Goal: Task Accomplishment & Management: Use online tool/utility

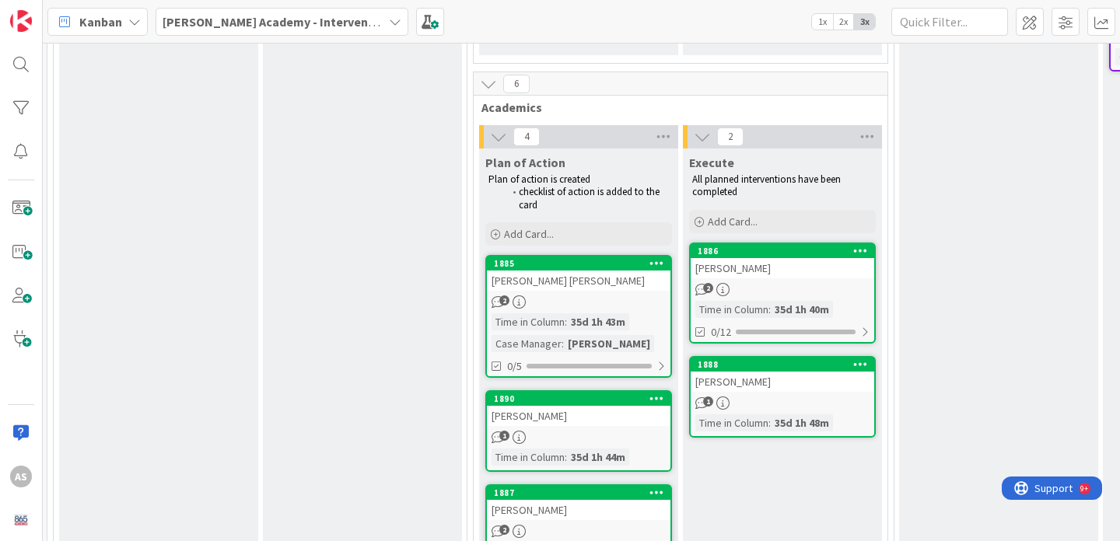
scroll to position [439, 0]
click at [770, 261] on div "[PERSON_NAME]" at bounding box center [783, 268] width 183 height 20
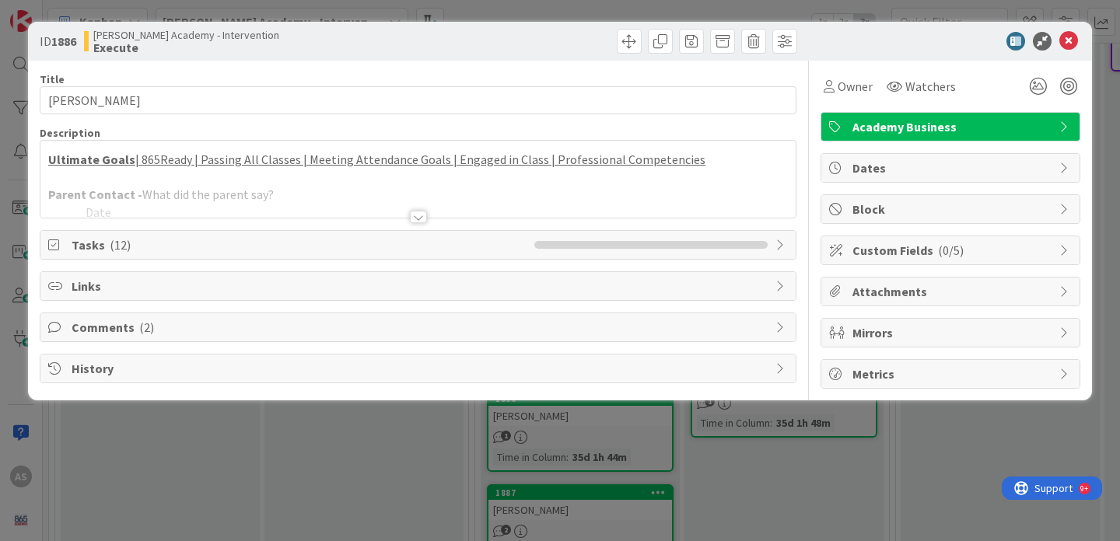
click at [419, 215] on div at bounding box center [418, 217] width 17 height 12
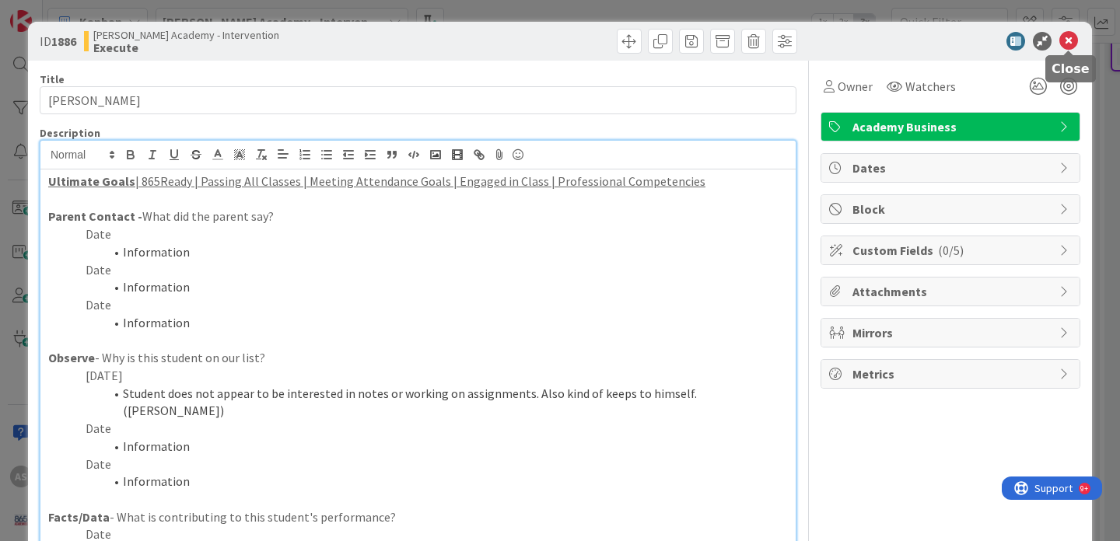
click at [1065, 48] on icon at bounding box center [1068, 41] width 19 height 19
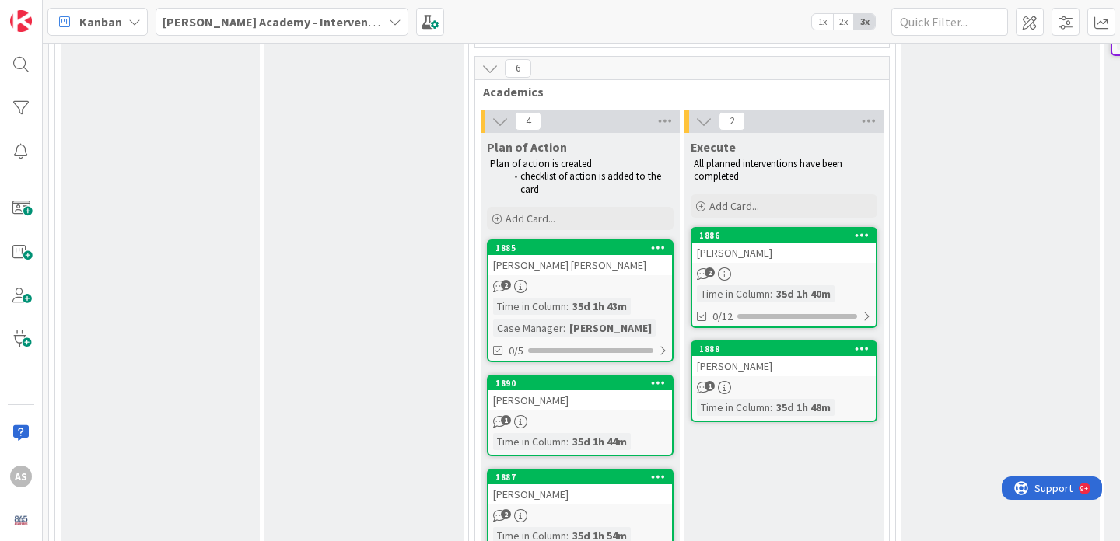
scroll to position [467, 0]
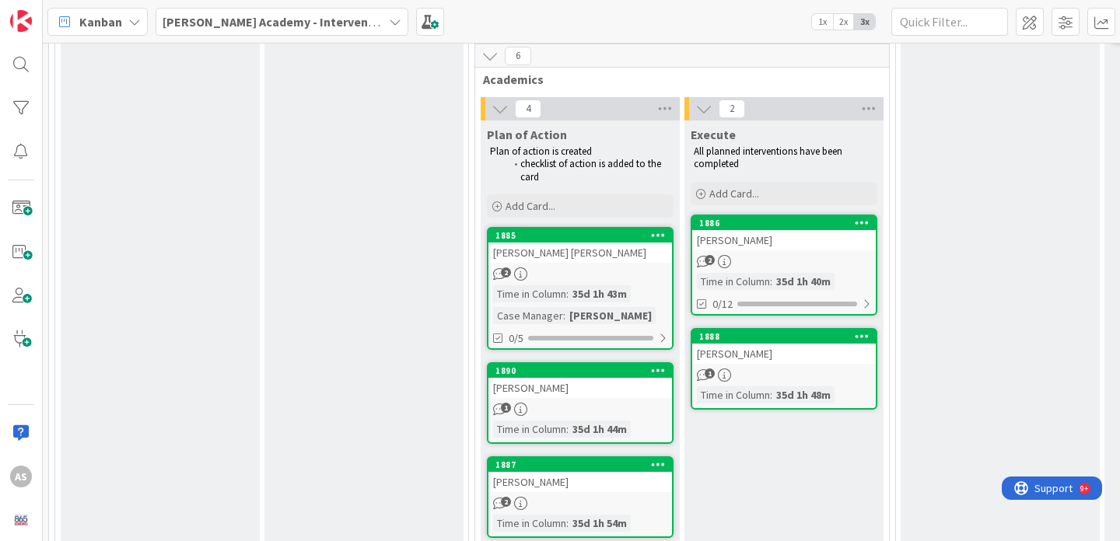
click at [860, 220] on icon at bounding box center [861, 222] width 15 height 11
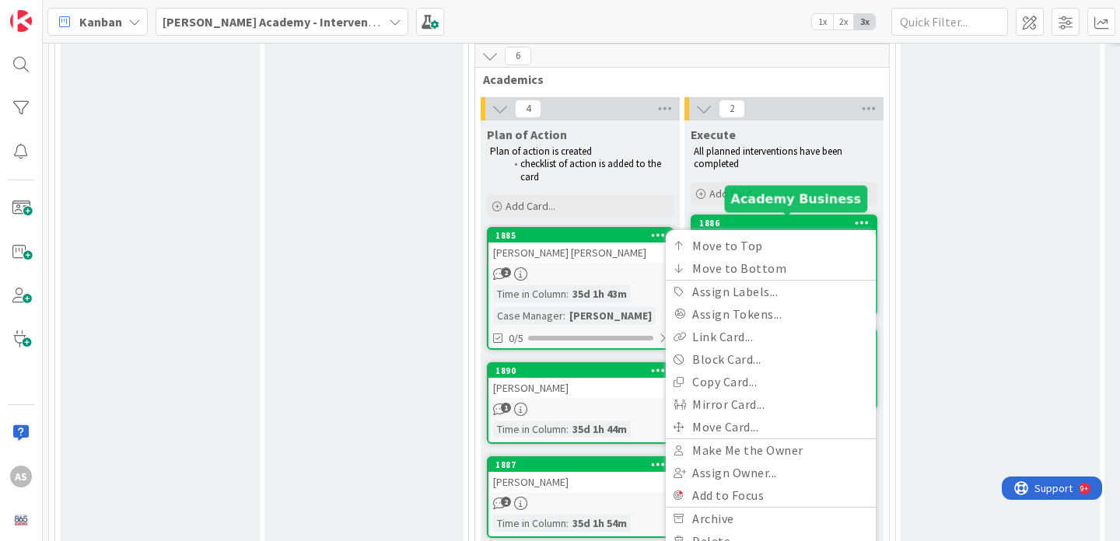
click at [802, 208] on div "Execute All planned interventions have been completed Add Card... 1886 Move to …" at bounding box center [783, 399] width 199 height 557
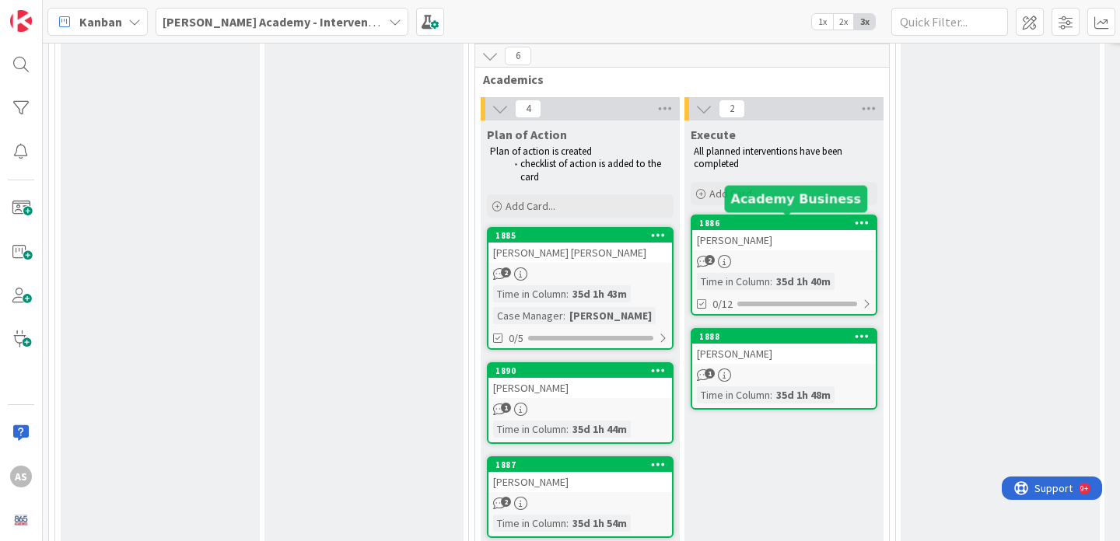
click at [794, 228] on div "1886" at bounding box center [787, 223] width 176 height 11
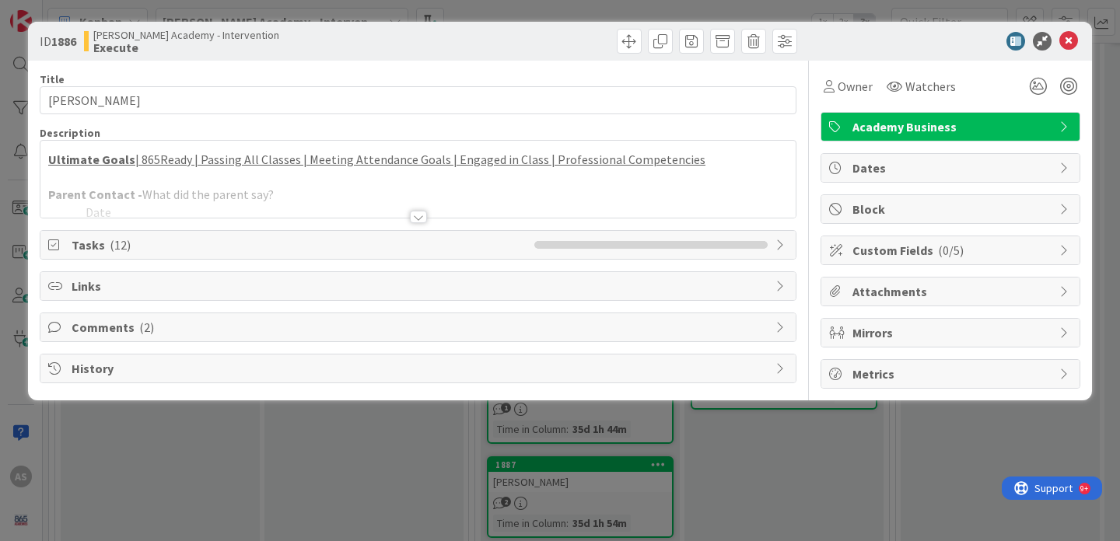
click at [1003, 130] on span "Academy Business" at bounding box center [951, 126] width 199 height 19
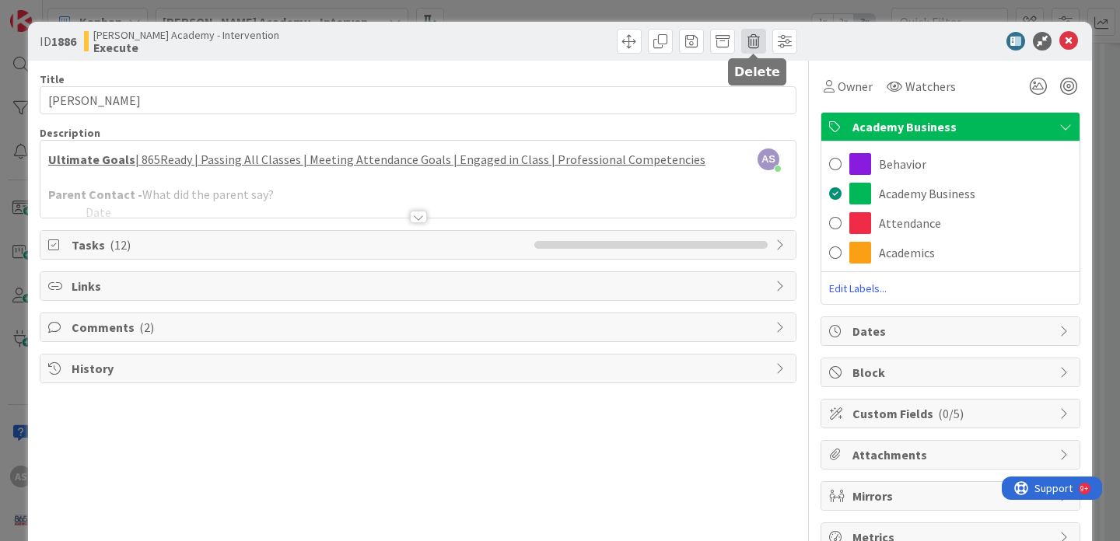
click at [753, 42] on span at bounding box center [753, 41] width 25 height 25
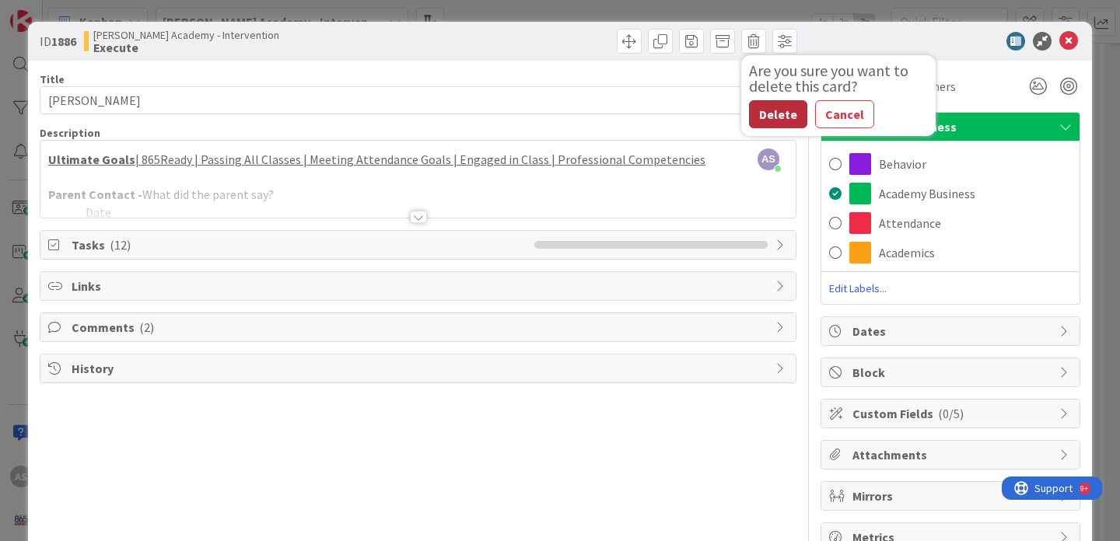
click at [767, 108] on button "Delete" at bounding box center [778, 114] width 58 height 28
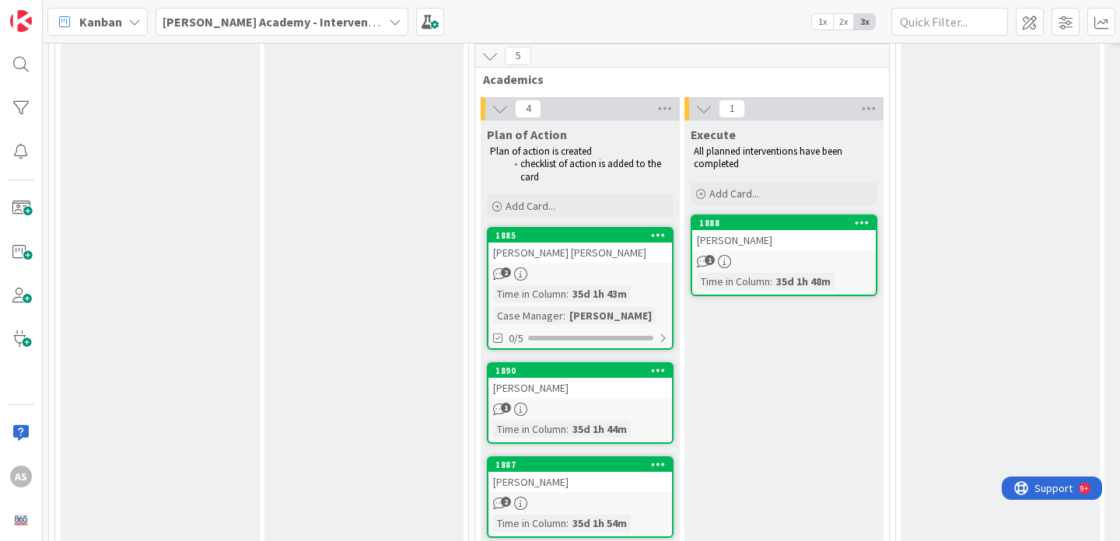
click at [773, 243] on div "[PERSON_NAME]" at bounding box center [783, 240] width 183 height 20
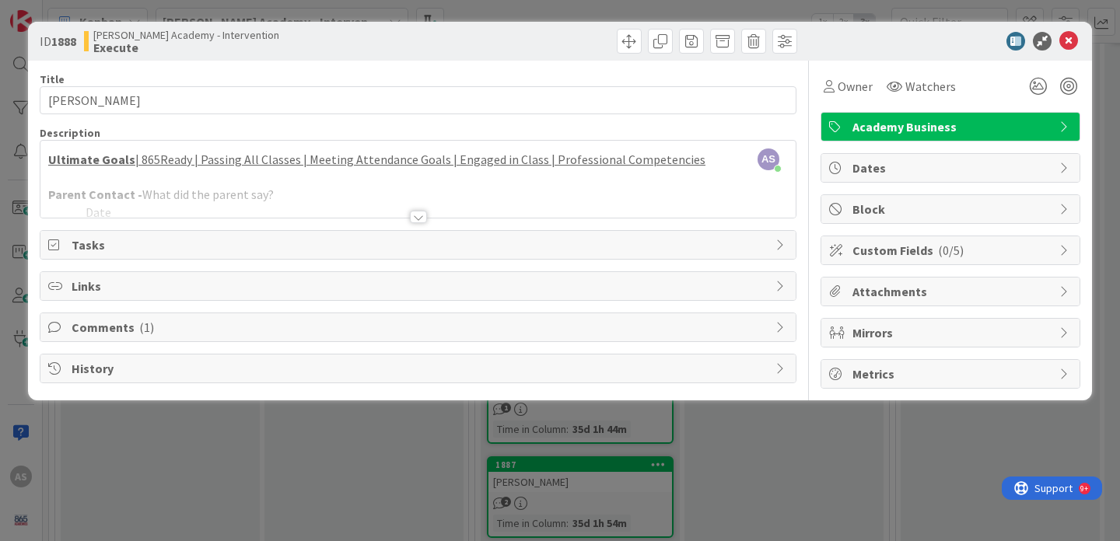
click at [907, 128] on span "Academy Business" at bounding box center [951, 126] width 199 height 19
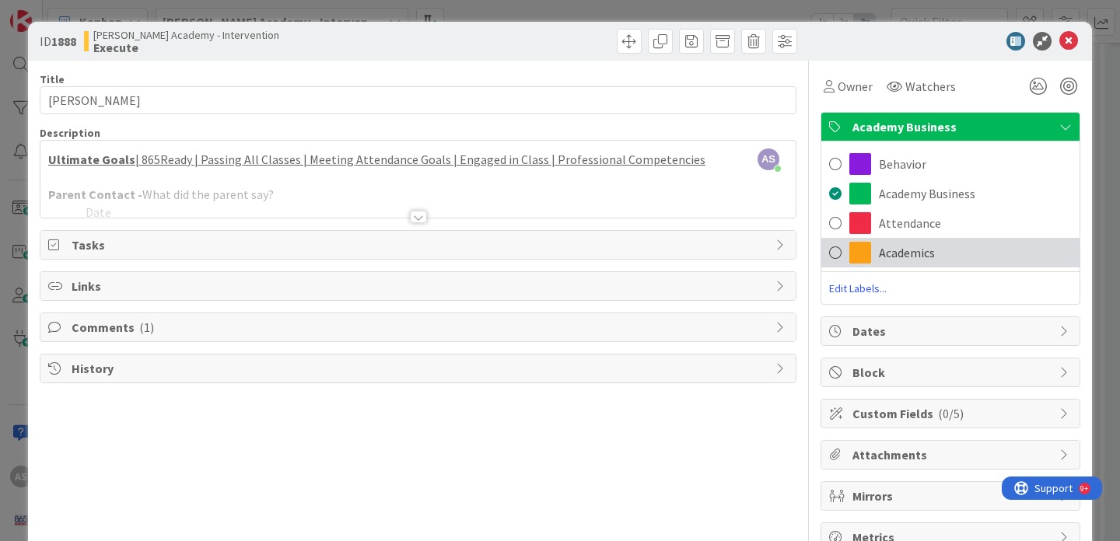
click at [833, 245] on span at bounding box center [835, 252] width 12 height 23
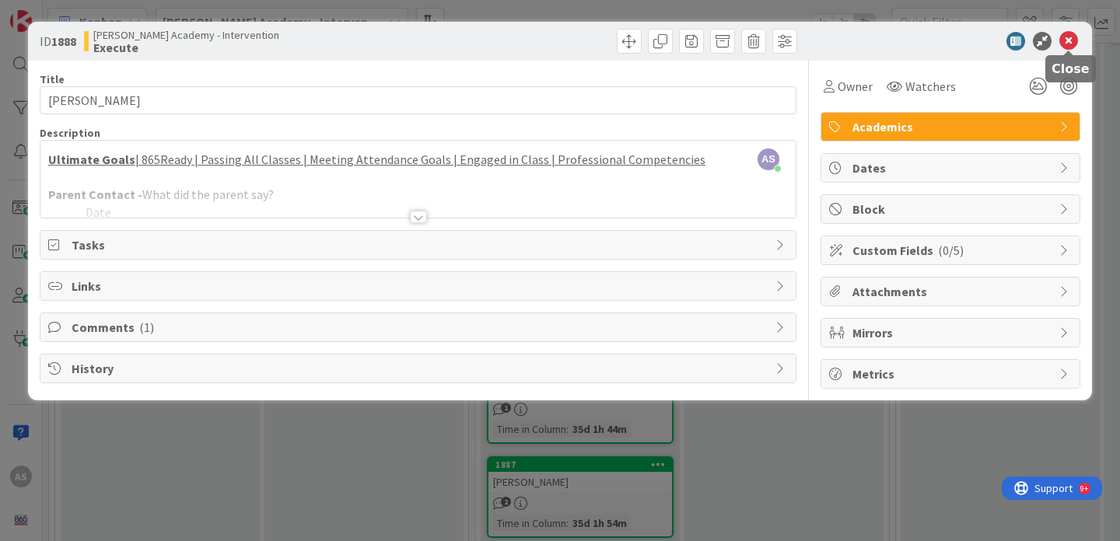
click at [1070, 36] on icon at bounding box center [1068, 41] width 19 height 19
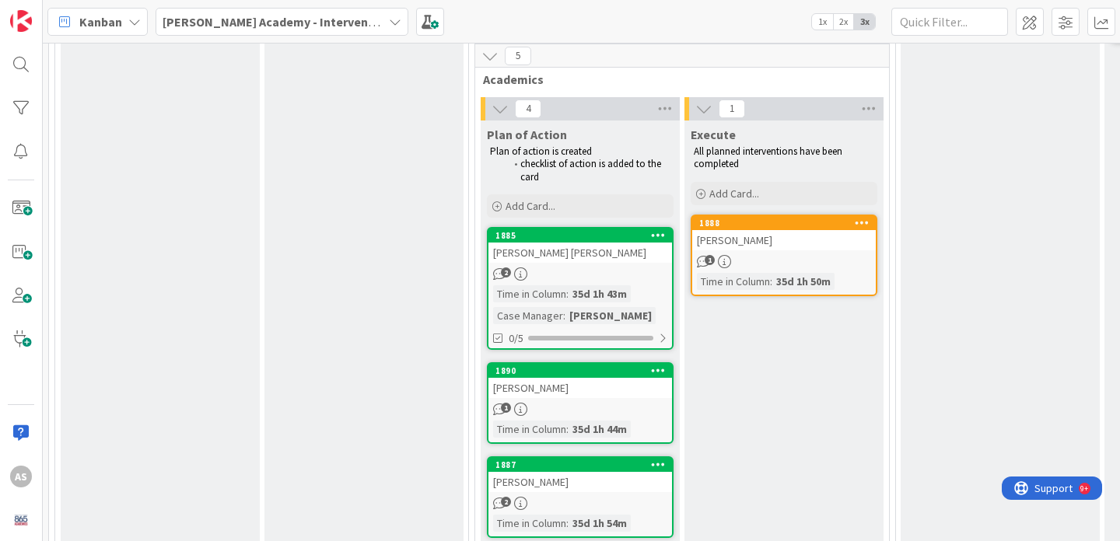
click at [763, 231] on div "[PERSON_NAME]" at bounding box center [783, 240] width 183 height 20
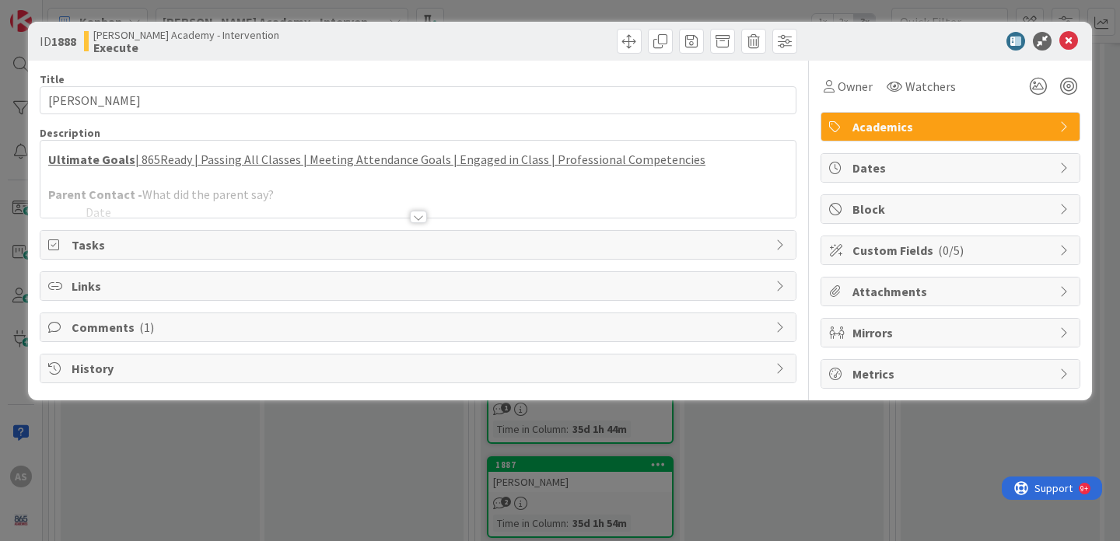
click at [424, 218] on div at bounding box center [418, 217] width 17 height 12
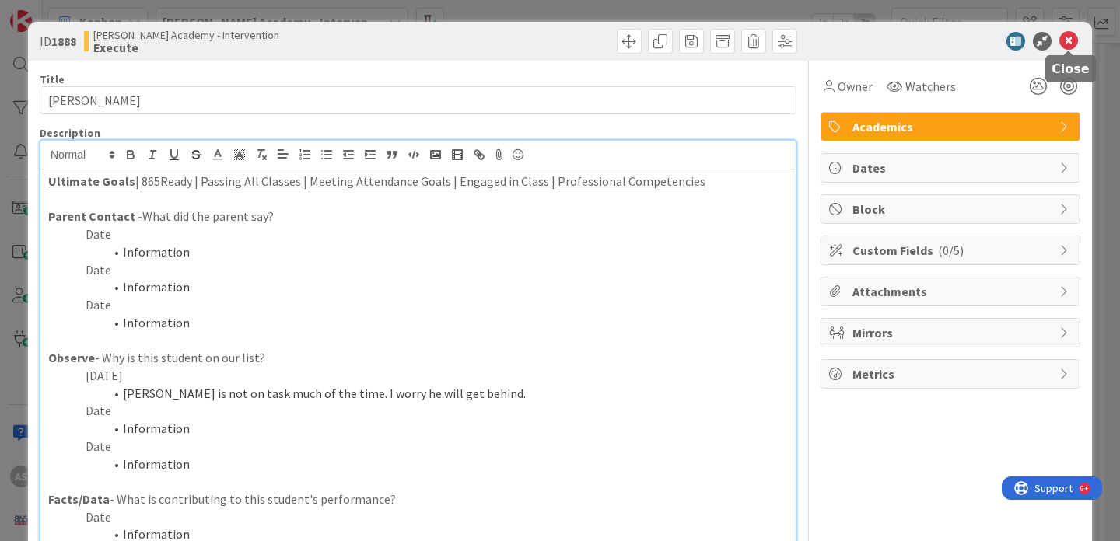
click at [1071, 37] on icon at bounding box center [1068, 41] width 19 height 19
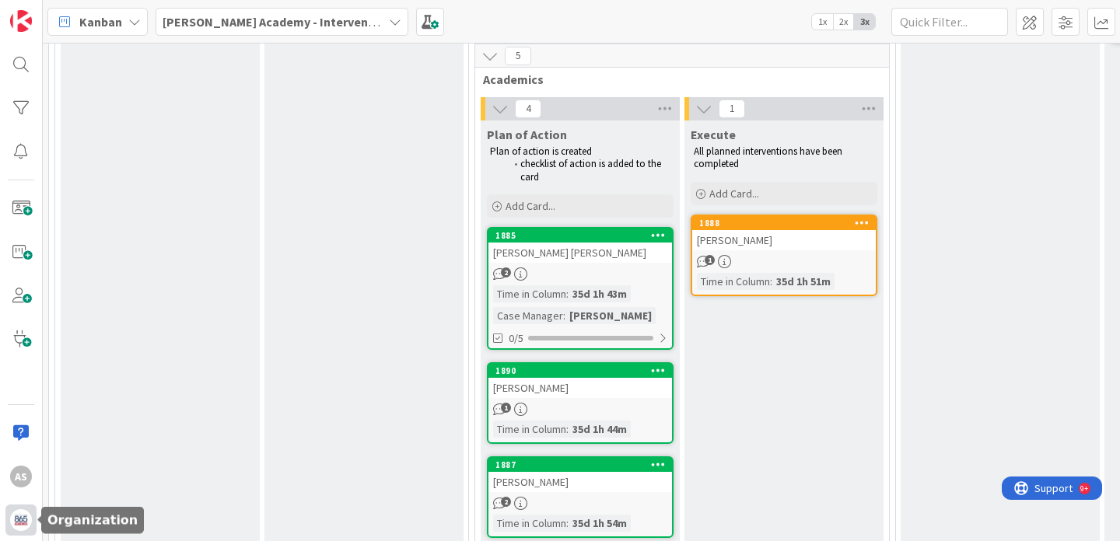
click at [23, 530] on img at bounding box center [21, 520] width 22 height 22
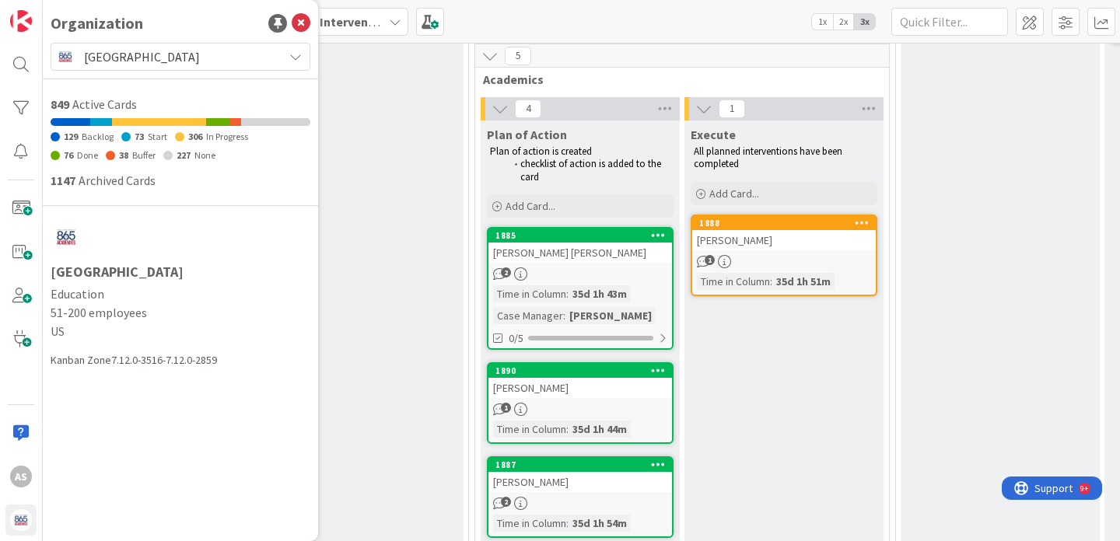
click at [225, 49] on span "[GEOGRAPHIC_DATA]" at bounding box center [179, 57] width 191 height 22
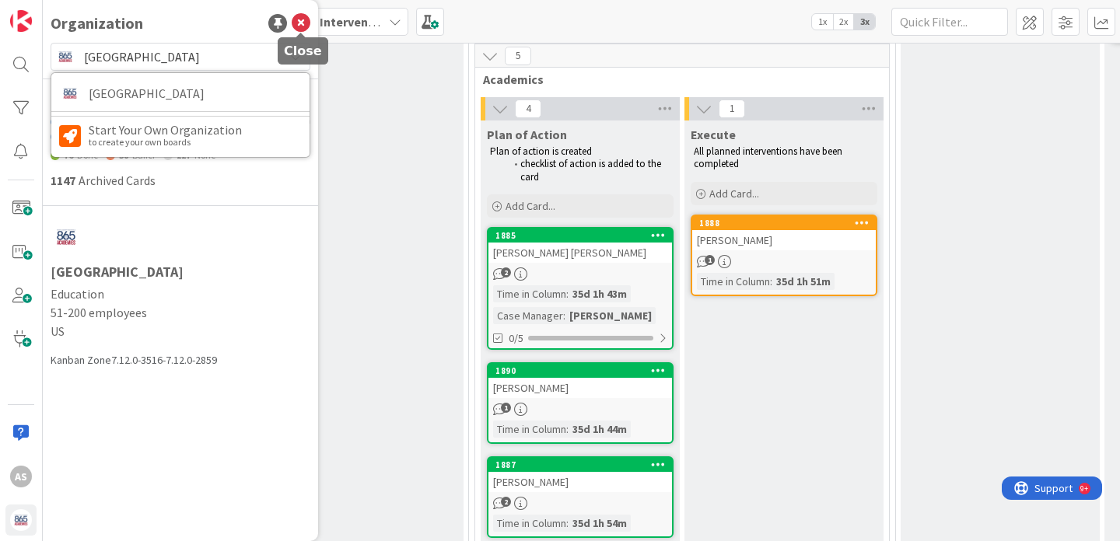
click at [300, 29] on icon at bounding box center [301, 23] width 19 height 19
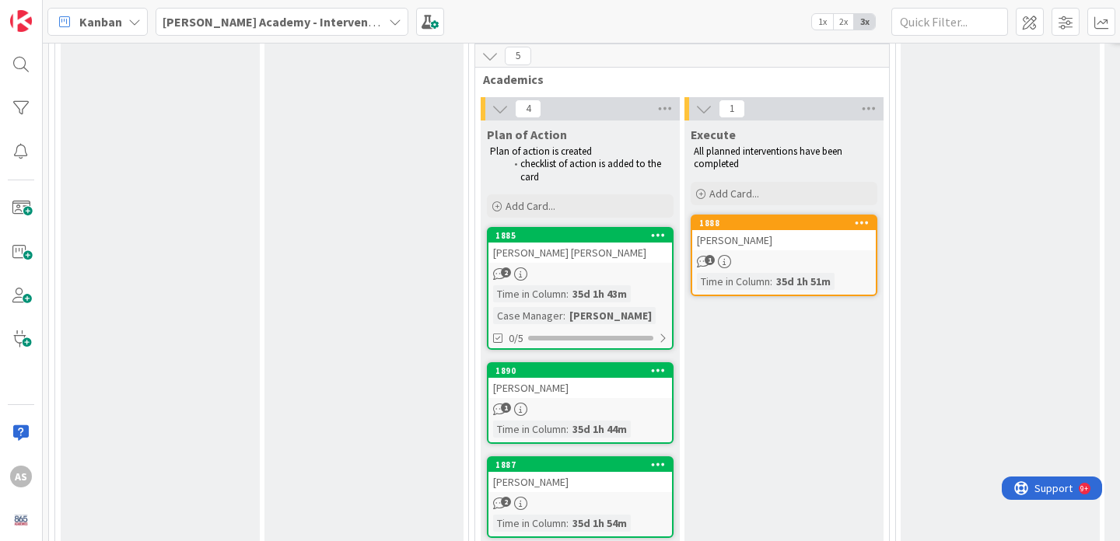
click at [306, 24] on b "[PERSON_NAME] Academy - Intervention" at bounding box center [276, 22] width 229 height 16
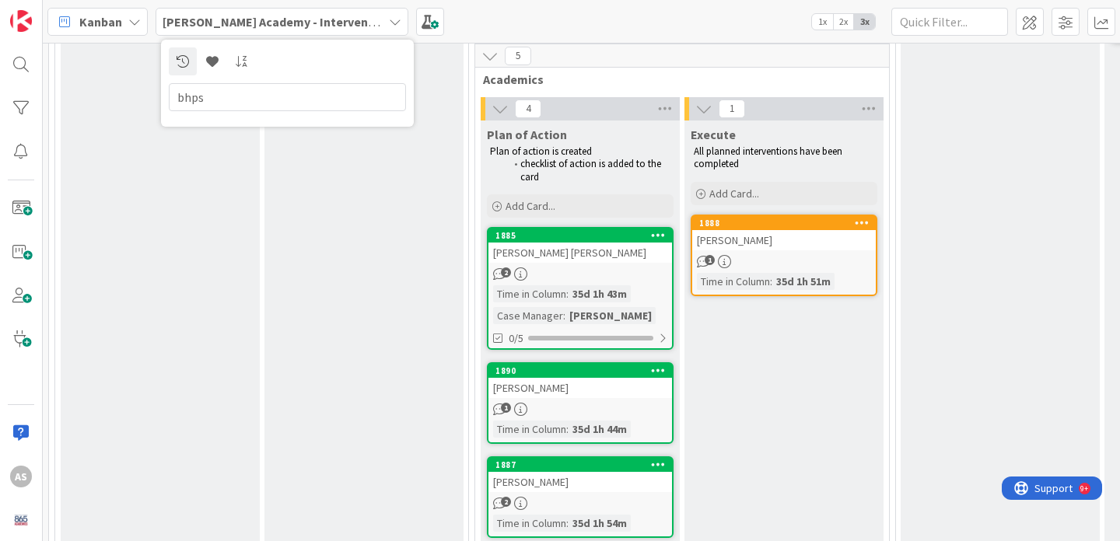
type input "bhps"
click at [285, 101] on input "bhps" at bounding box center [287, 97] width 237 height 28
click at [438, 33] on div "Kanban [PERSON_NAME] Academy - Intervention Last 24 Hours [PERSON_NAME] Academy…" at bounding box center [581, 21] width 1077 height 43
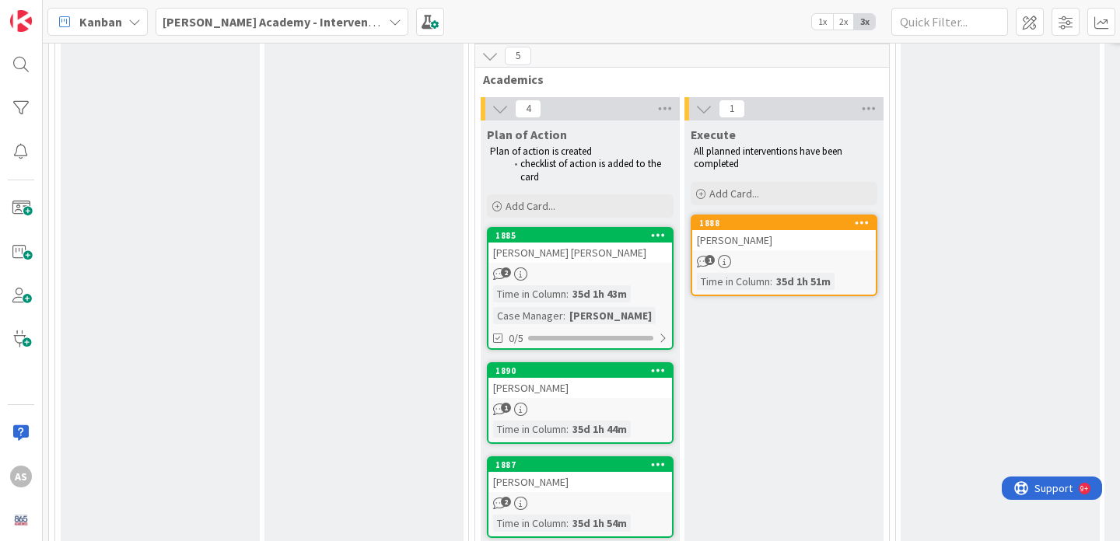
click at [319, 25] on div "[PERSON_NAME] Academy - Intervention" at bounding box center [281, 22] width 253 height 28
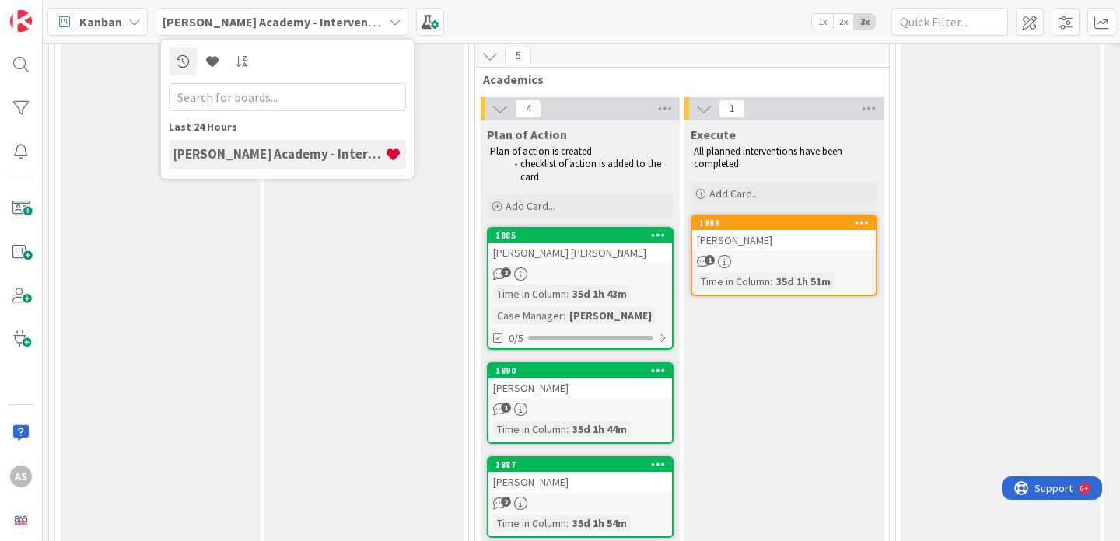
click at [485, 14] on div "Kanban [PERSON_NAME] Academy - Intervention Last 24 Hours [PERSON_NAME] Academy…" at bounding box center [581, 21] width 1077 height 43
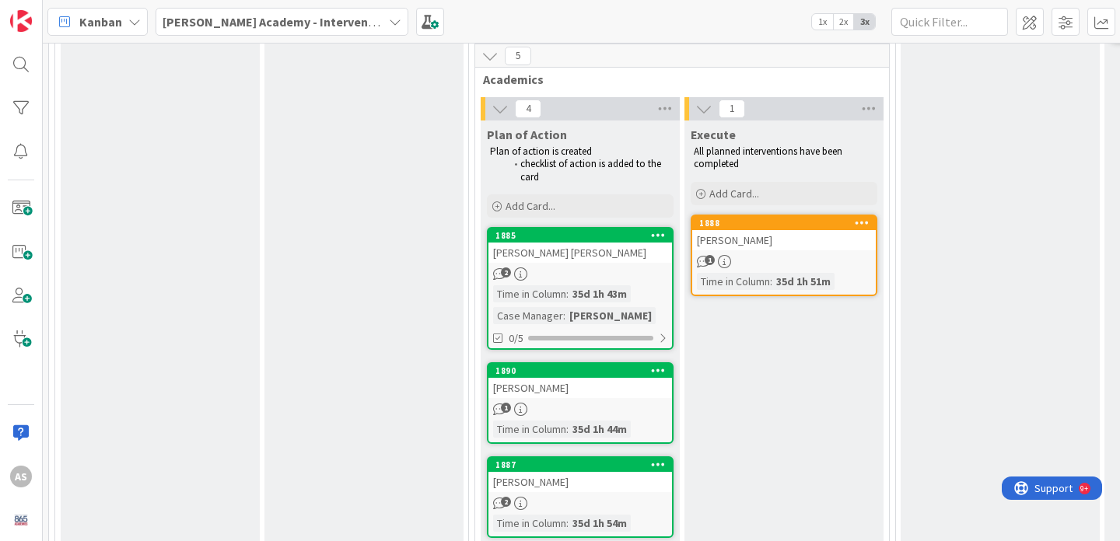
click at [133, 16] on icon at bounding box center [134, 22] width 12 height 12
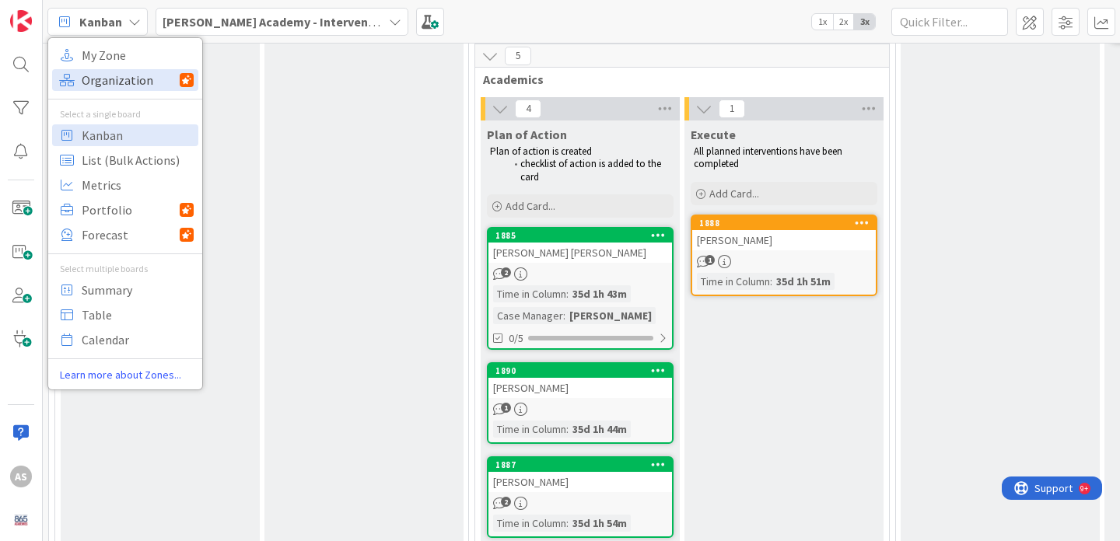
click at [122, 86] on span "Organization" at bounding box center [131, 79] width 98 height 23
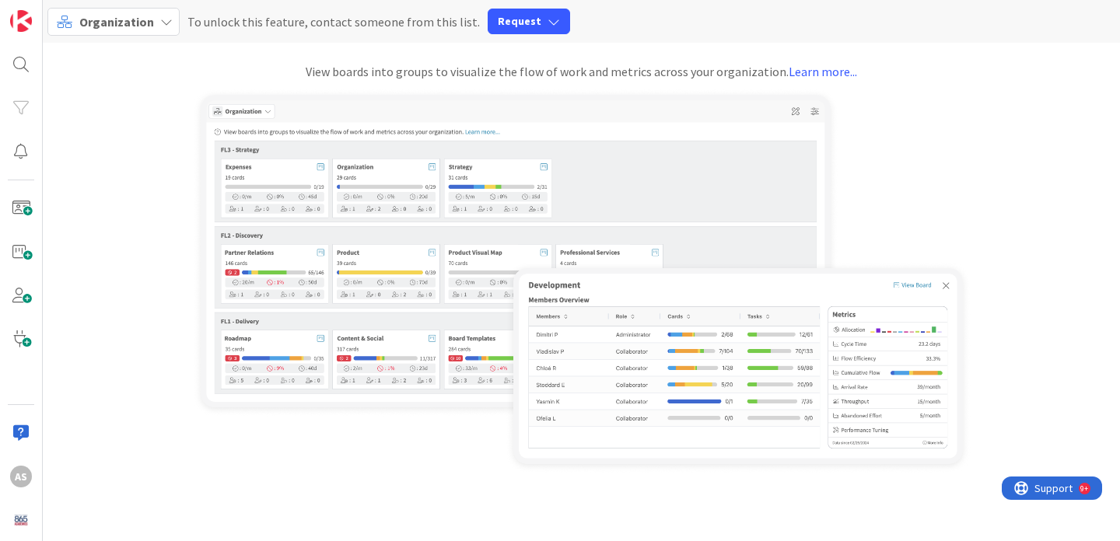
click at [155, 17] on div "Organization" at bounding box center [113, 22] width 132 height 28
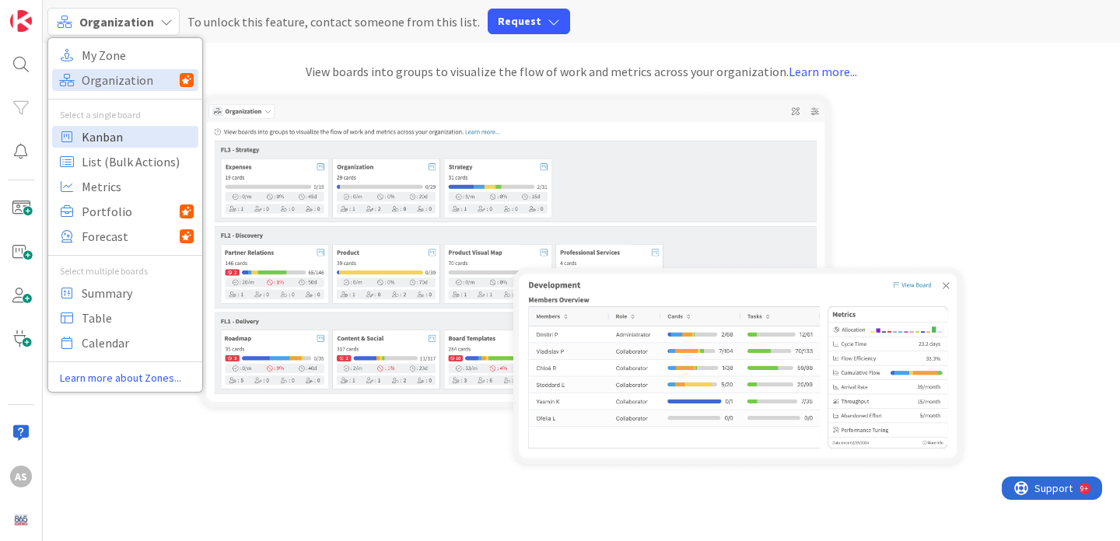
click at [148, 145] on span "Kanban" at bounding box center [138, 136] width 112 height 23
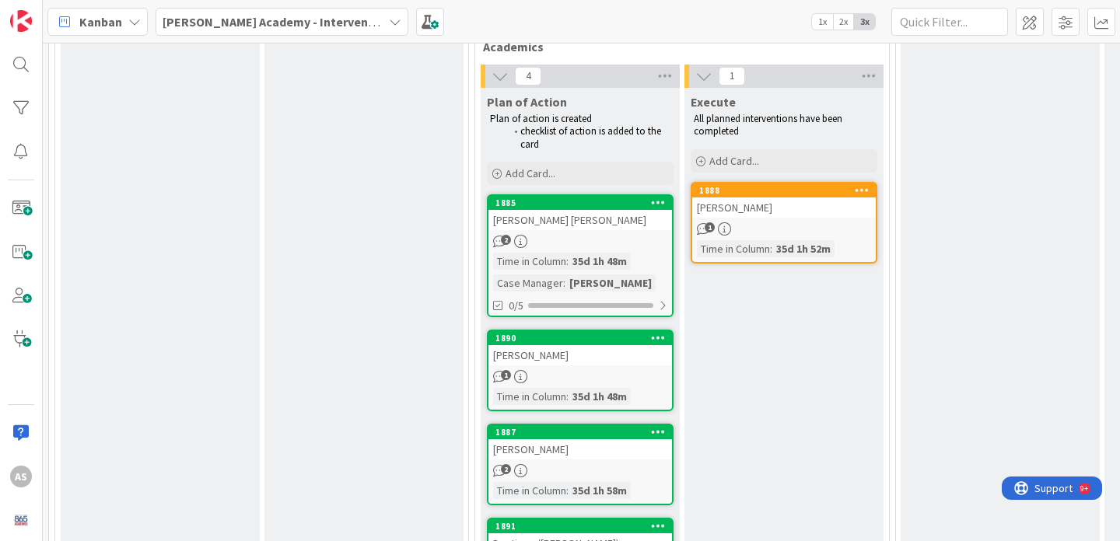
click at [793, 204] on div "[PERSON_NAME]" at bounding box center [783, 207] width 183 height 20
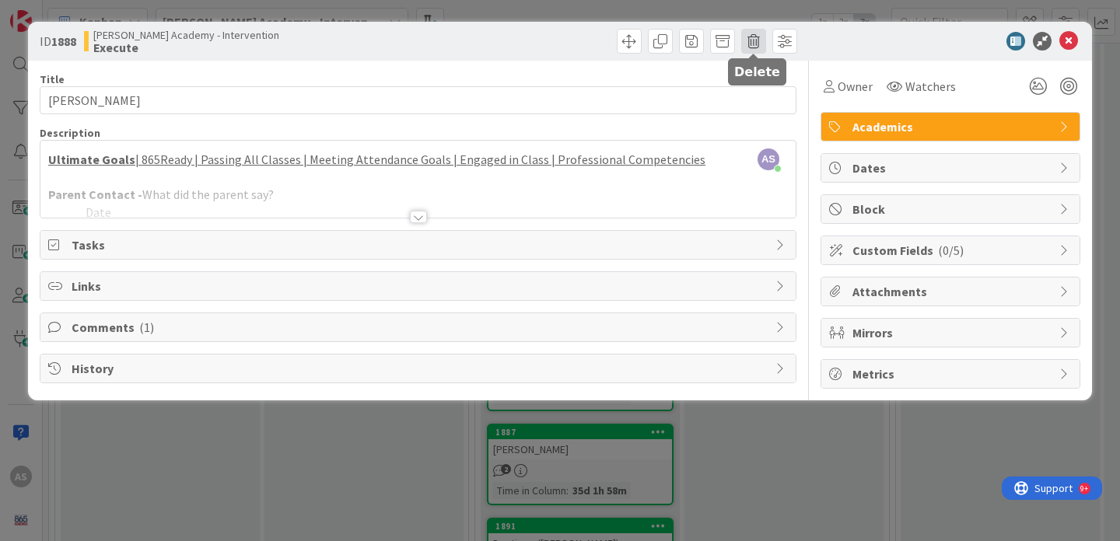
click at [749, 42] on span at bounding box center [753, 41] width 25 height 25
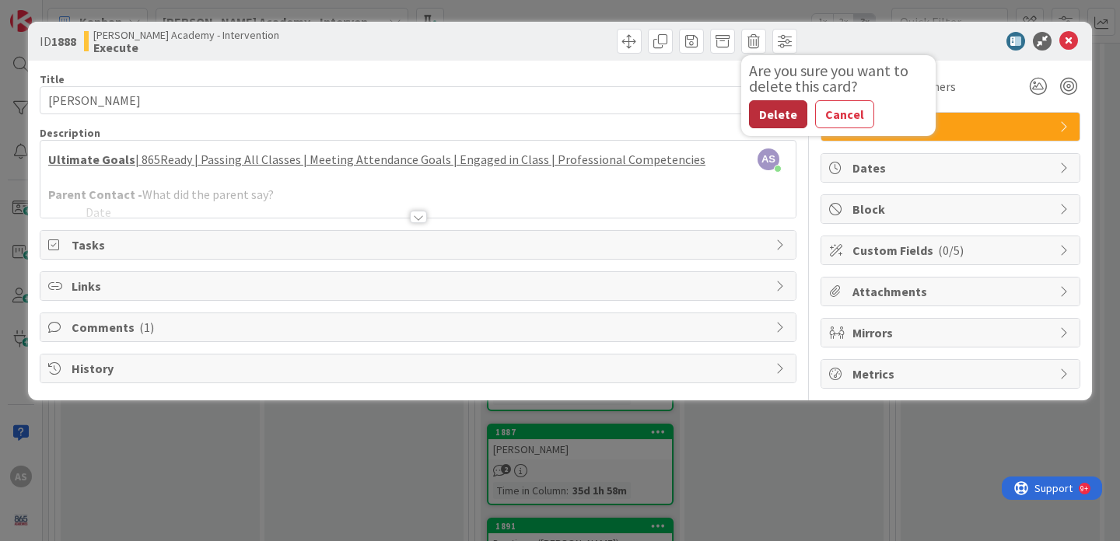
click at [781, 110] on button "Delete" at bounding box center [778, 114] width 58 height 28
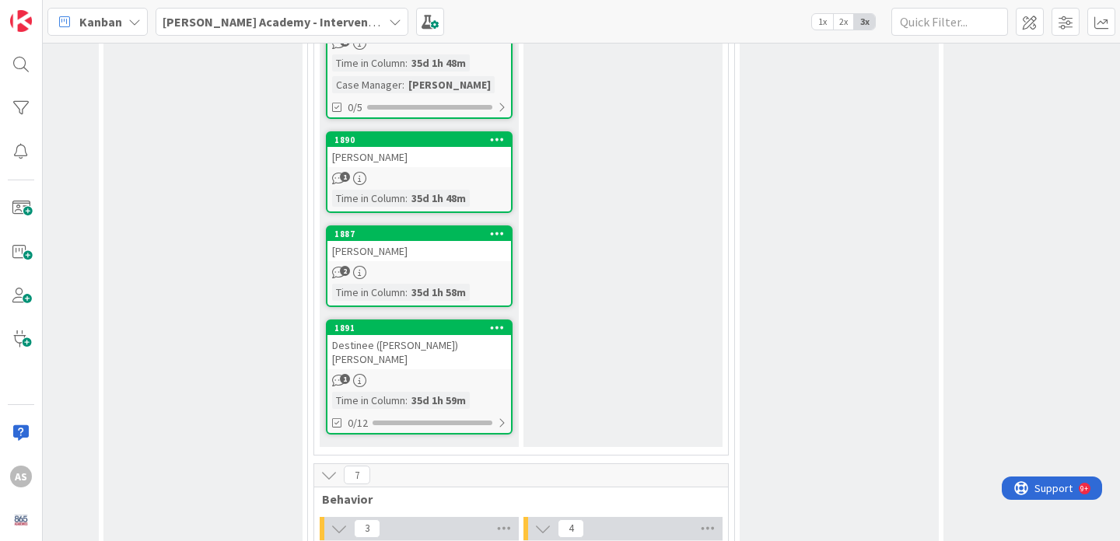
scroll to position [722, 161]
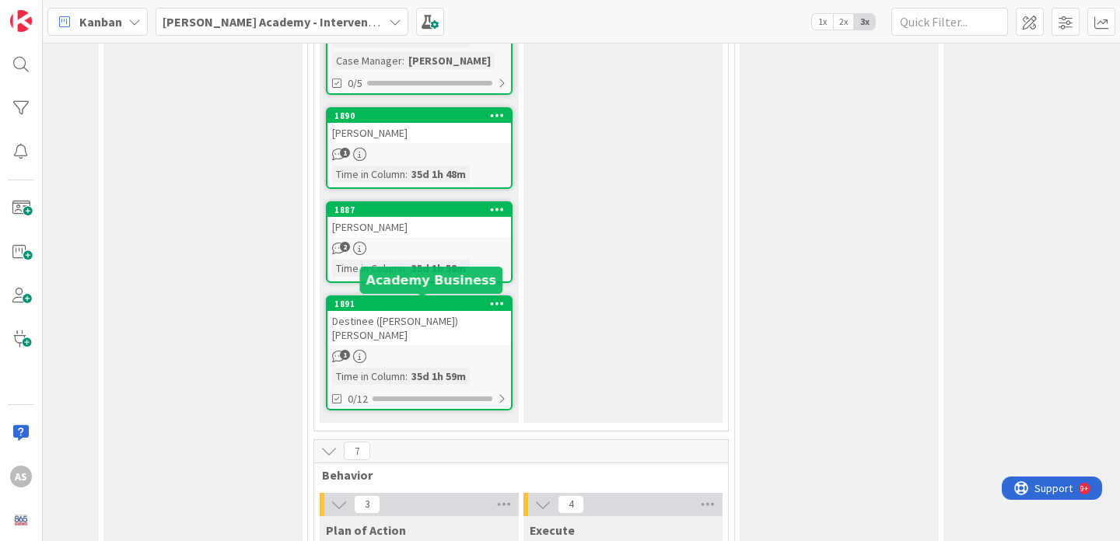
click at [441, 305] on div "1891" at bounding box center [422, 304] width 176 height 11
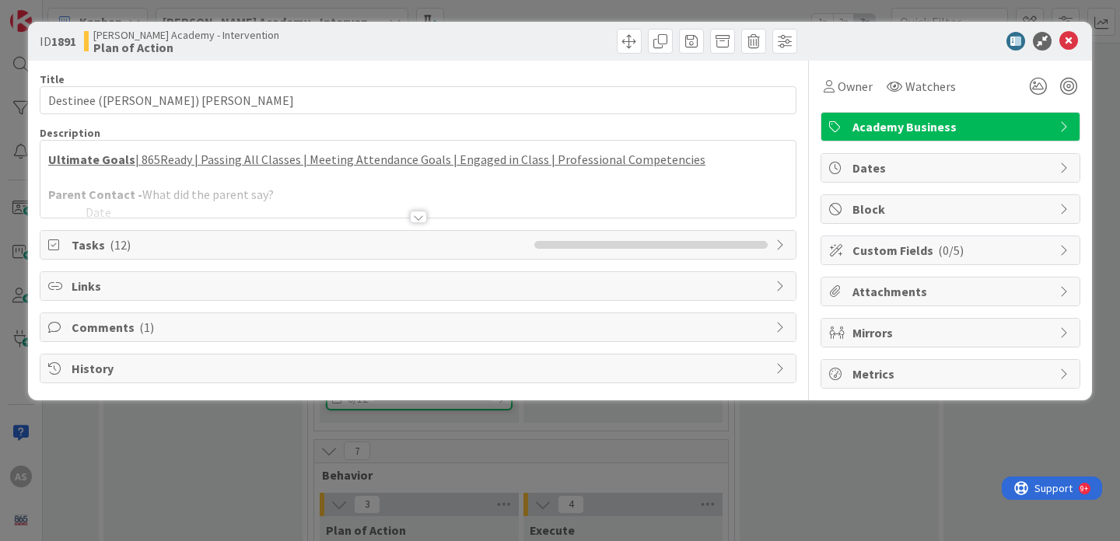
click at [872, 128] on span "Academy Business" at bounding box center [951, 126] width 199 height 19
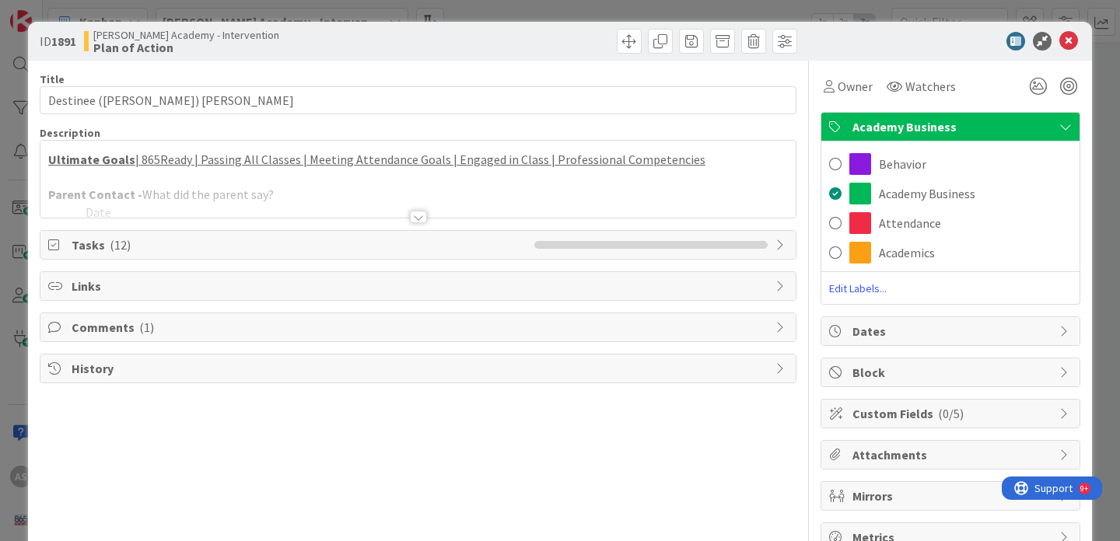
click at [899, 249] on span "Academics" at bounding box center [907, 252] width 56 height 19
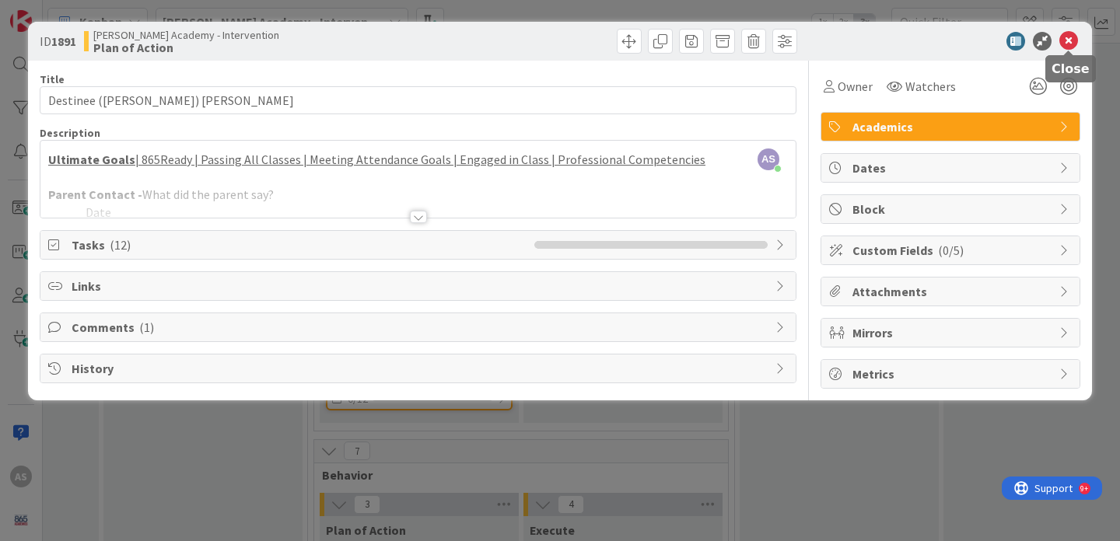
click at [1071, 43] on icon at bounding box center [1068, 41] width 19 height 19
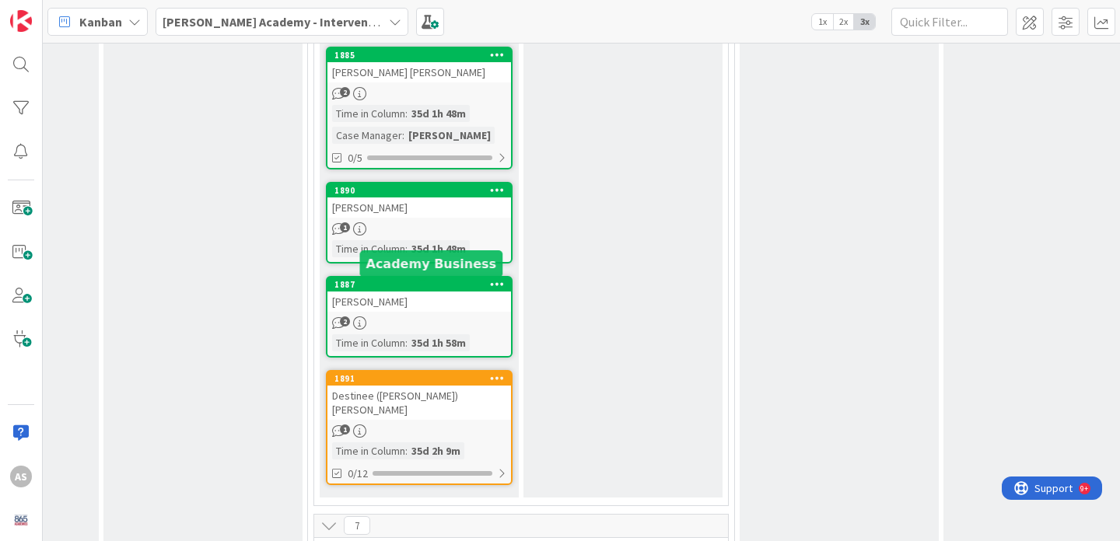
scroll to position [645, 161]
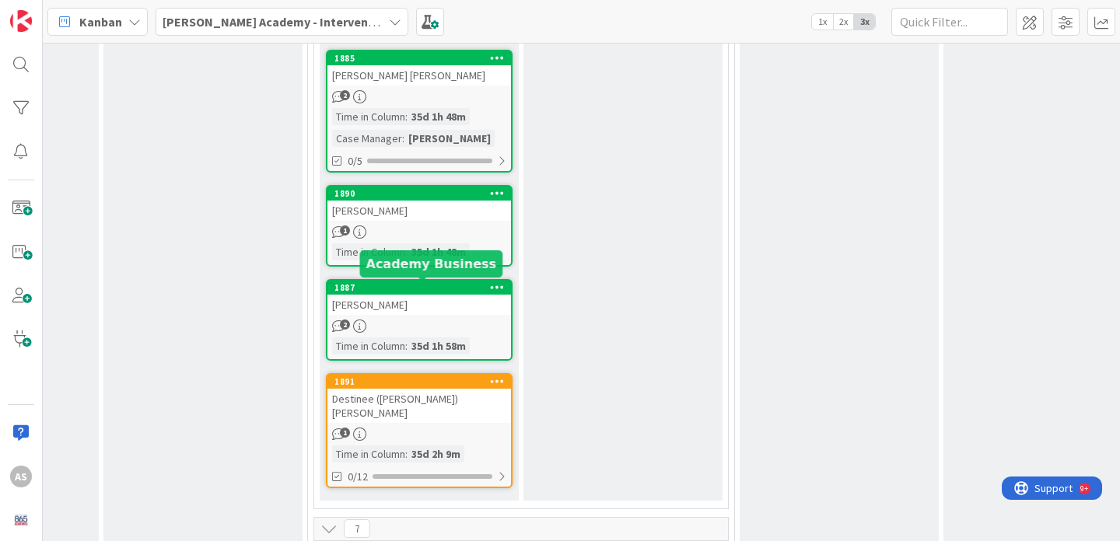
click at [415, 291] on div "1887" at bounding box center [422, 287] width 176 height 11
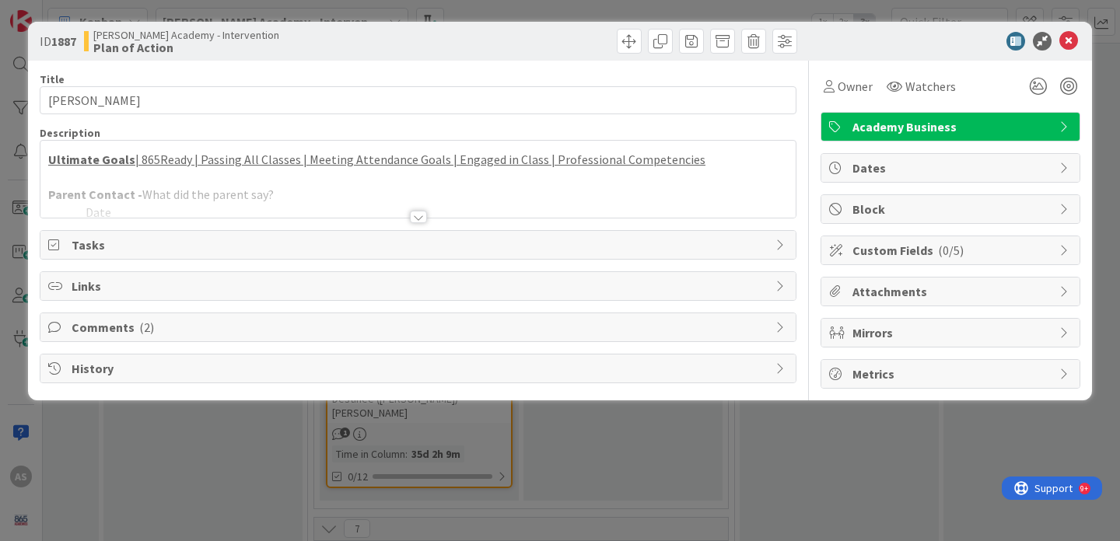
click at [912, 126] on span "Academy Business" at bounding box center [951, 126] width 199 height 19
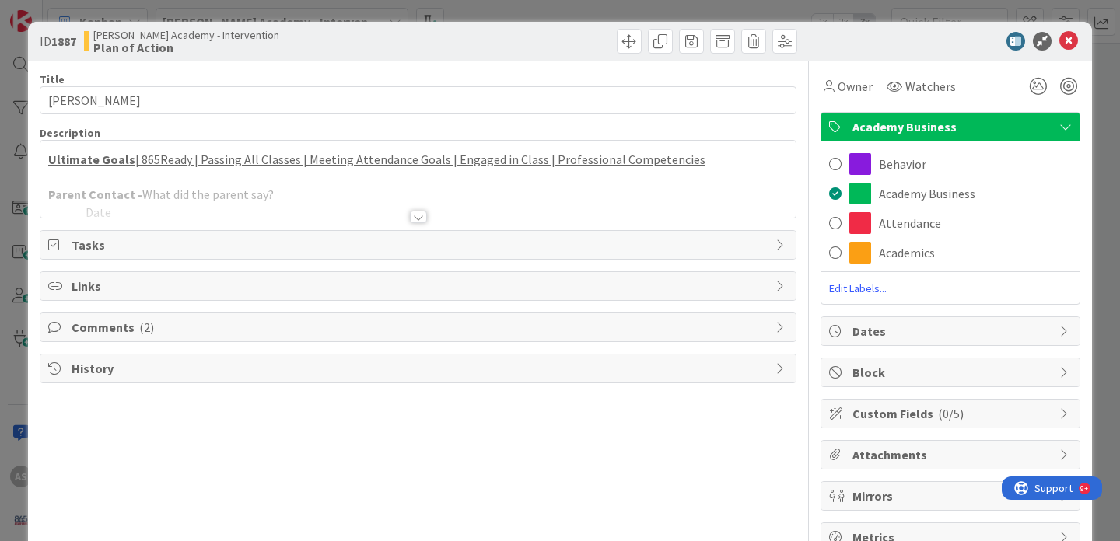
click at [900, 252] on span "Academics" at bounding box center [907, 252] width 56 height 19
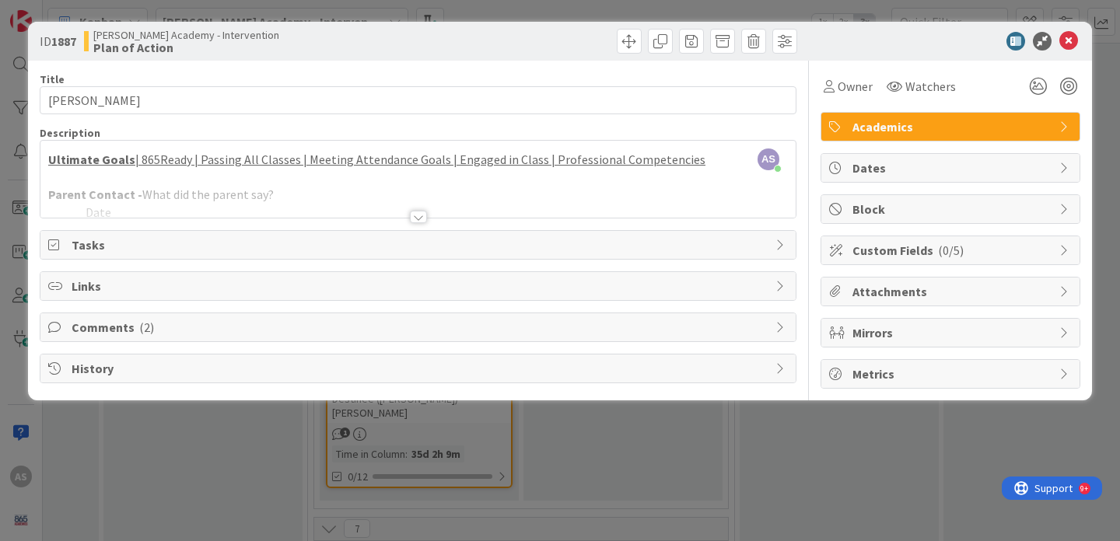
click at [416, 215] on div at bounding box center [418, 217] width 17 height 12
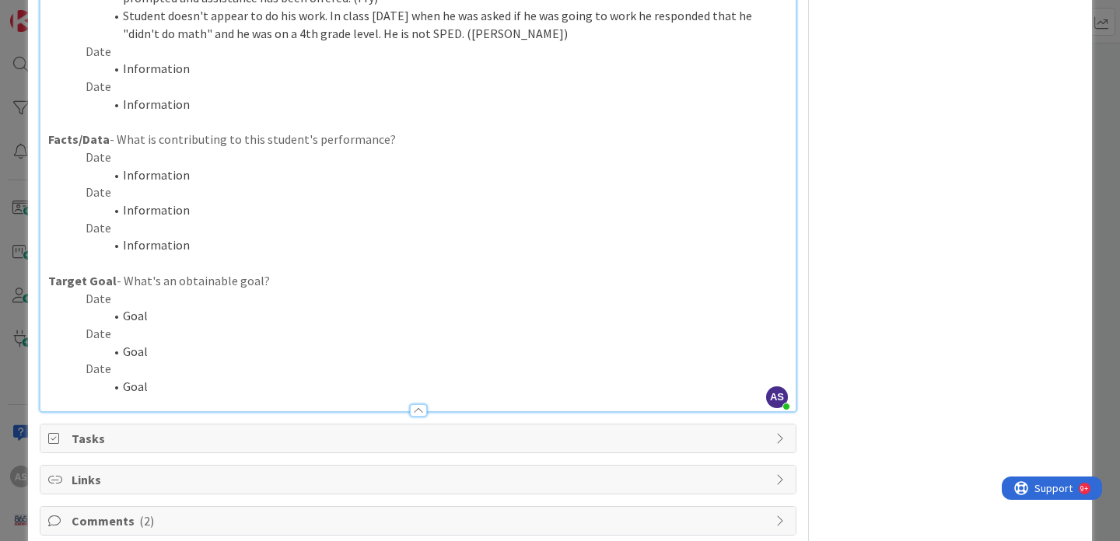
scroll to position [414, 0]
click at [110, 157] on p "Date" at bounding box center [417, 157] width 739 height 18
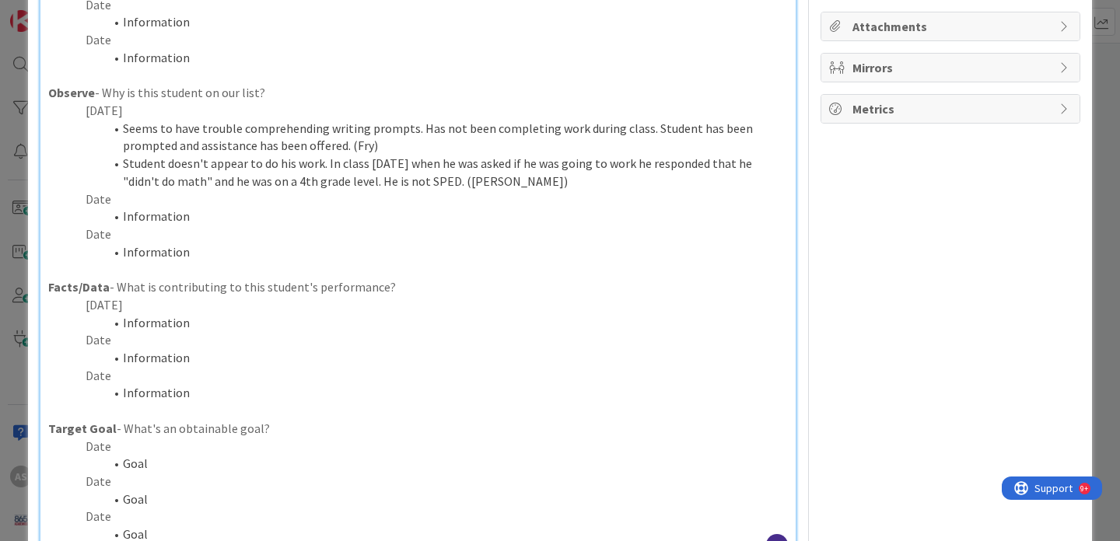
scroll to position [256, 0]
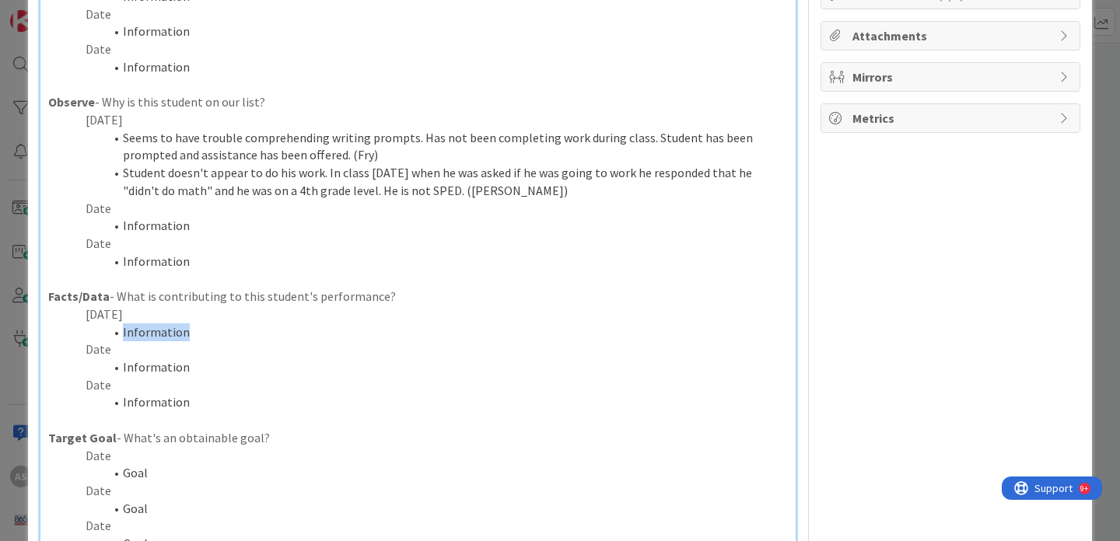
drag, startPoint x: 194, startPoint y: 333, endPoint x: 123, endPoint y: 332, distance: 71.5
click at [123, 332] on li "Information" at bounding box center [427, 332] width 721 height 18
click at [174, 331] on li "Attended tutoring on 9/22,9/25, and 9/29" at bounding box center [427, 332] width 721 height 18
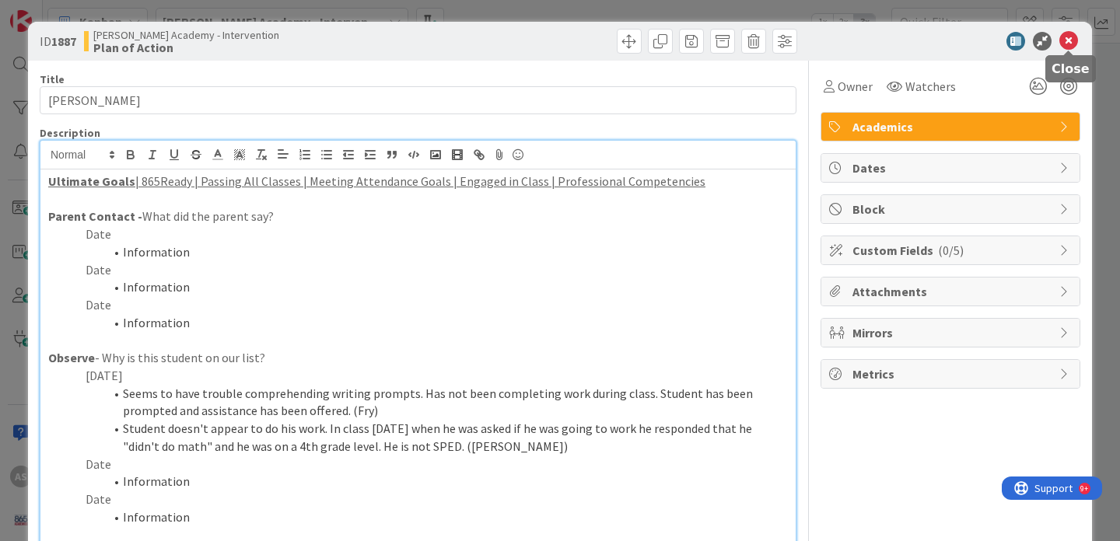
click at [1067, 40] on icon at bounding box center [1068, 41] width 19 height 19
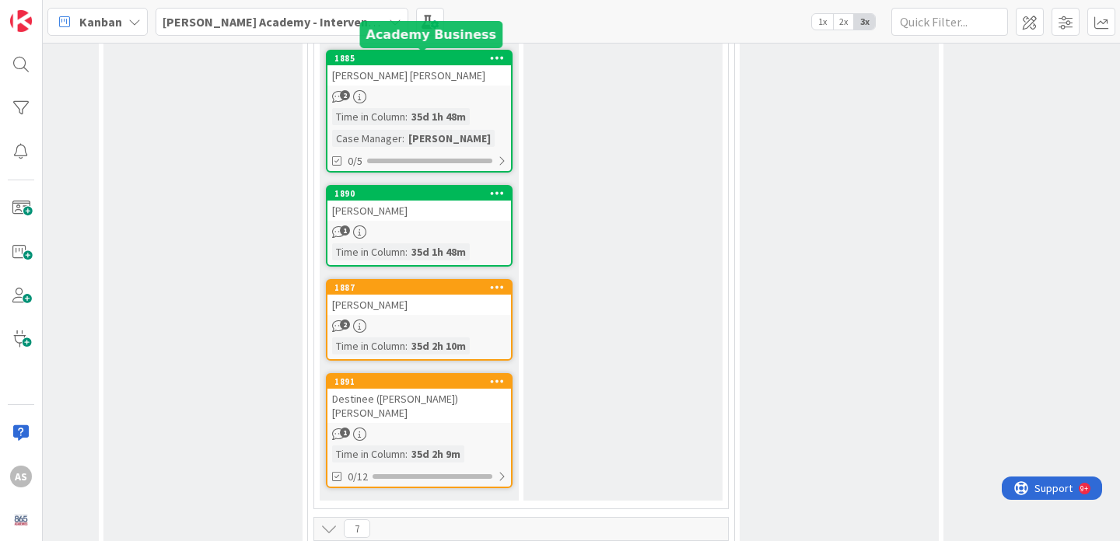
click at [434, 62] on div "1885" at bounding box center [422, 58] width 176 height 11
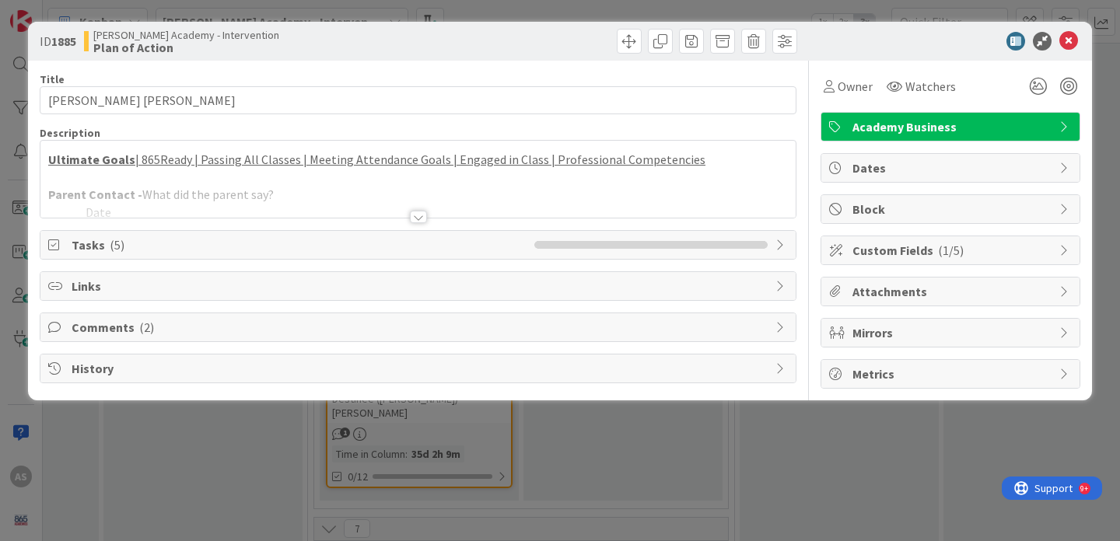
click at [899, 119] on span "Academy Business" at bounding box center [951, 126] width 199 height 19
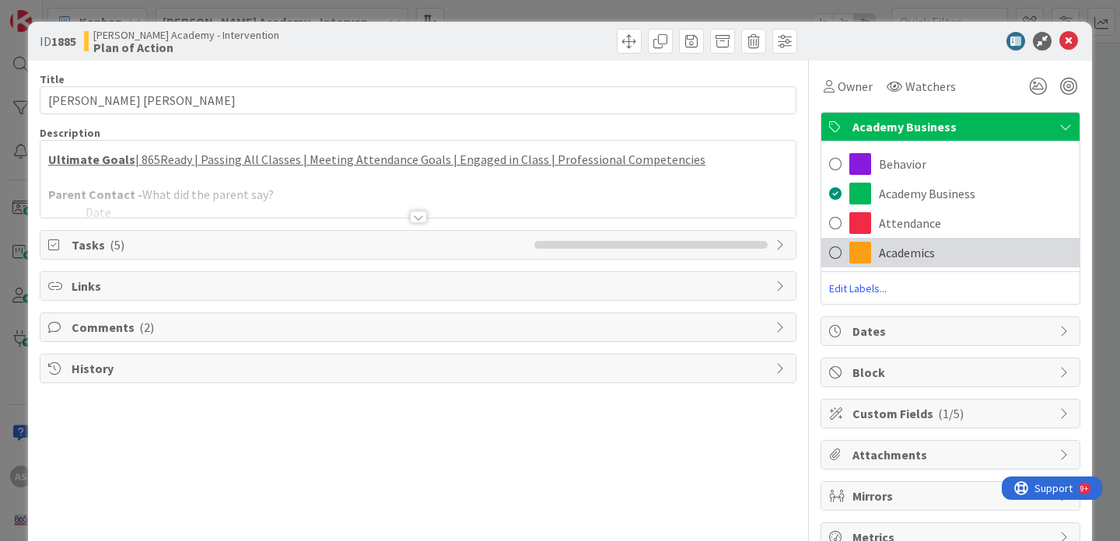
click at [900, 261] on span "Academics" at bounding box center [907, 252] width 56 height 19
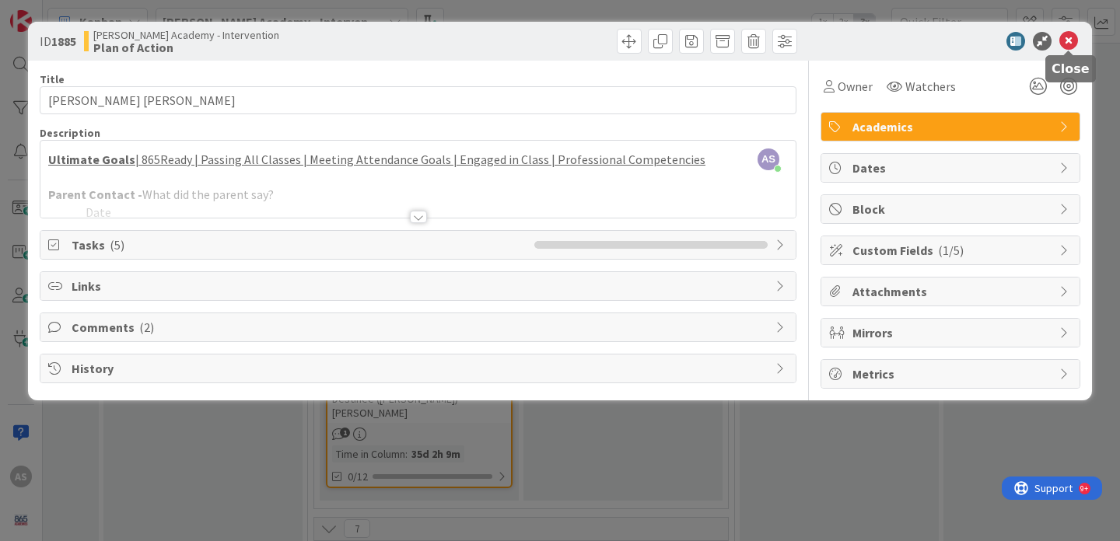
click at [1073, 44] on icon at bounding box center [1068, 41] width 19 height 19
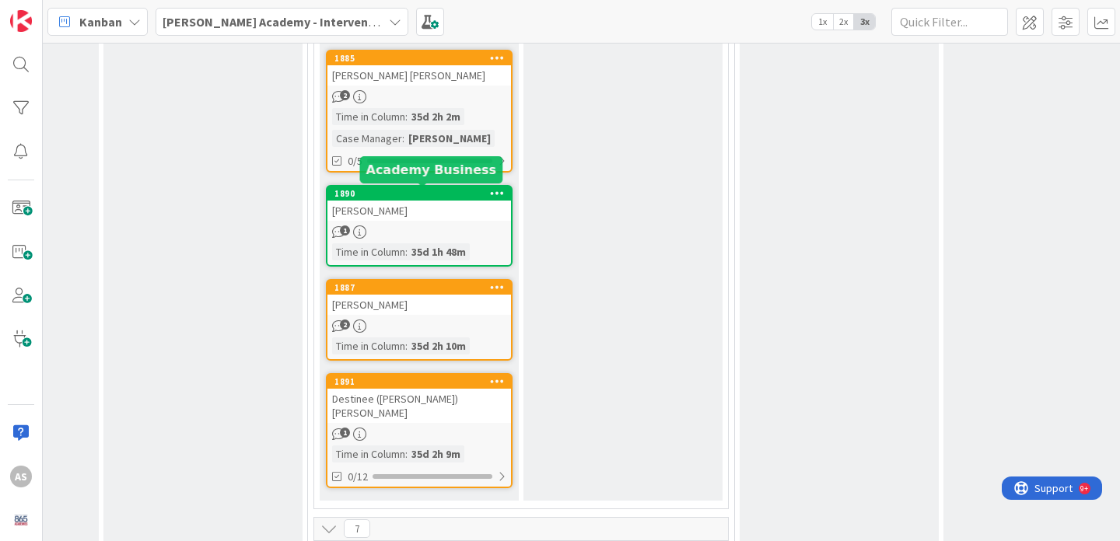
click at [413, 195] on div "1890" at bounding box center [422, 193] width 176 height 11
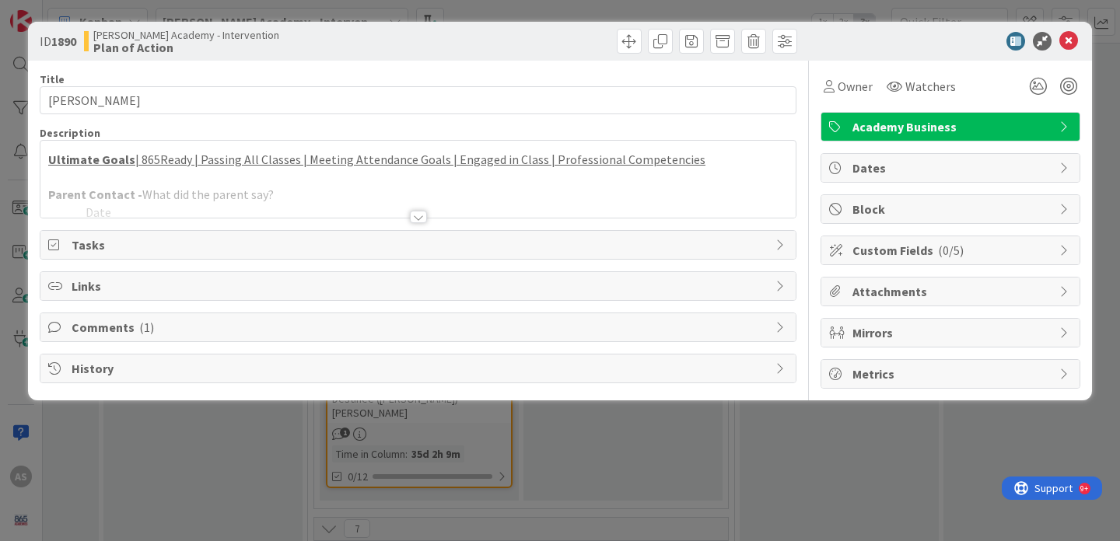
click at [875, 123] on span "Academy Business" at bounding box center [951, 126] width 199 height 19
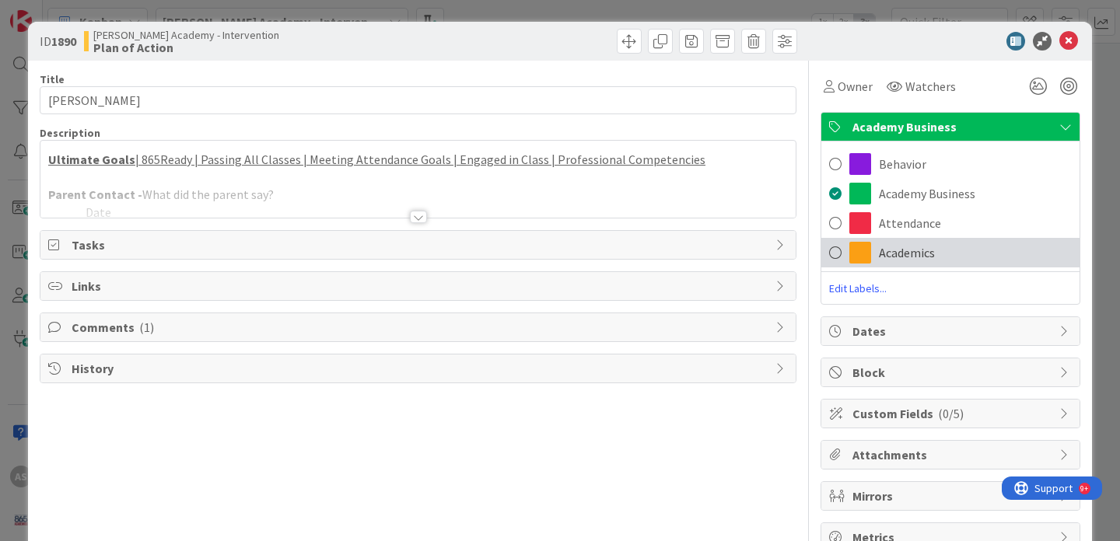
click at [901, 246] on span "Academics" at bounding box center [907, 252] width 56 height 19
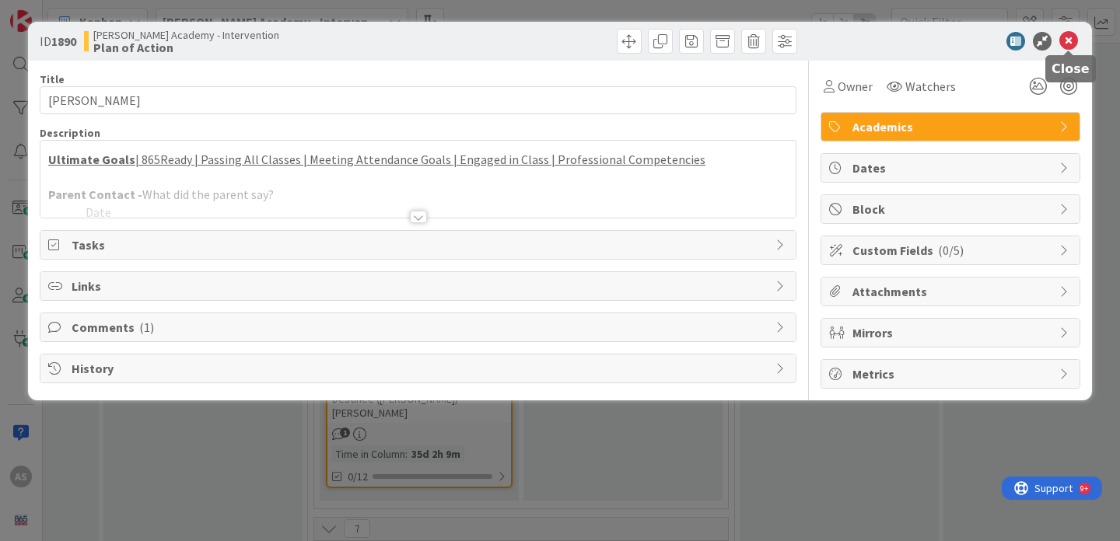
click at [1071, 38] on icon at bounding box center [1068, 41] width 19 height 19
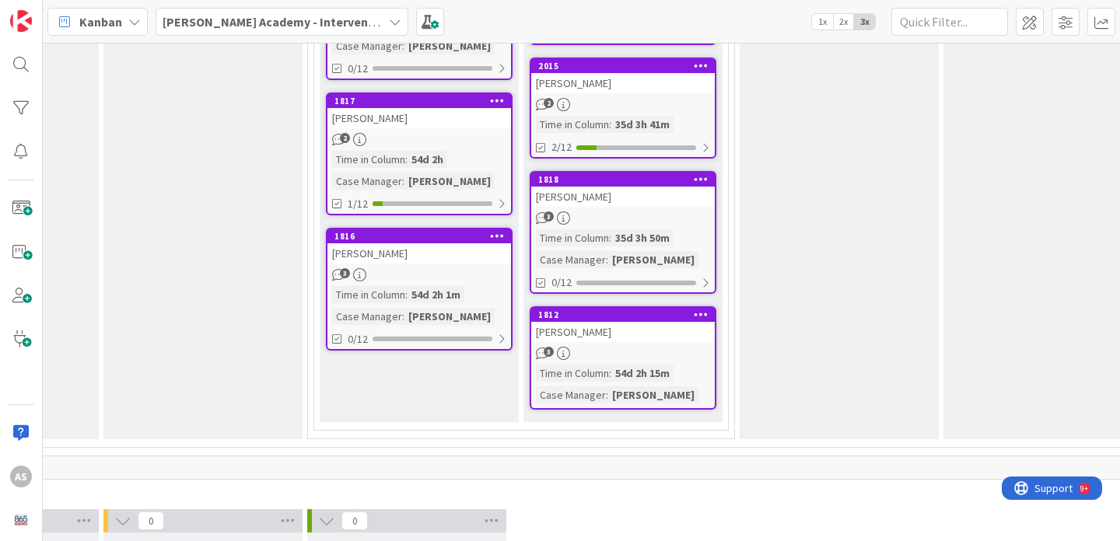
scroll to position [1390, 161]
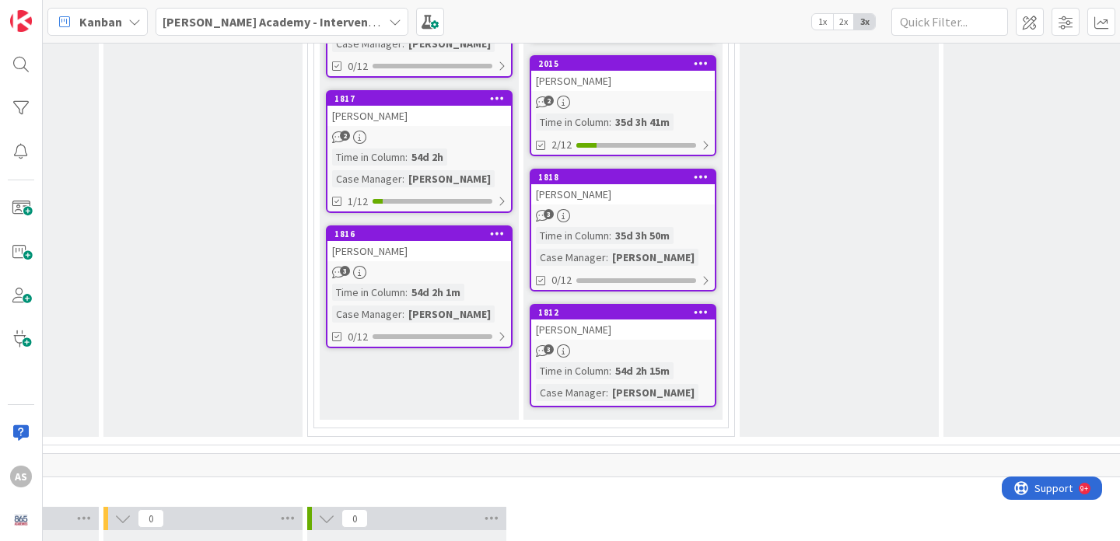
click at [700, 306] on icon at bounding box center [700, 311] width 15 height 11
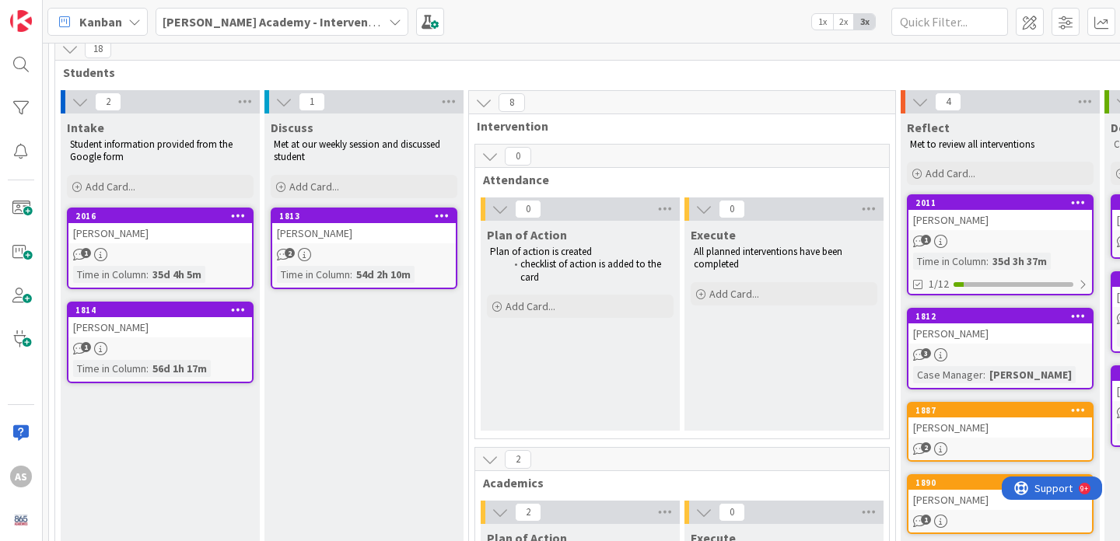
scroll to position [117, 0]
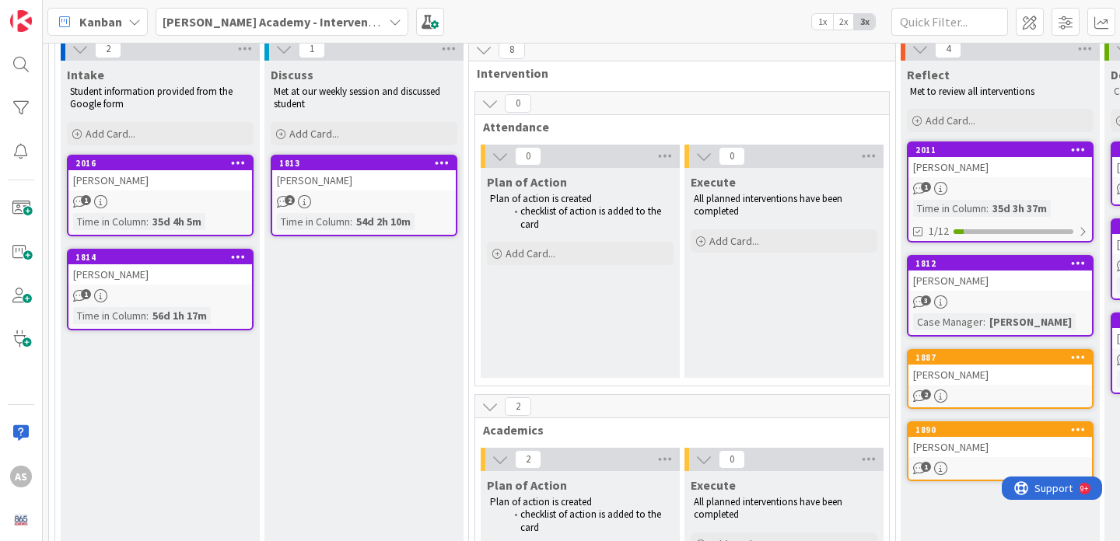
click at [239, 258] on icon at bounding box center [238, 256] width 15 height 11
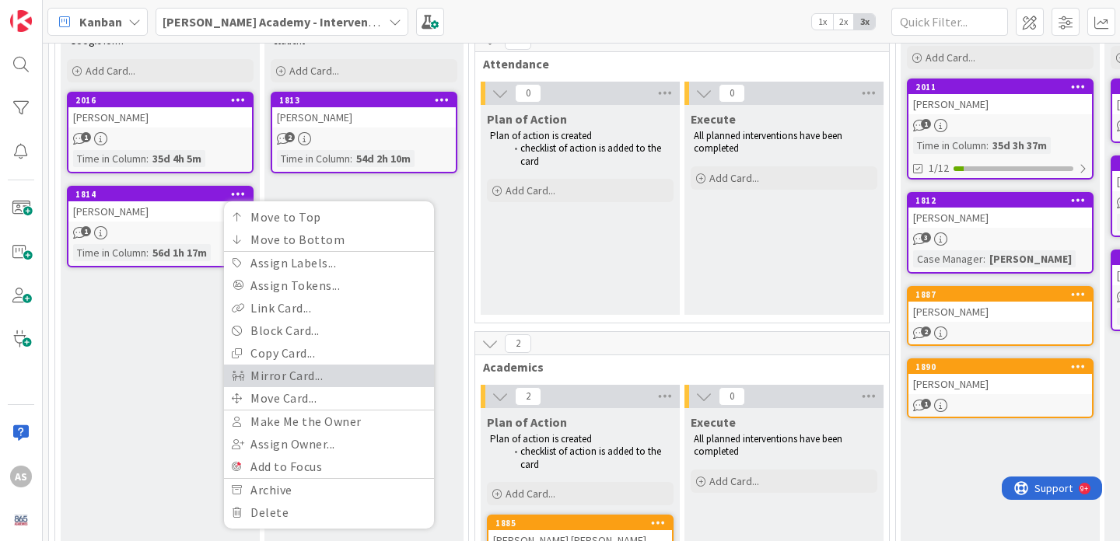
scroll to position [182, 0]
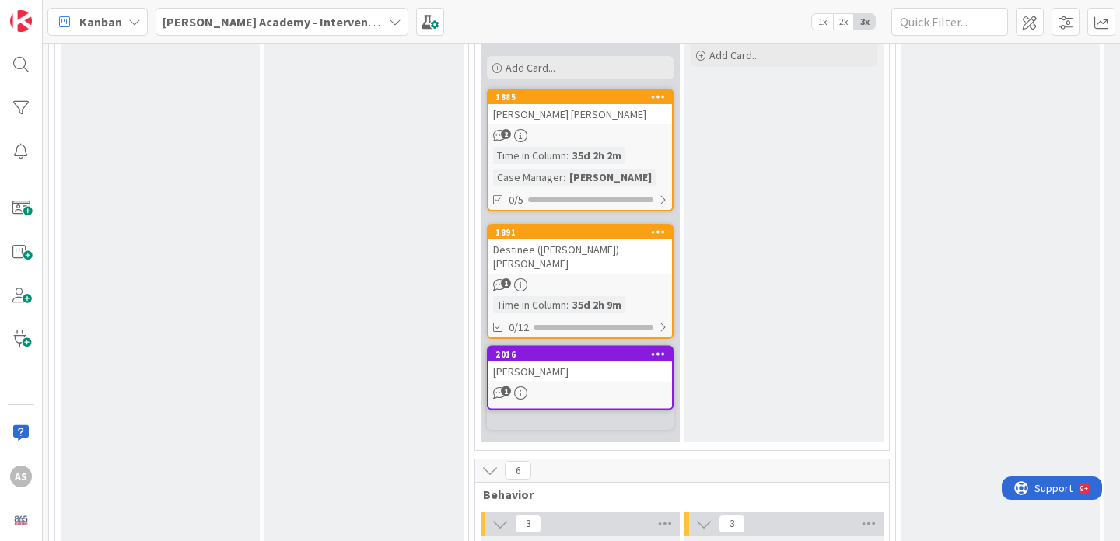
scroll to position [606, 0]
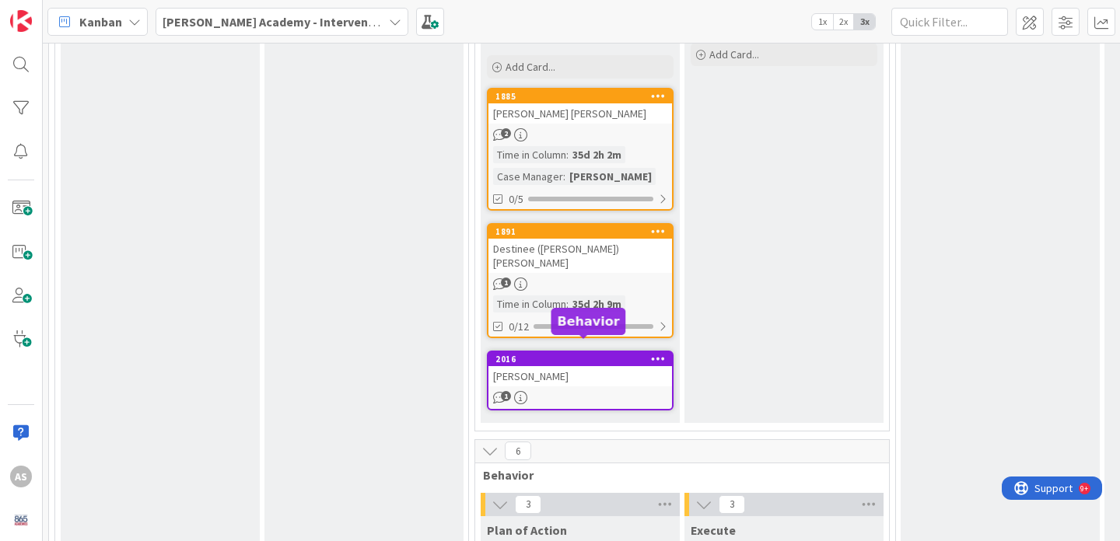
click at [568, 354] on div "2016" at bounding box center [583, 359] width 176 height 11
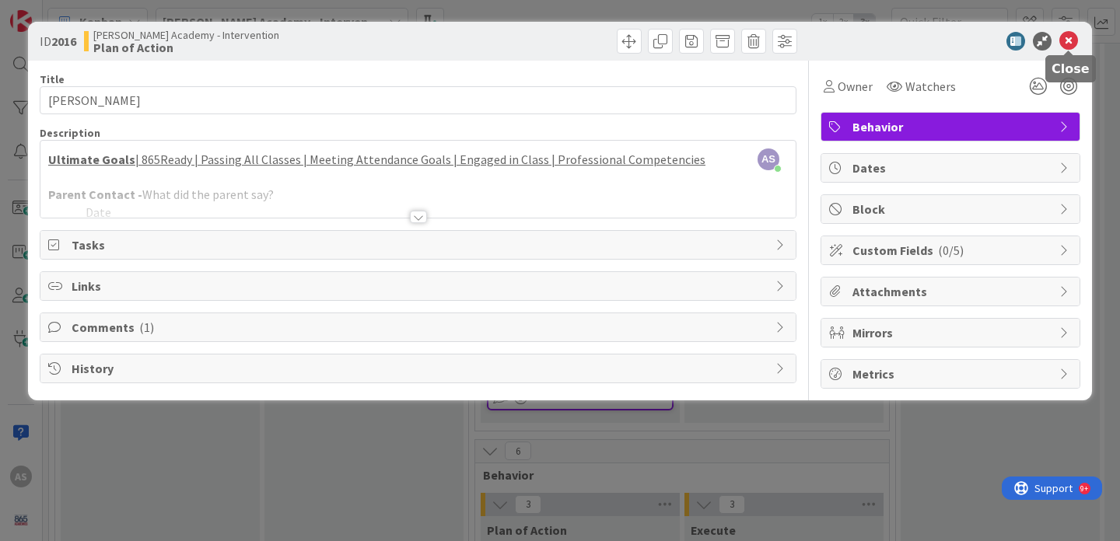
click at [1070, 44] on icon at bounding box center [1068, 41] width 19 height 19
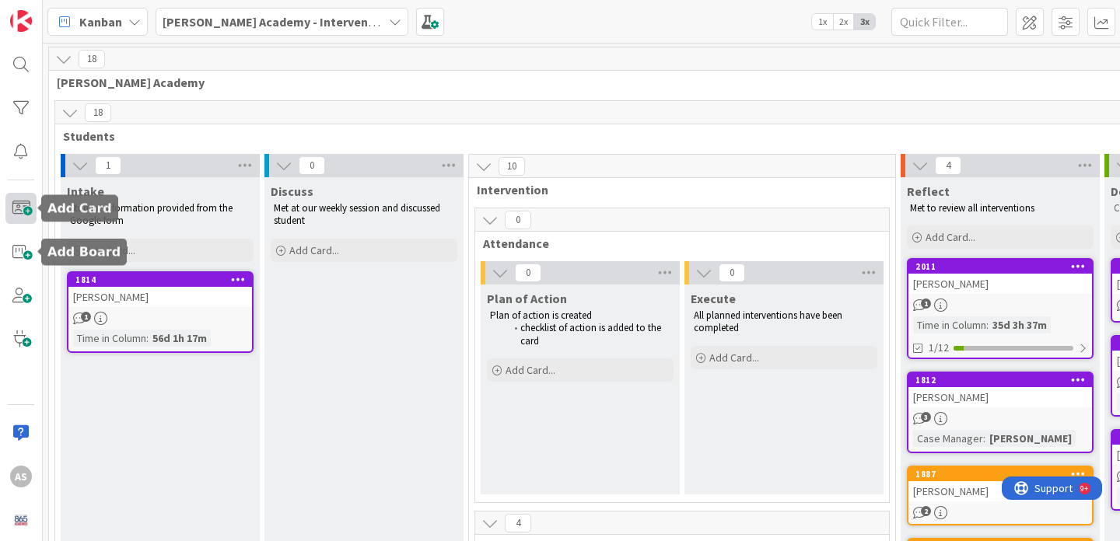
click at [25, 204] on span at bounding box center [20, 208] width 31 height 31
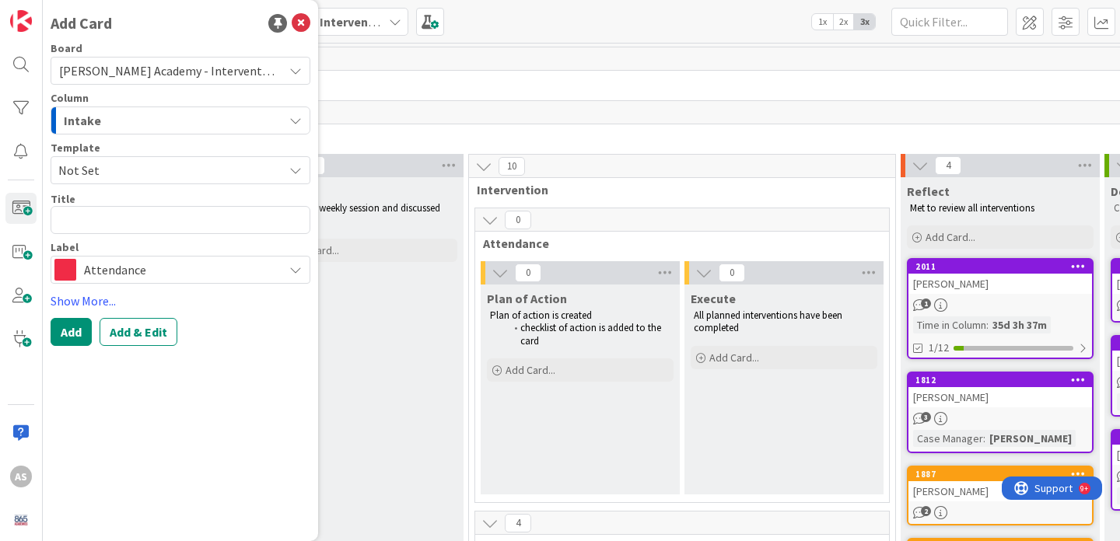
click at [159, 169] on span "Not Set" at bounding box center [164, 170] width 213 height 20
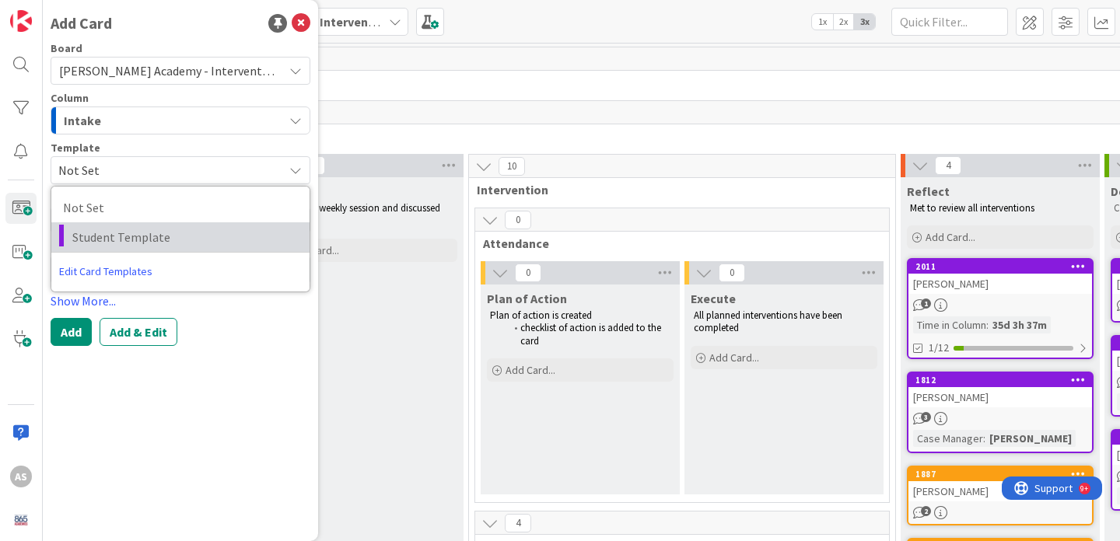
click at [155, 232] on span "Student Template" at bounding box center [184, 237] width 225 height 20
type textarea "x"
type textarea "Student Template"
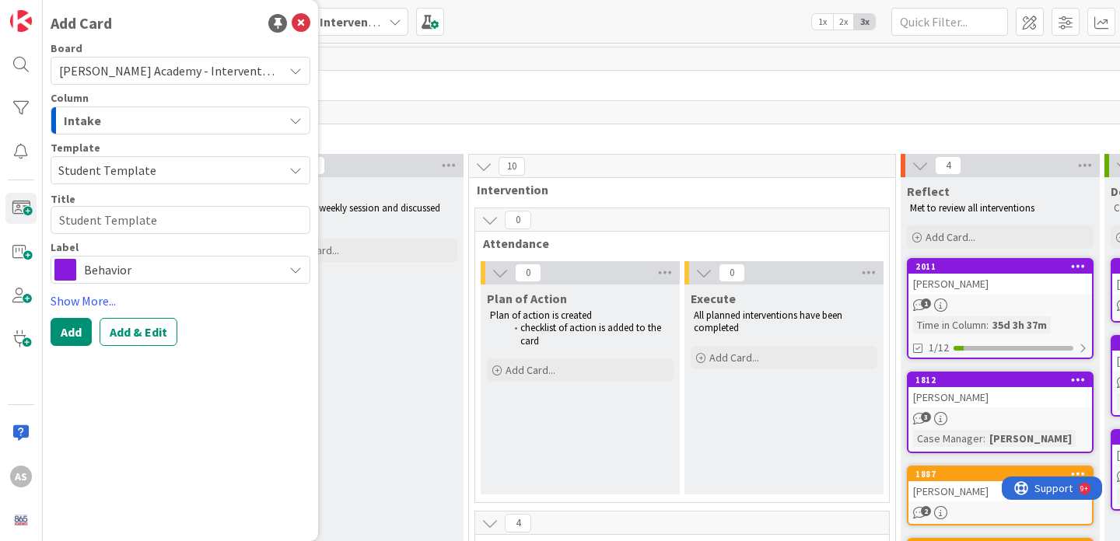
click at [159, 271] on span "Behavior" at bounding box center [179, 270] width 191 height 22
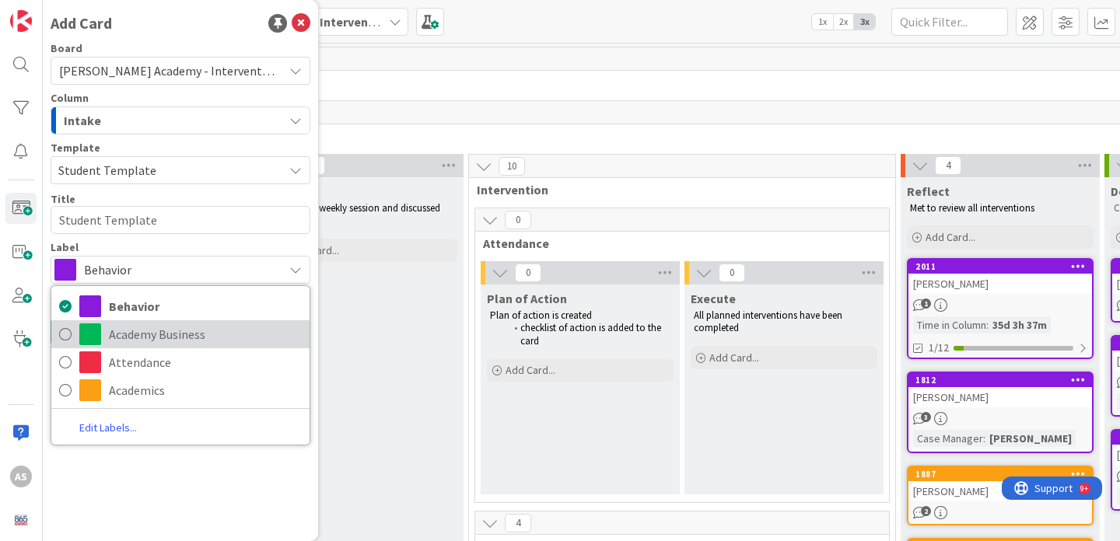
click at [164, 330] on span "Academy Business" at bounding box center [205, 334] width 193 height 23
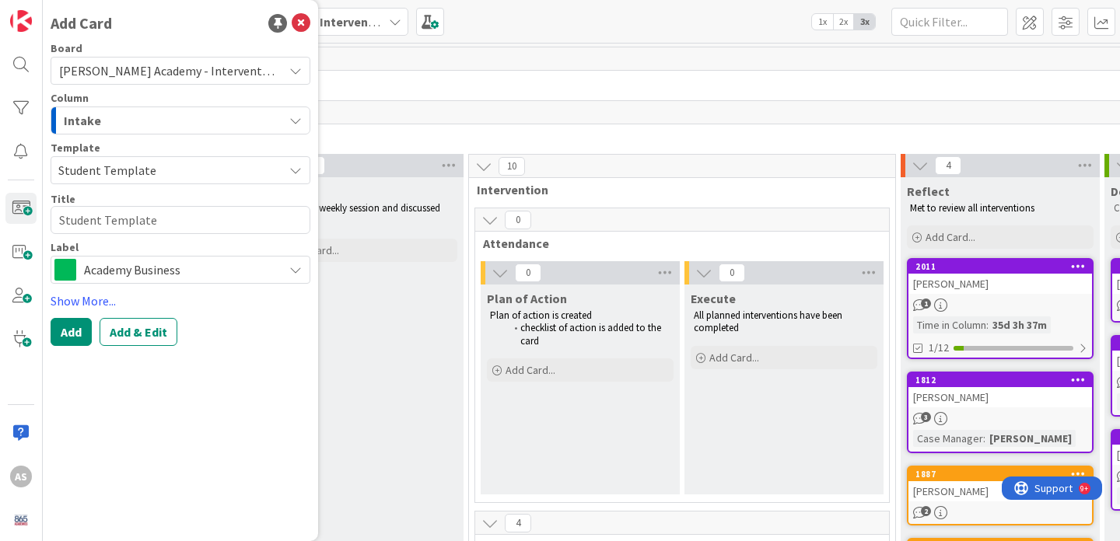
click at [159, 271] on span "Academy Business" at bounding box center [179, 270] width 191 height 22
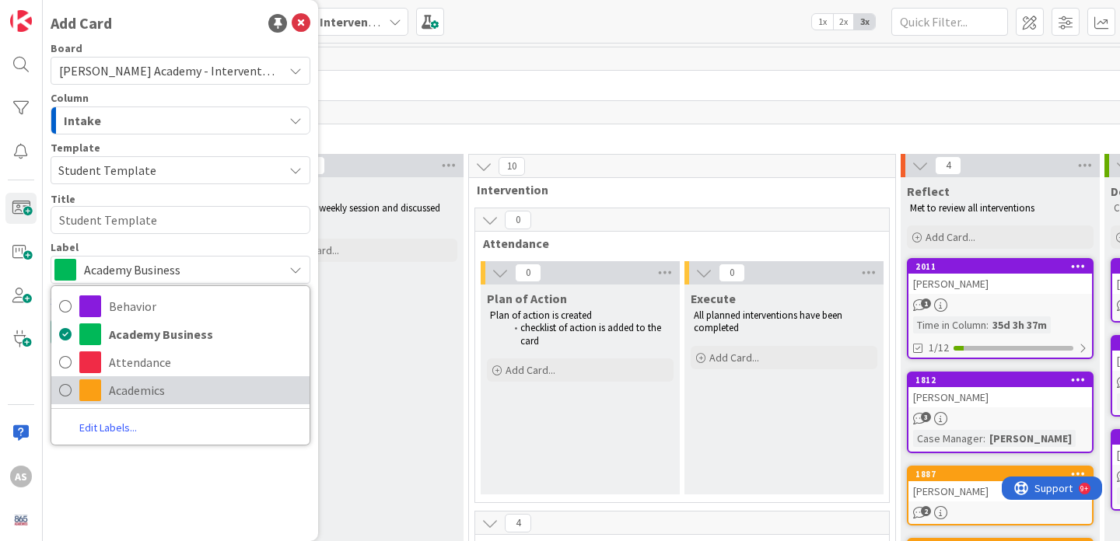
click at [157, 383] on span "Academics" at bounding box center [205, 390] width 193 height 23
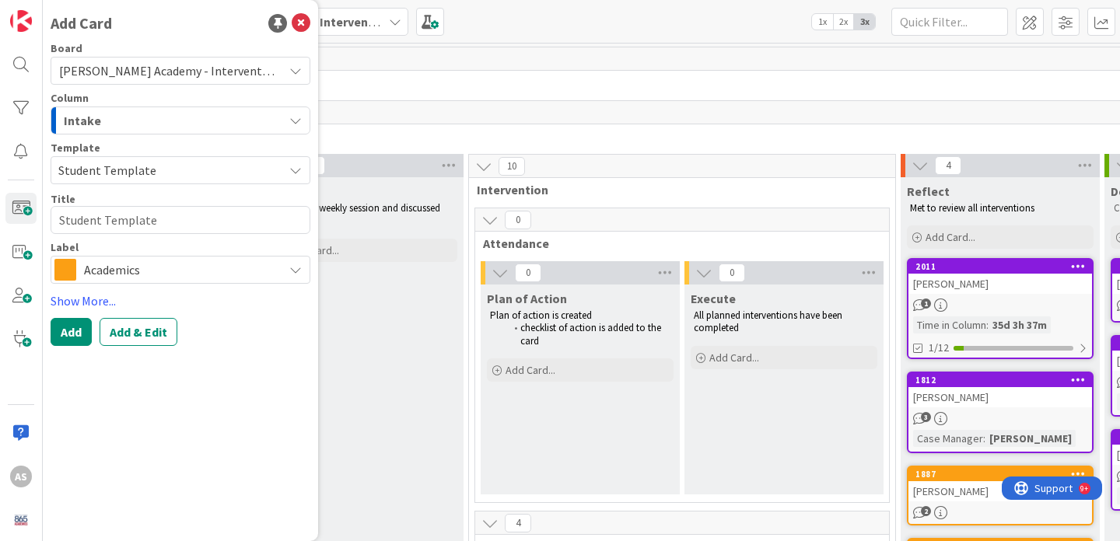
click at [125, 168] on span "Student Template" at bounding box center [164, 170] width 213 height 20
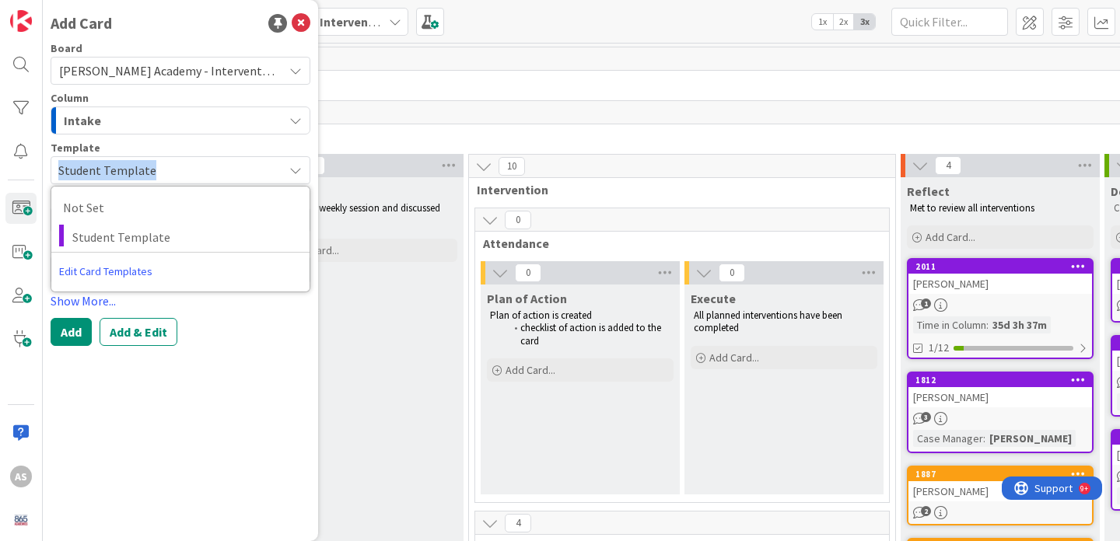
click at [140, 155] on div "Template Student Template Not Set Student Template Edit Card Templates" at bounding box center [181, 163] width 260 height 42
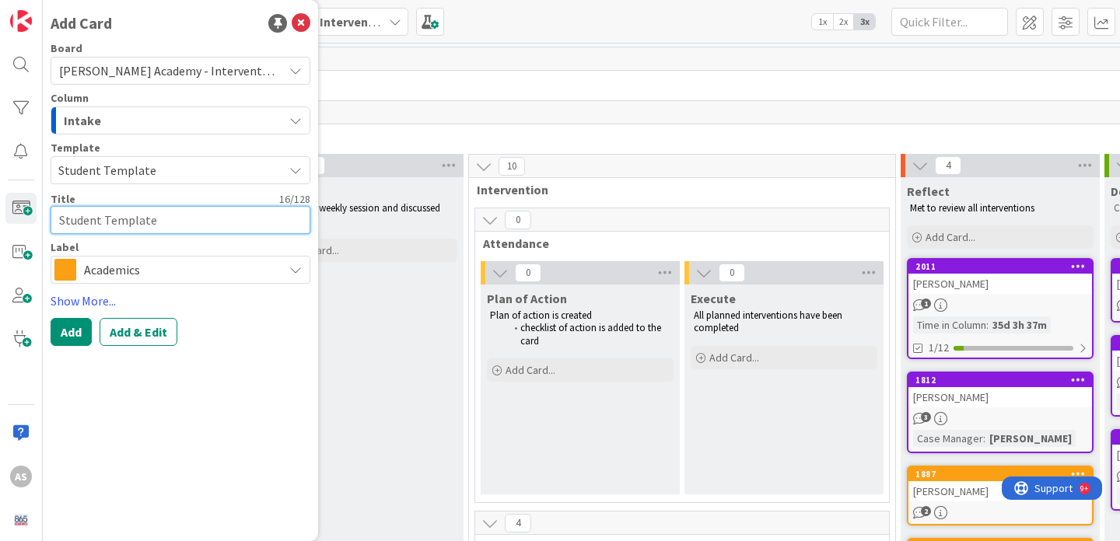
click at [135, 222] on textarea "Student Template" at bounding box center [181, 220] width 260 height 28
type textarea "x"
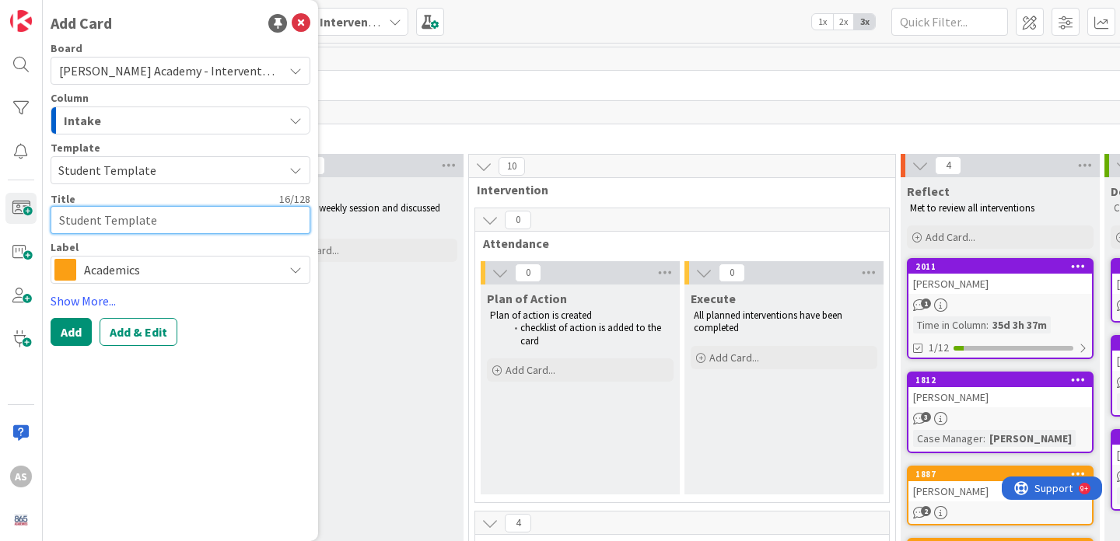
type textarea "B"
type textarea "x"
type textarea "Br"
type textarea "x"
type textarea "Bra"
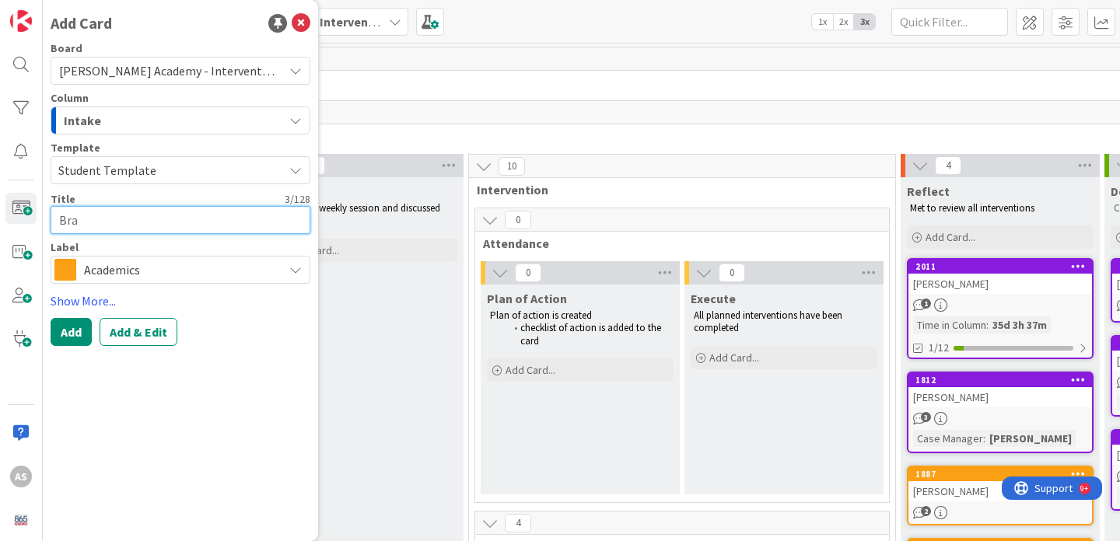
type textarea "x"
type textarea "[PERSON_NAME]"
type textarea "x"
type textarea "[PERSON_NAME]"
type textarea "x"
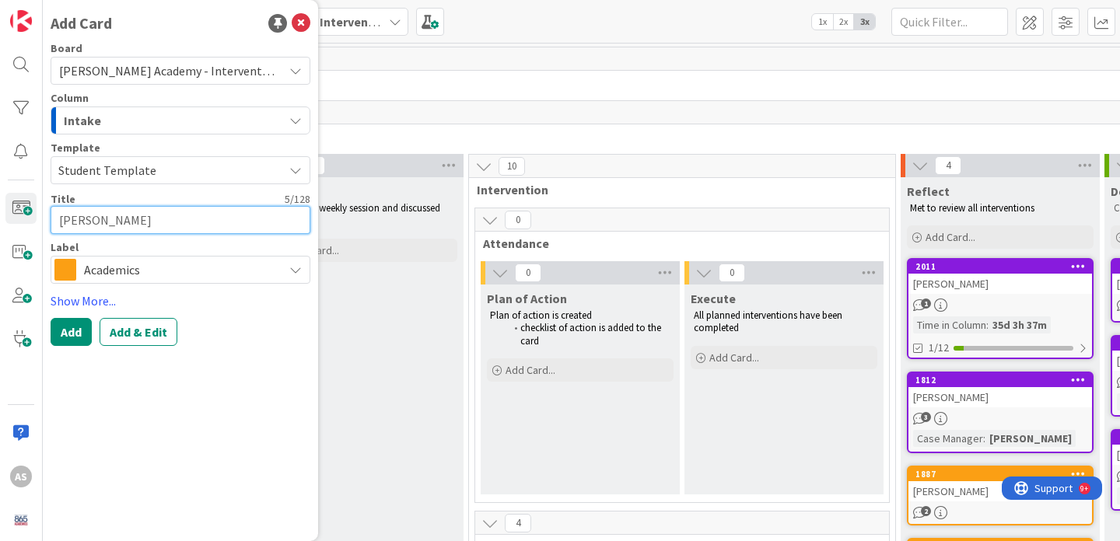
type textarea "[PERSON_NAME]"
type textarea "x"
type textarea "[PERSON_NAME]"
type textarea "x"
type textarea "[PERSON_NAME] Chap"
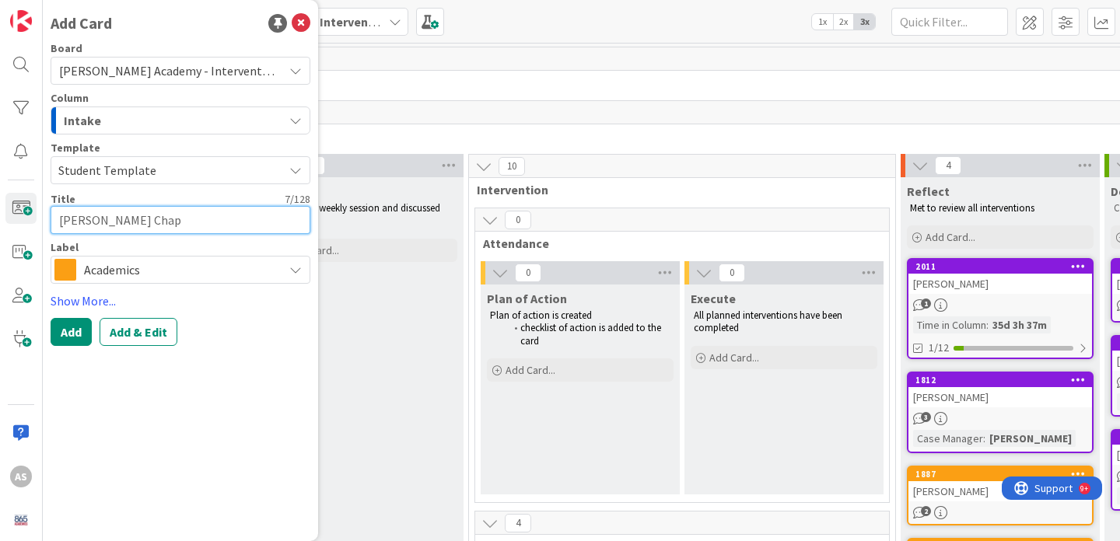
type textarea "x"
type textarea "Brady Chapm"
type textarea "x"
type textarea "[PERSON_NAME]"
type textarea "x"
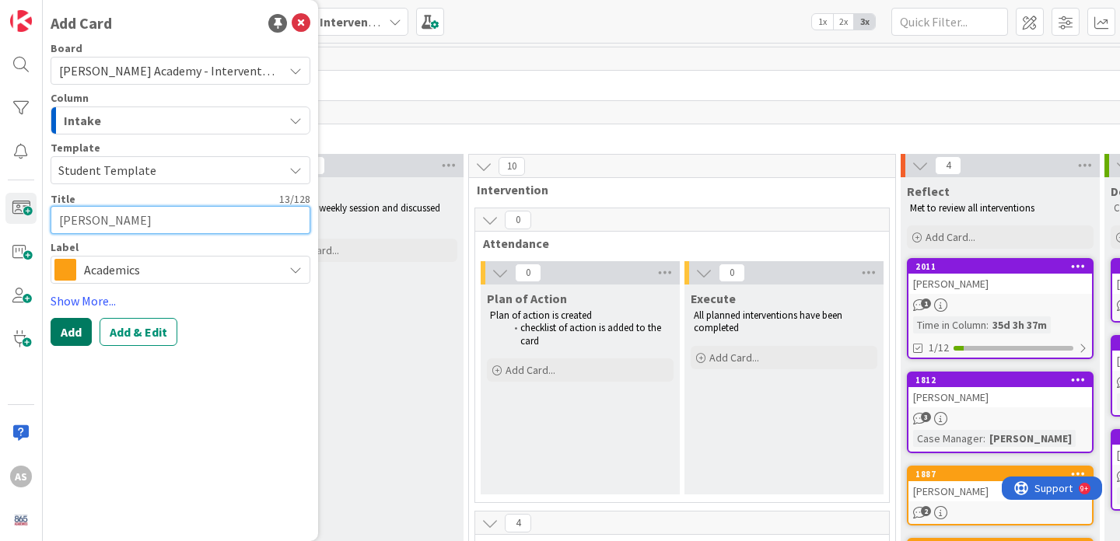
type textarea "[PERSON_NAME]"
click at [72, 335] on button "Add" at bounding box center [71, 332] width 41 height 28
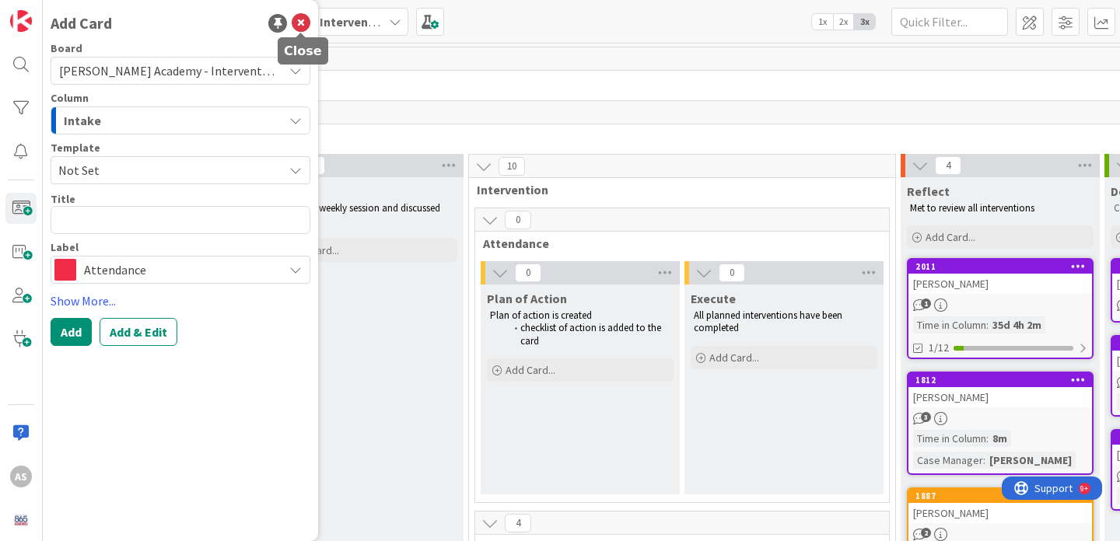
click at [306, 26] on icon at bounding box center [301, 23] width 19 height 19
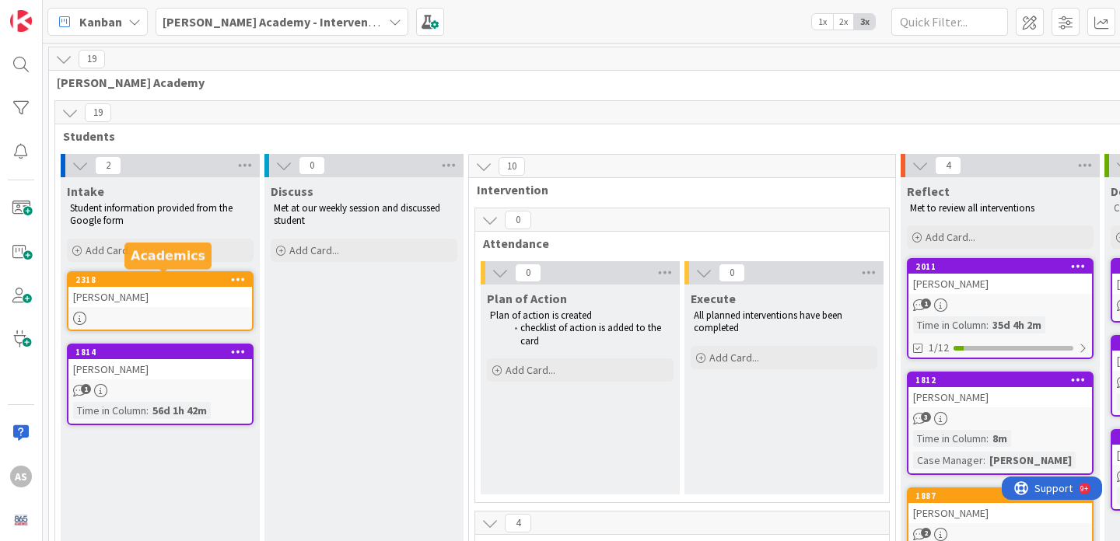
click at [165, 297] on div "[PERSON_NAME]" at bounding box center [159, 297] width 183 height 20
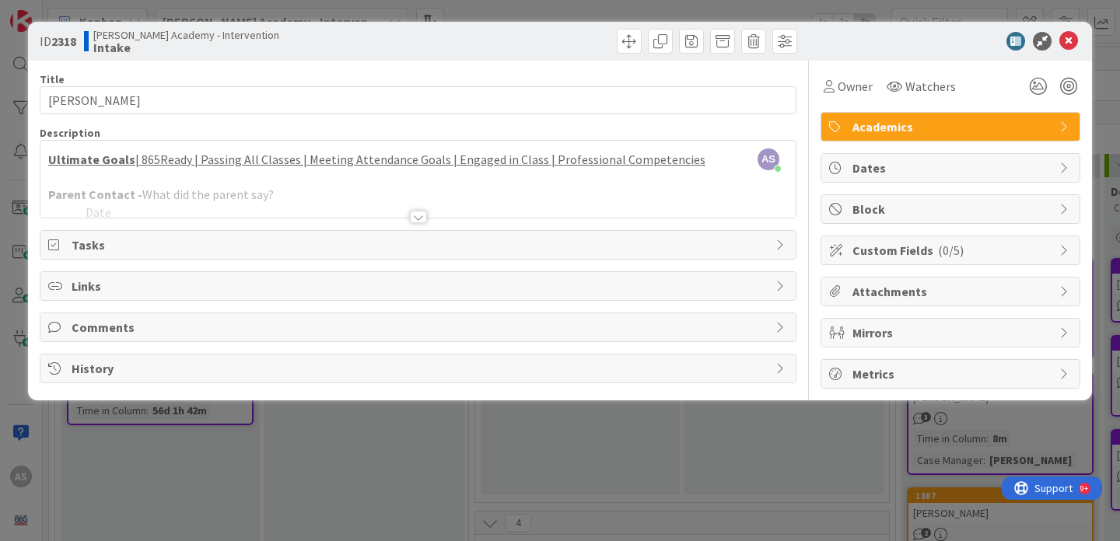
click at [421, 218] on div at bounding box center [418, 217] width 17 height 12
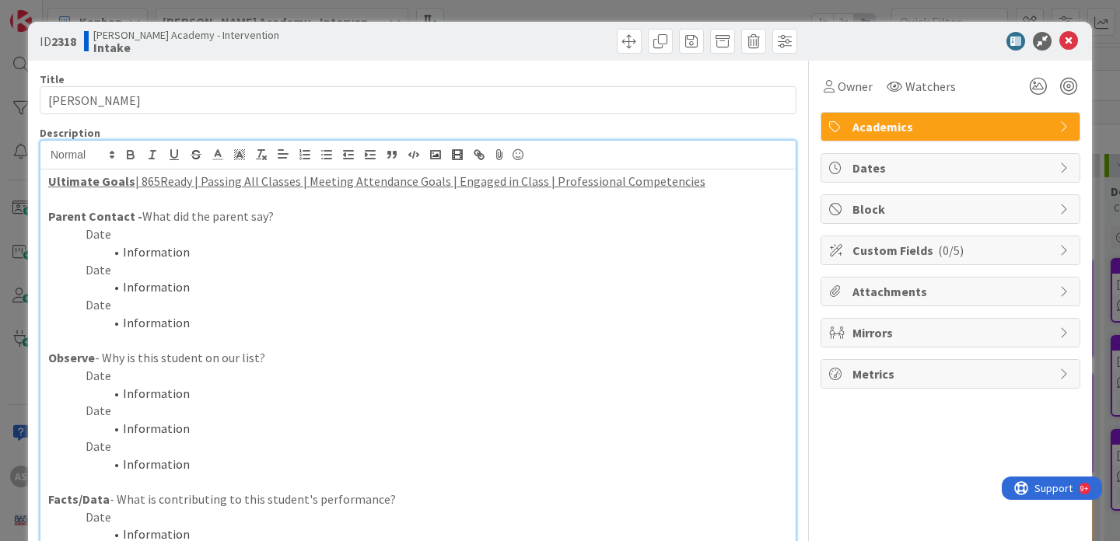
scroll to position [36, 0]
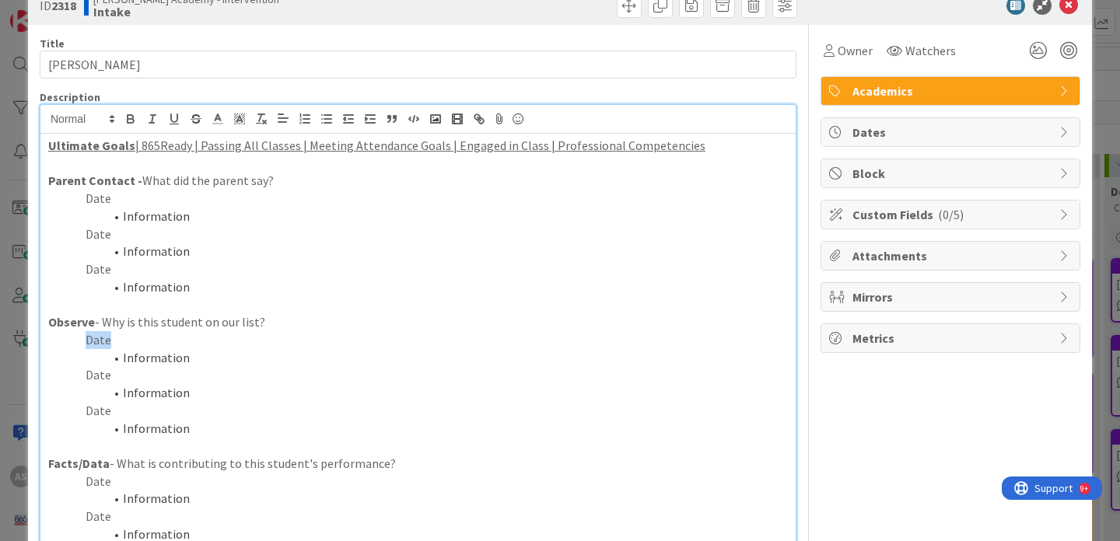
drag, startPoint x: 110, startPoint y: 341, endPoint x: 79, endPoint y: 341, distance: 30.3
click at [79, 341] on p "Date" at bounding box center [417, 340] width 739 height 18
drag, startPoint x: 197, startPoint y: 355, endPoint x: 100, endPoint y: 355, distance: 96.4
click at [100, 355] on li "Information" at bounding box center [427, 358] width 721 height 18
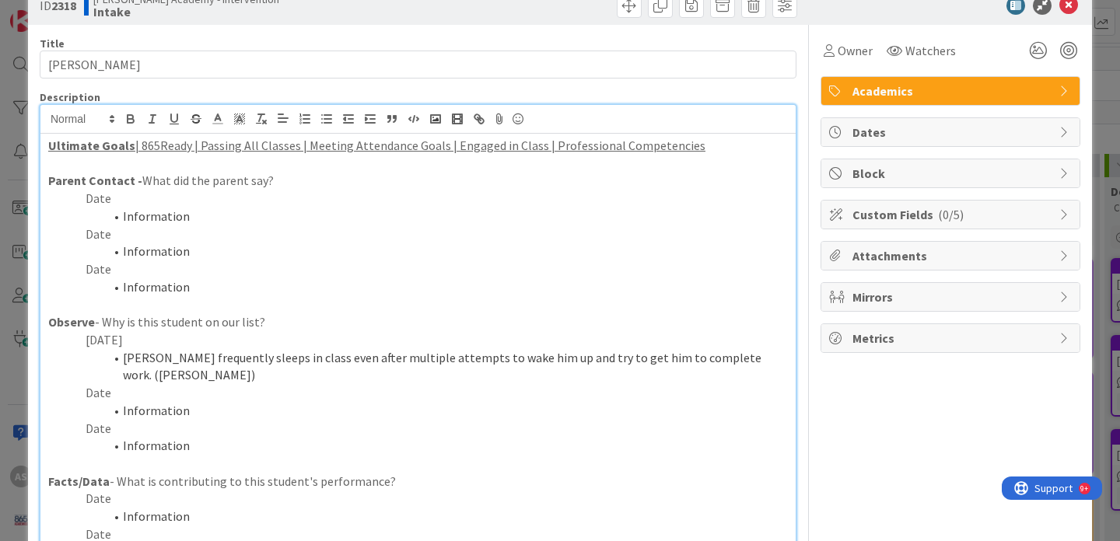
scroll to position [0, 0]
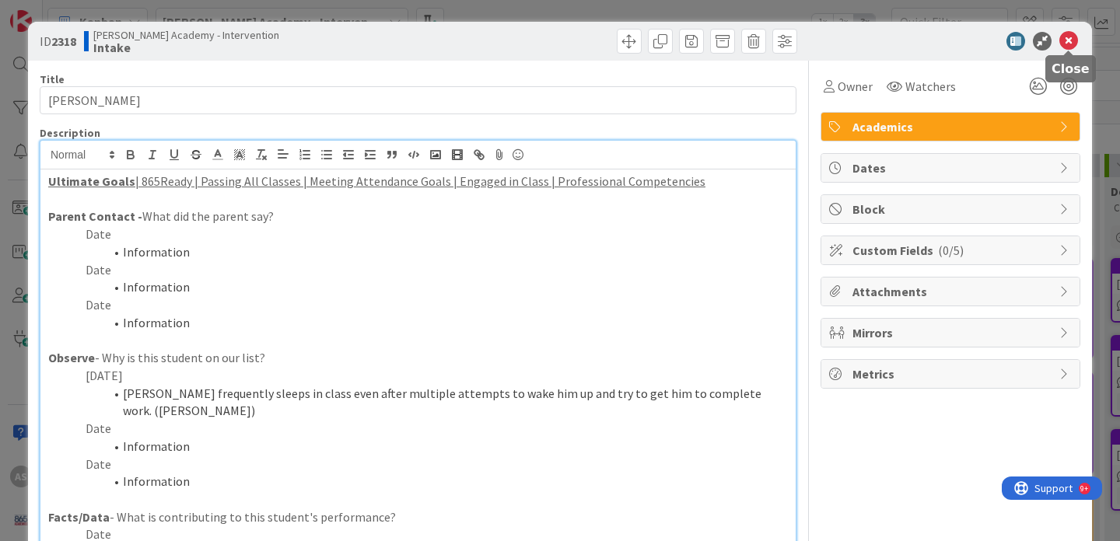
click at [1067, 43] on icon at bounding box center [1068, 41] width 19 height 19
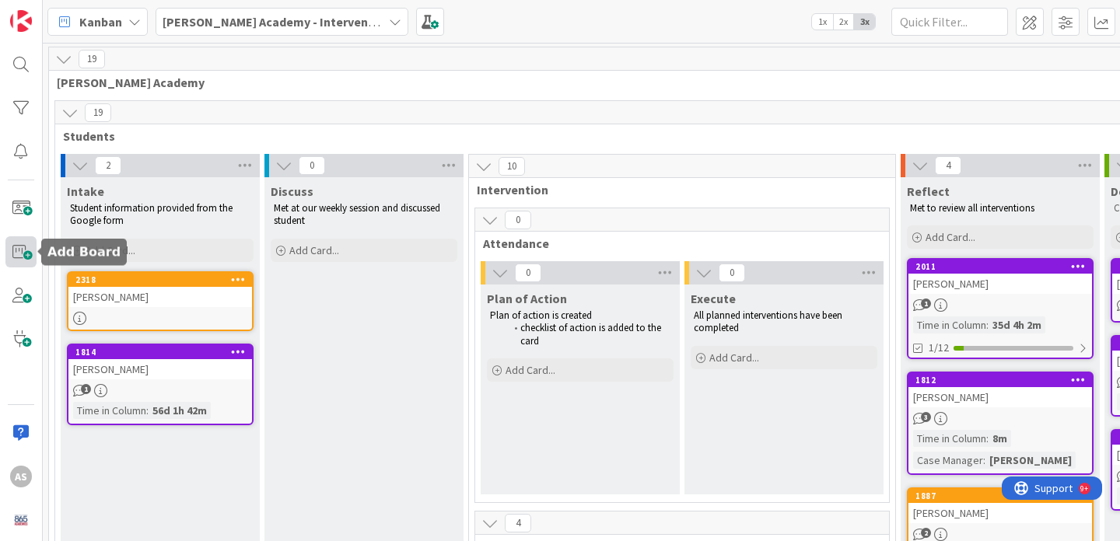
click at [19, 253] on span at bounding box center [20, 251] width 31 height 31
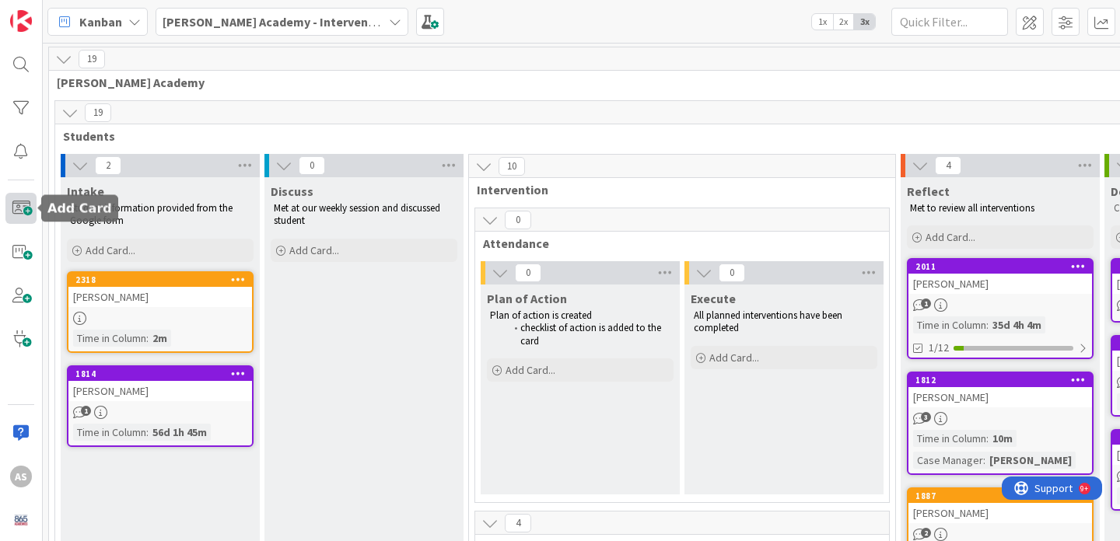
click at [25, 216] on span at bounding box center [20, 208] width 31 height 31
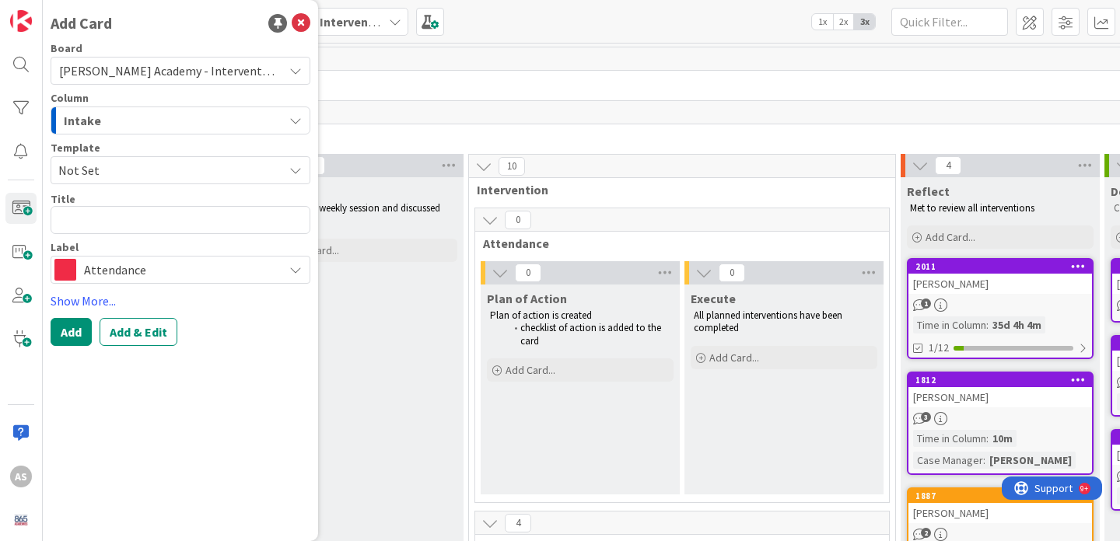
click at [155, 169] on span "Not Set" at bounding box center [164, 170] width 213 height 20
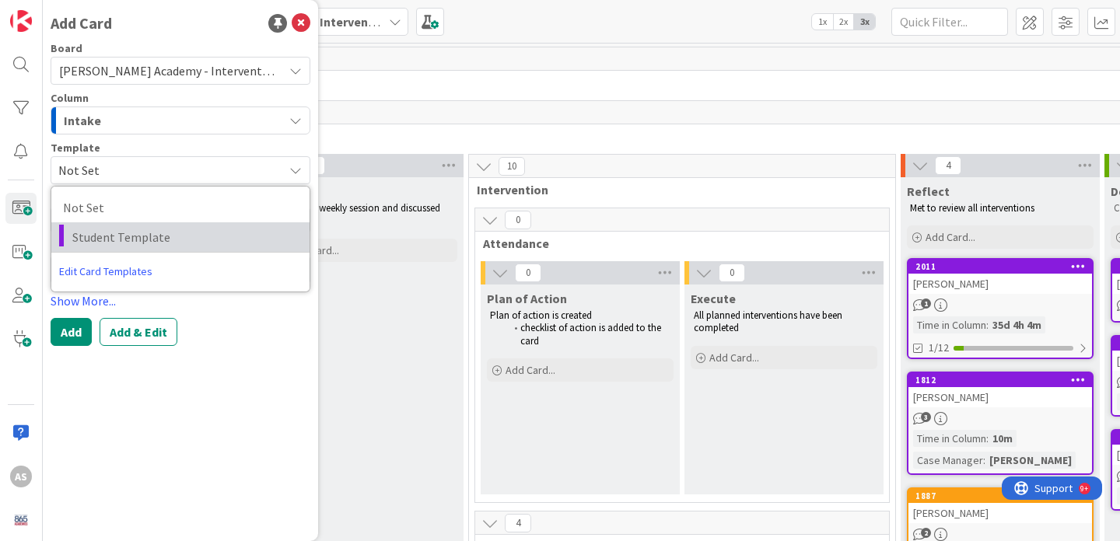
click at [155, 235] on span "Student Template" at bounding box center [184, 237] width 225 height 20
type textarea "x"
type textarea "Student Template"
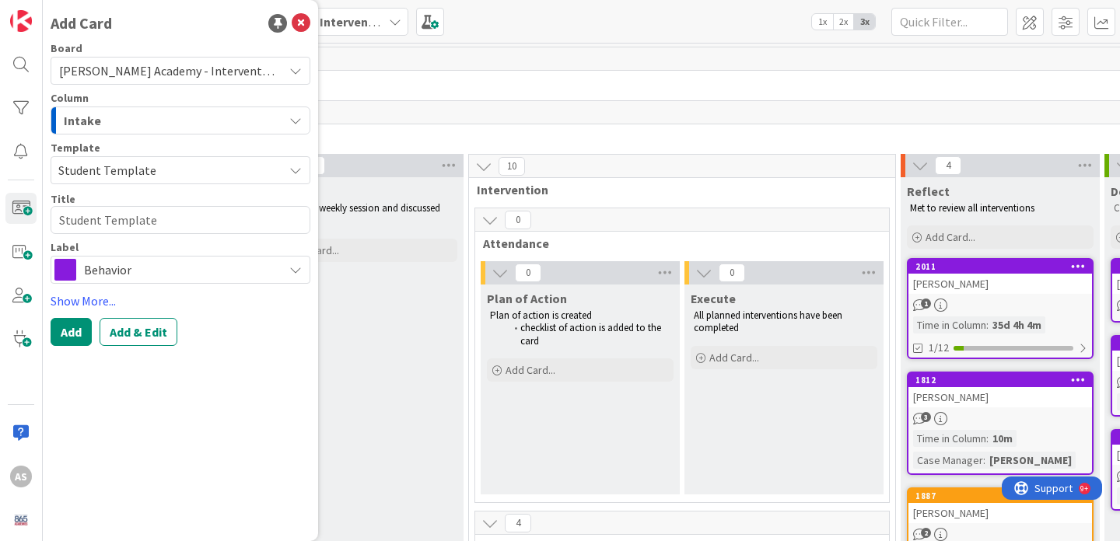
click at [138, 264] on span "Behavior" at bounding box center [179, 270] width 191 height 22
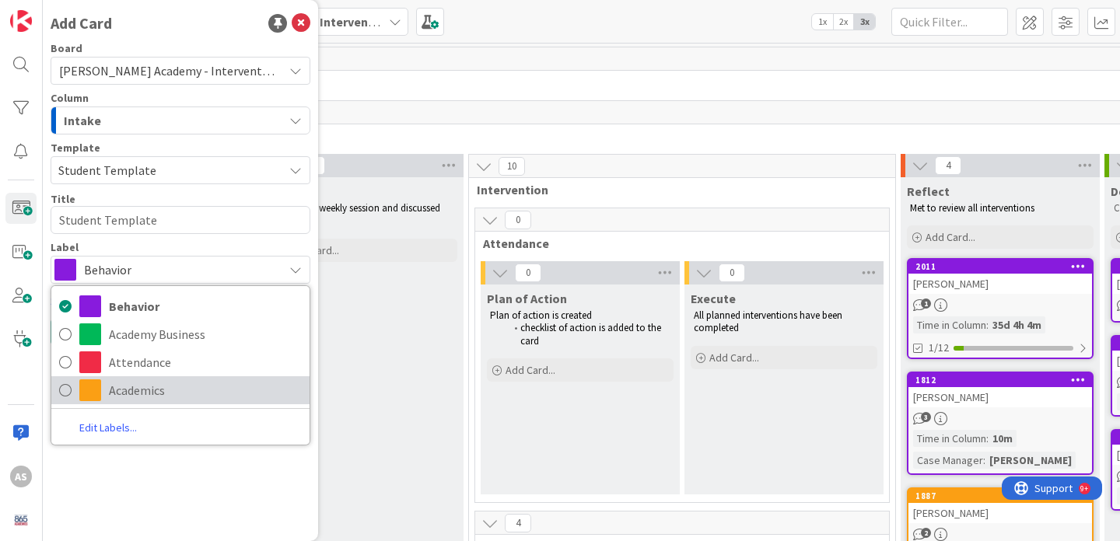
click at [141, 385] on span "Academics" at bounding box center [205, 390] width 193 height 23
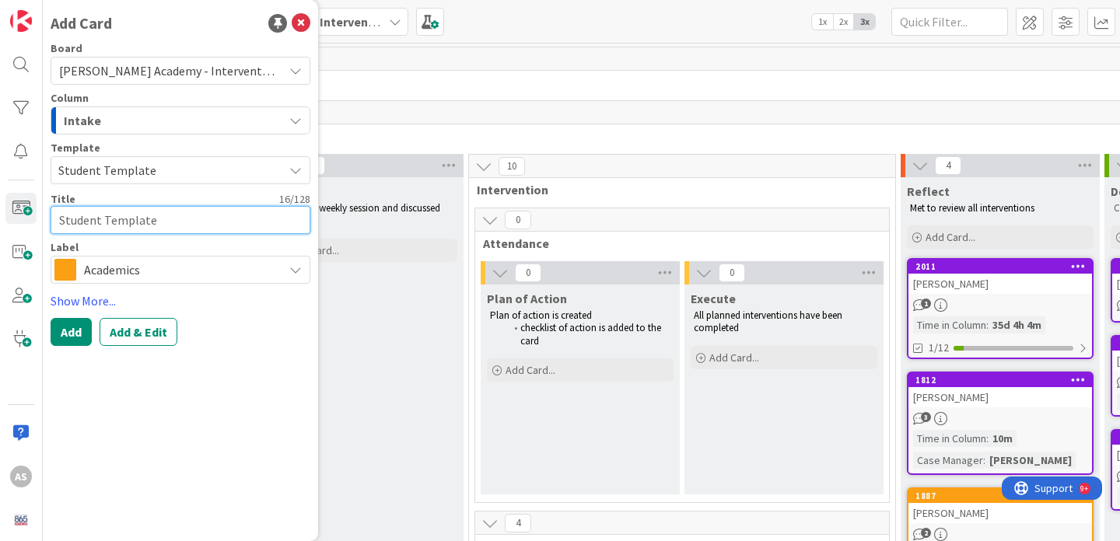
click at [110, 223] on textarea "Student Template" at bounding box center [181, 220] width 260 height 28
type textarea "x"
type textarea "A"
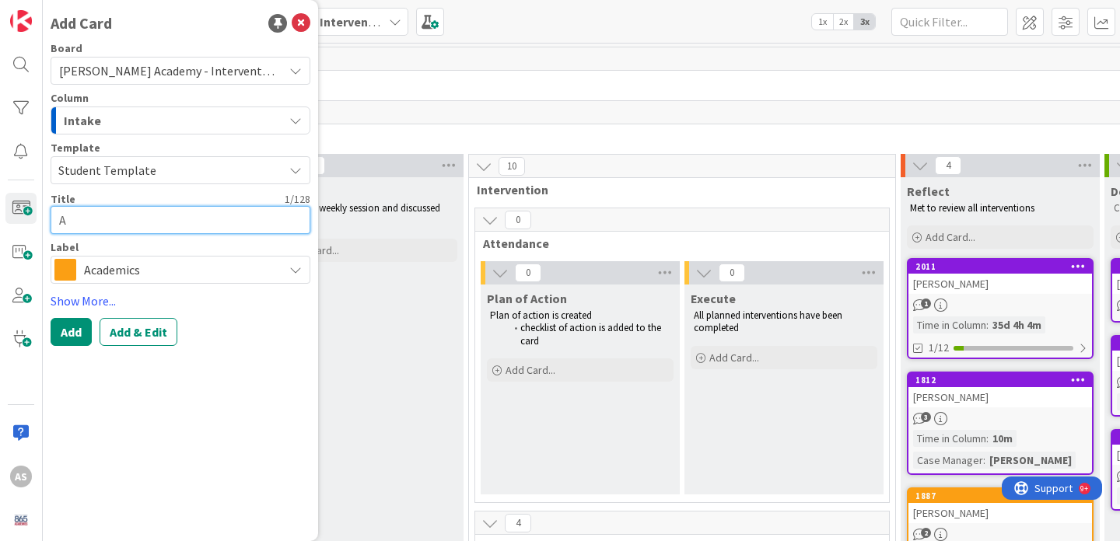
type textarea "x"
type textarea "Ai"
type textarea "x"
type textarea "Aid"
type textarea "x"
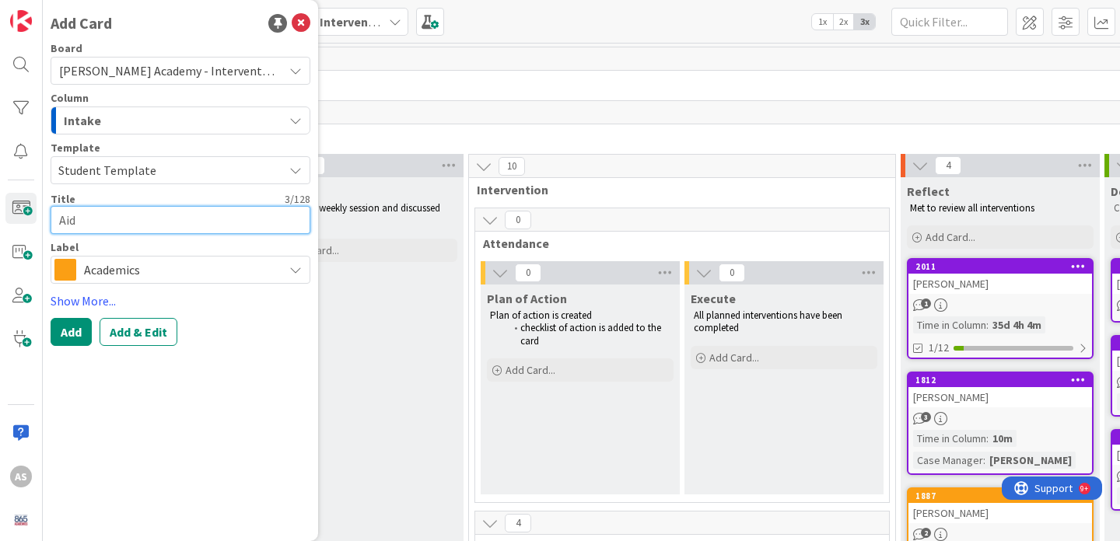
type textarea "Aide"
type textarea "x"
type textarea "Aiden"
type textarea "x"
type textarea "Aiden S"
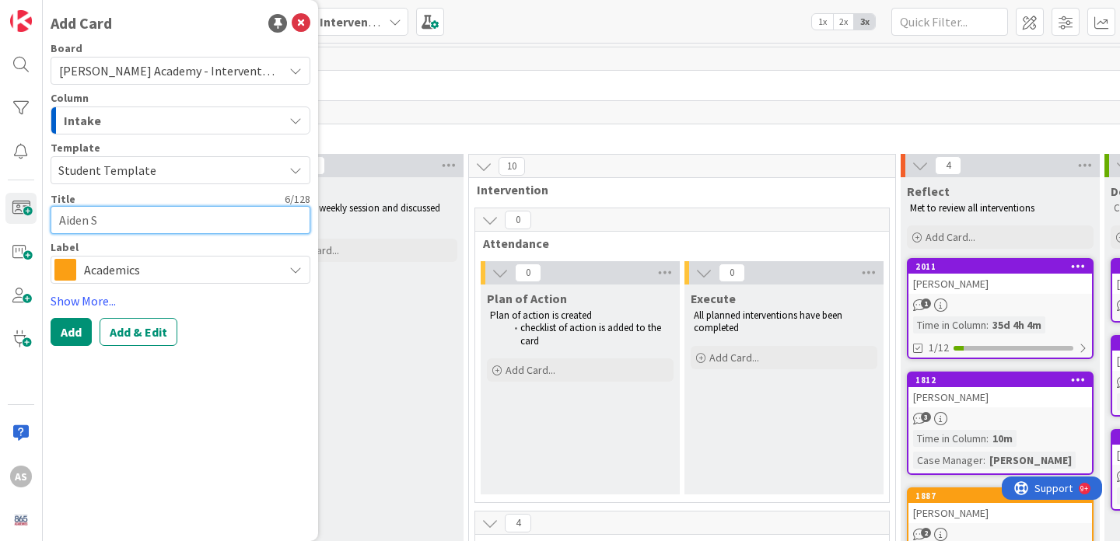
type textarea "x"
type textarea "Aiden Sm"
type textarea "x"
type textarea "Aiden Sma"
type textarea "x"
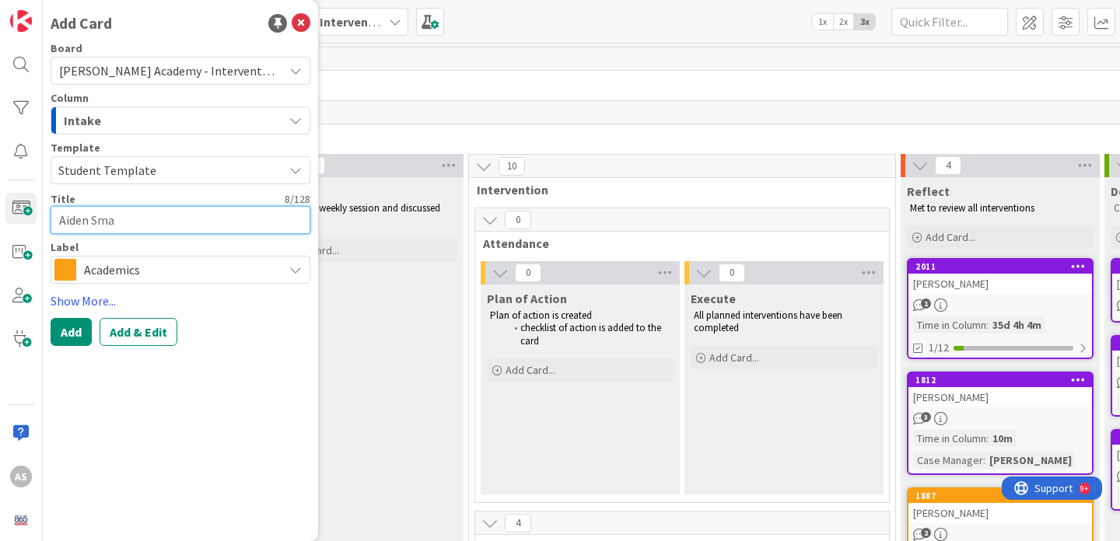
type textarea "Aiden Smar"
type textarea "x"
type textarea "Aiden Smart"
click at [79, 324] on button "Add" at bounding box center [71, 332] width 41 height 28
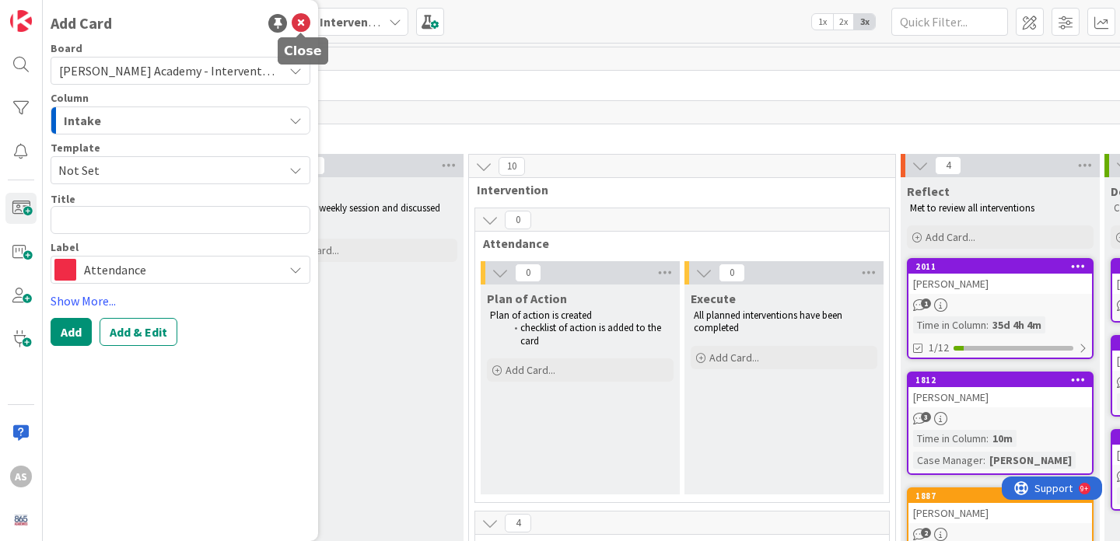
click at [301, 28] on icon at bounding box center [301, 23] width 19 height 19
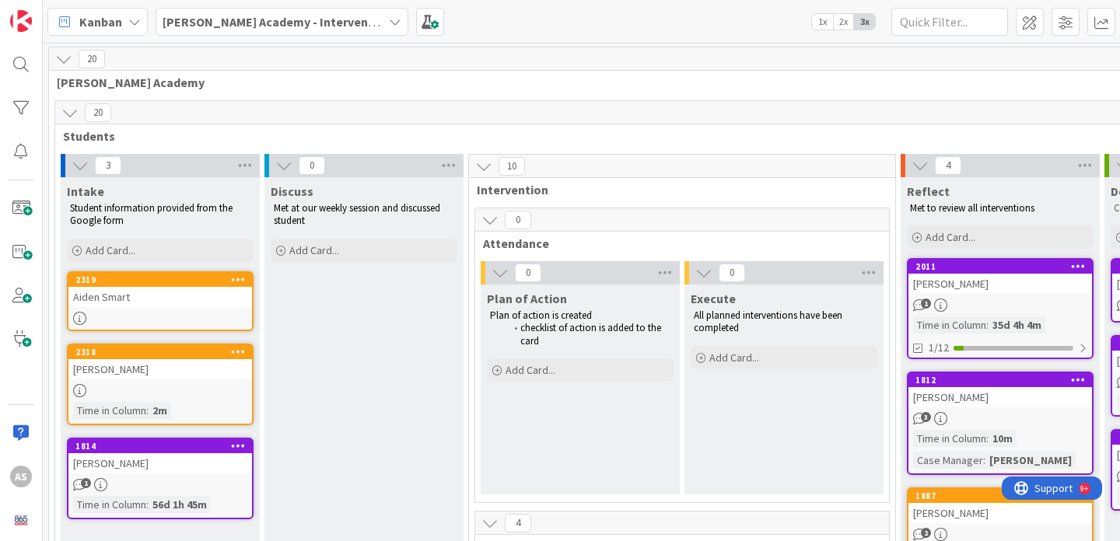
click at [168, 288] on div "Aiden Smart" at bounding box center [159, 297] width 183 height 20
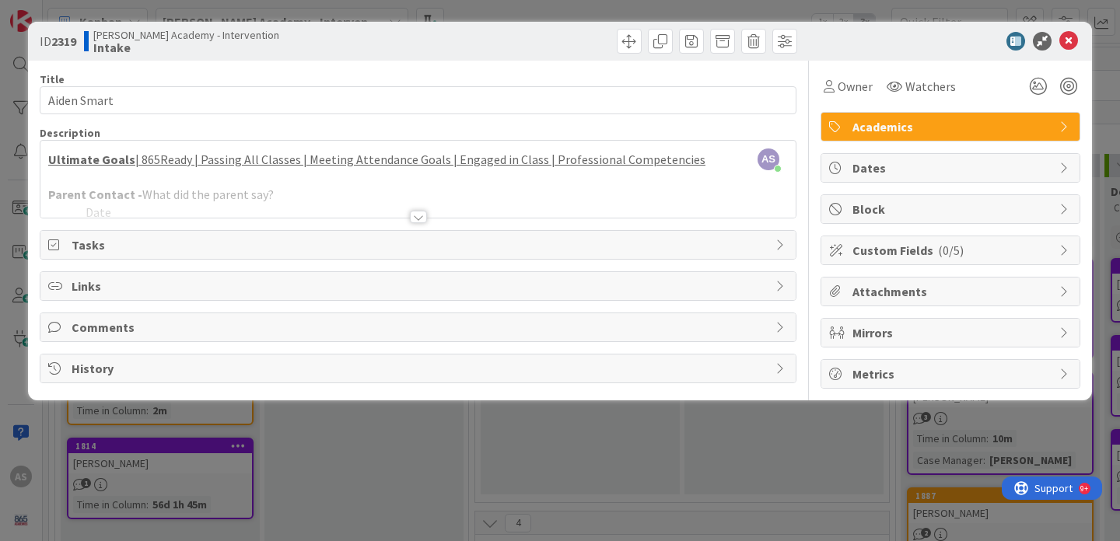
click at [1061, 131] on icon at bounding box center [1065, 127] width 12 height 12
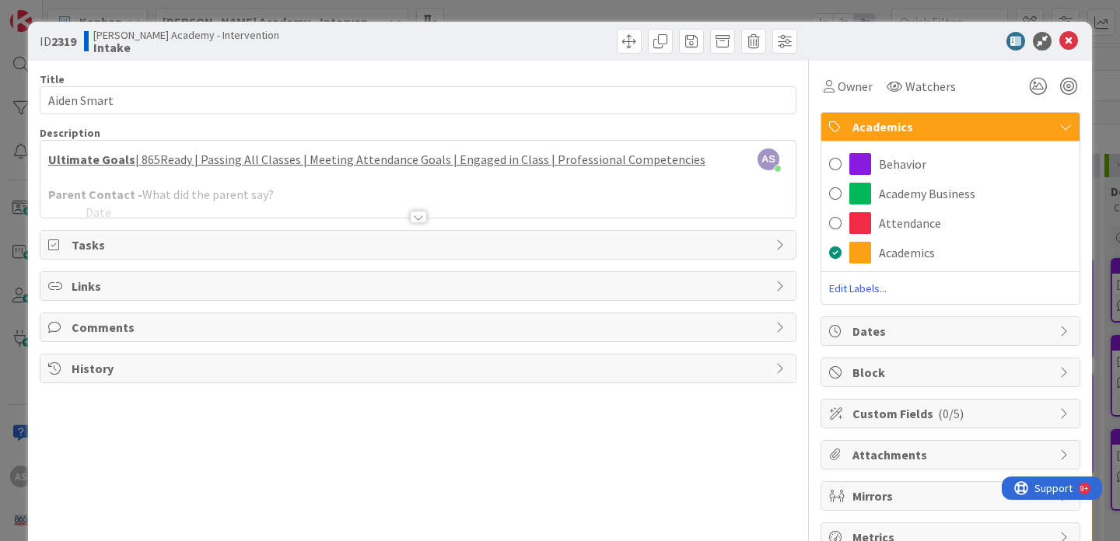
click at [1062, 131] on icon at bounding box center [1065, 127] width 12 height 12
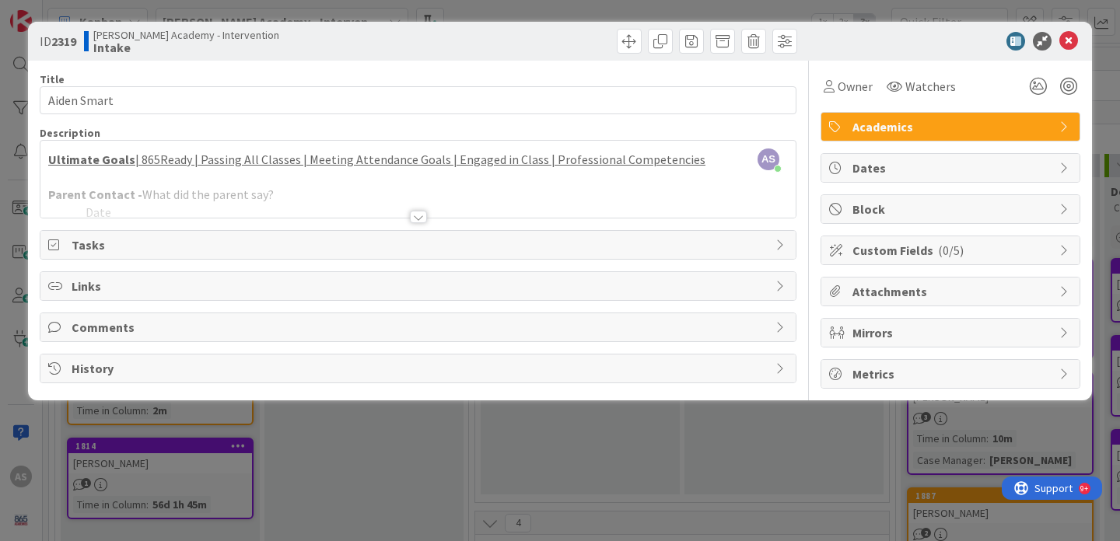
click at [1053, 242] on div "Custom Fields ( 0/5 )" at bounding box center [950, 250] width 258 height 28
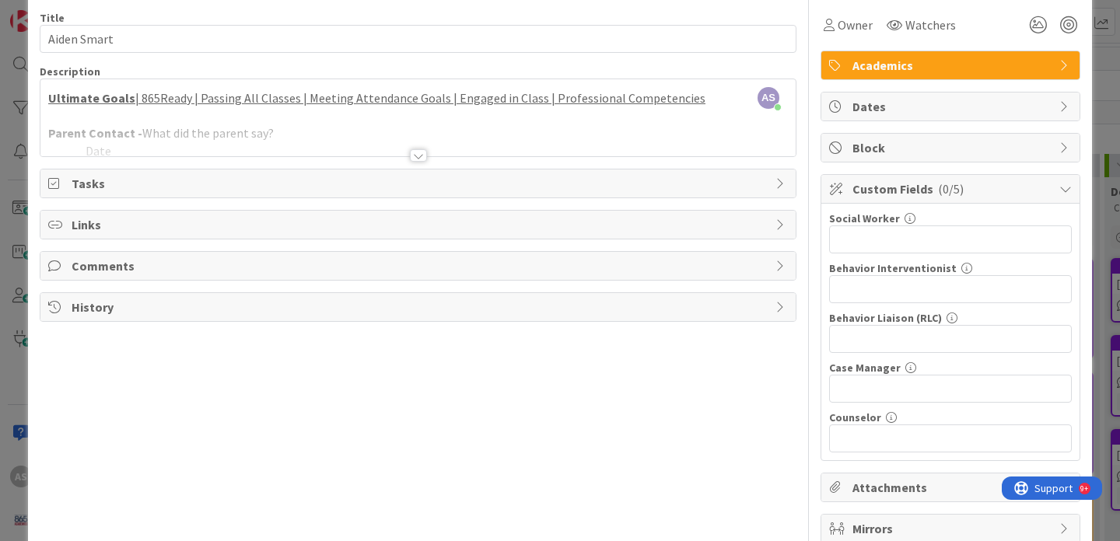
scroll to position [64, 0]
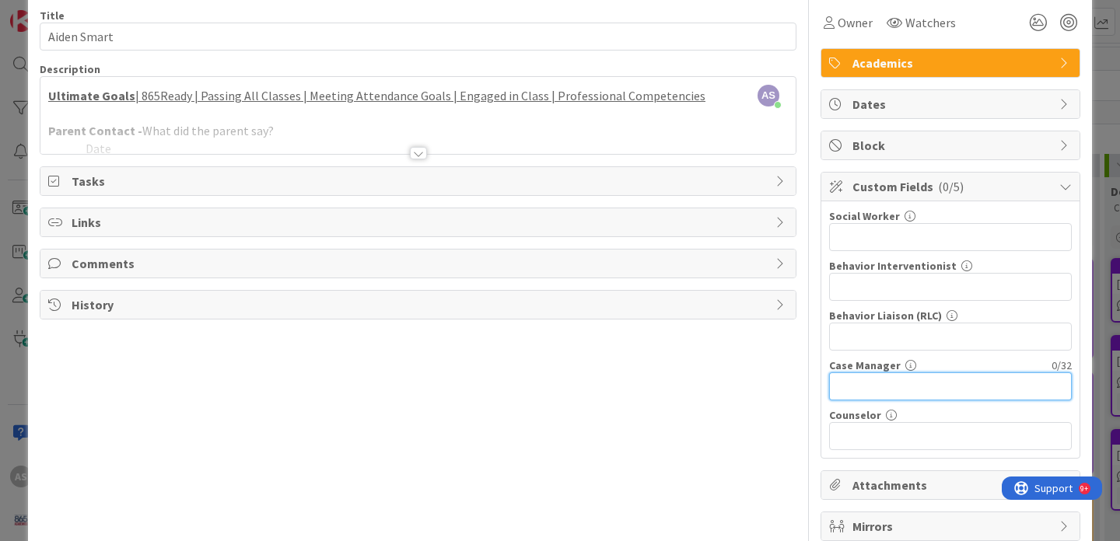
click at [910, 391] on input "text" at bounding box center [950, 386] width 243 height 28
type input "[PERSON_NAME]"
click at [422, 155] on div at bounding box center [418, 153] width 17 height 12
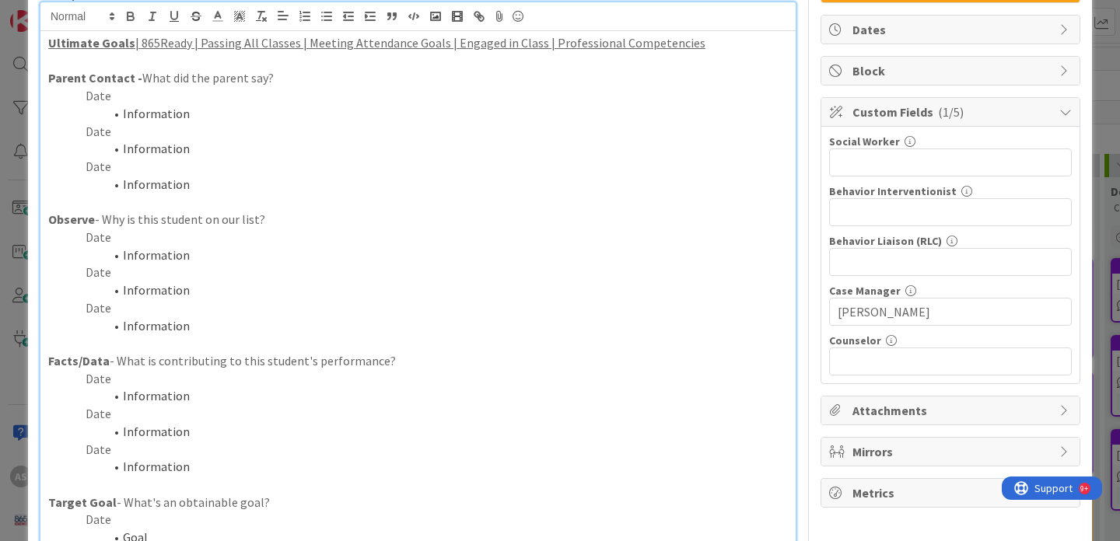
scroll to position [142, 0]
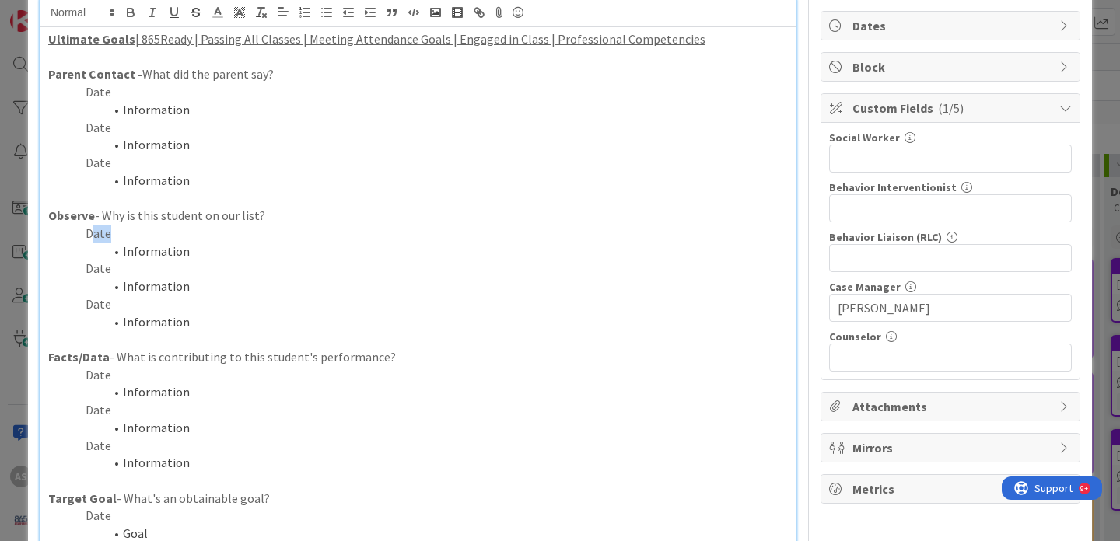
drag, startPoint x: 110, startPoint y: 230, endPoint x: 90, endPoint y: 230, distance: 20.2
click at [89, 230] on p "Date" at bounding box center [417, 234] width 739 height 18
drag, startPoint x: 193, startPoint y: 246, endPoint x: 105, endPoint y: 246, distance: 87.9
click at [105, 246] on li "Information" at bounding box center [427, 252] width 721 height 18
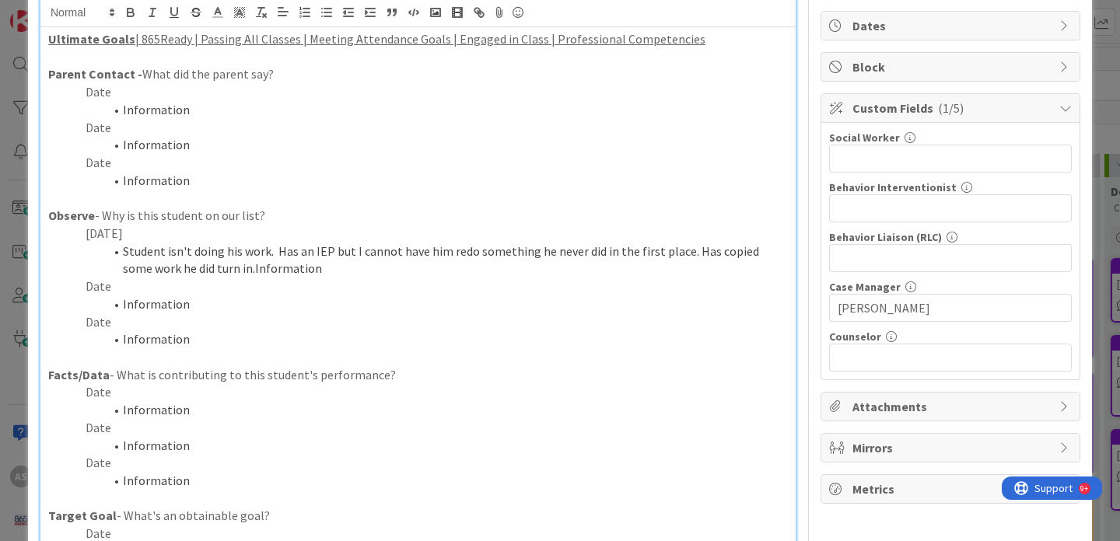
click at [91, 232] on p "[DATE]" at bounding box center [417, 234] width 739 height 18
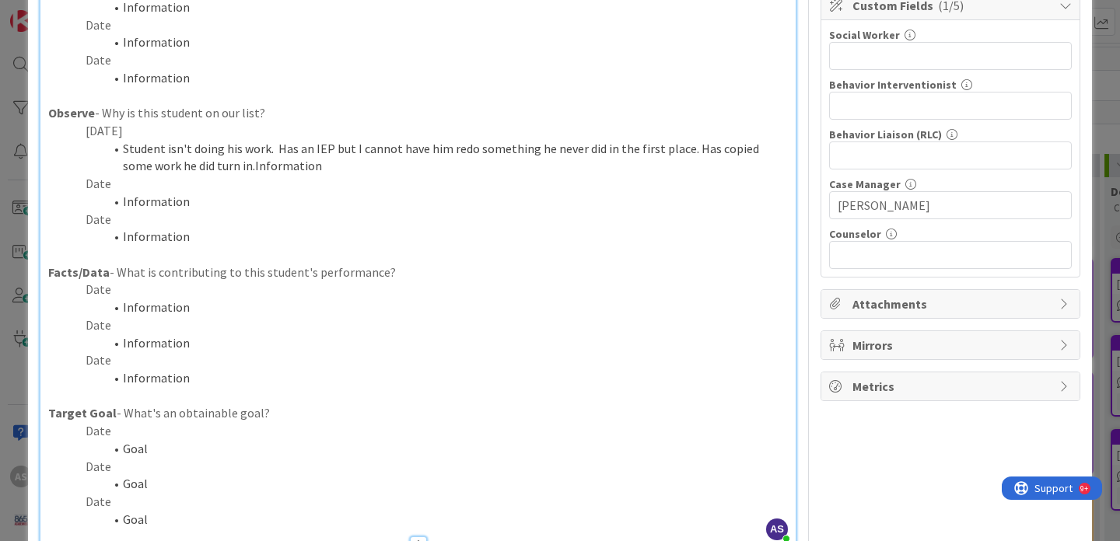
scroll to position [243, 0]
drag, startPoint x: 298, startPoint y: 169, endPoint x: 222, endPoint y: 164, distance: 76.3
click at [222, 165] on li "Student isn't doing his work. Has an IEP but I cannot have him redo something h…" at bounding box center [427, 158] width 721 height 35
click at [152, 169] on li "Student isn't doing his work. Has an IEP but I cannot have him redo something h…" at bounding box center [427, 158] width 721 height 35
click at [202, 166] on li "Student isn't doing his work. Has an IEP but I cannot have him redo something h…" at bounding box center [427, 158] width 721 height 35
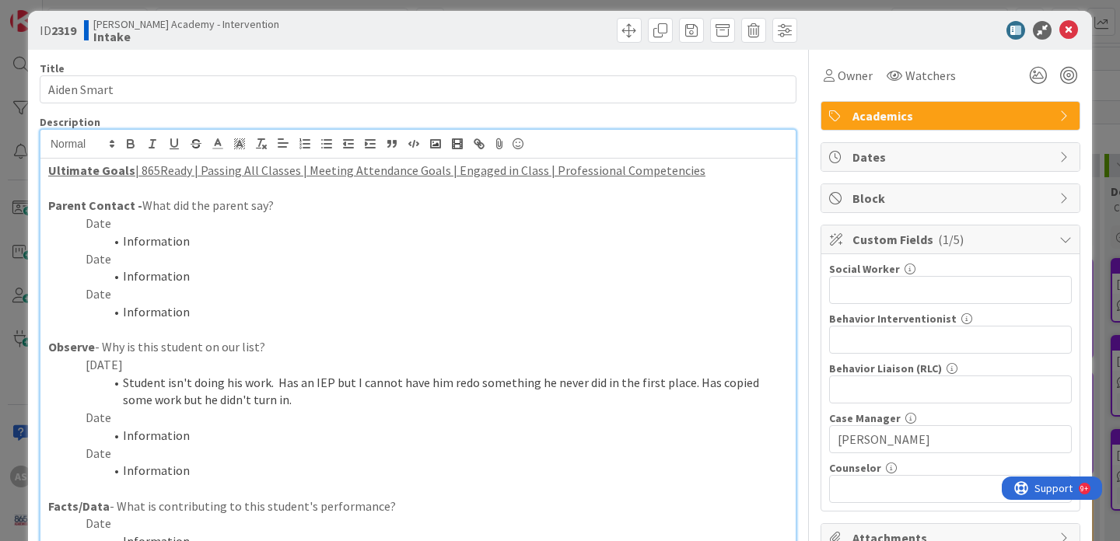
scroll to position [0, 0]
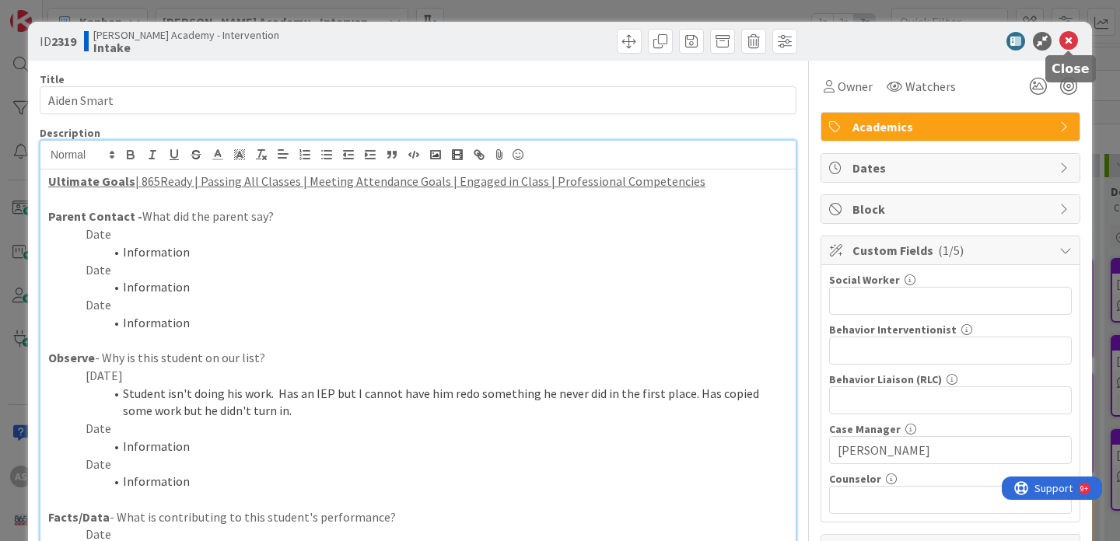
click at [1069, 39] on icon at bounding box center [1068, 41] width 19 height 19
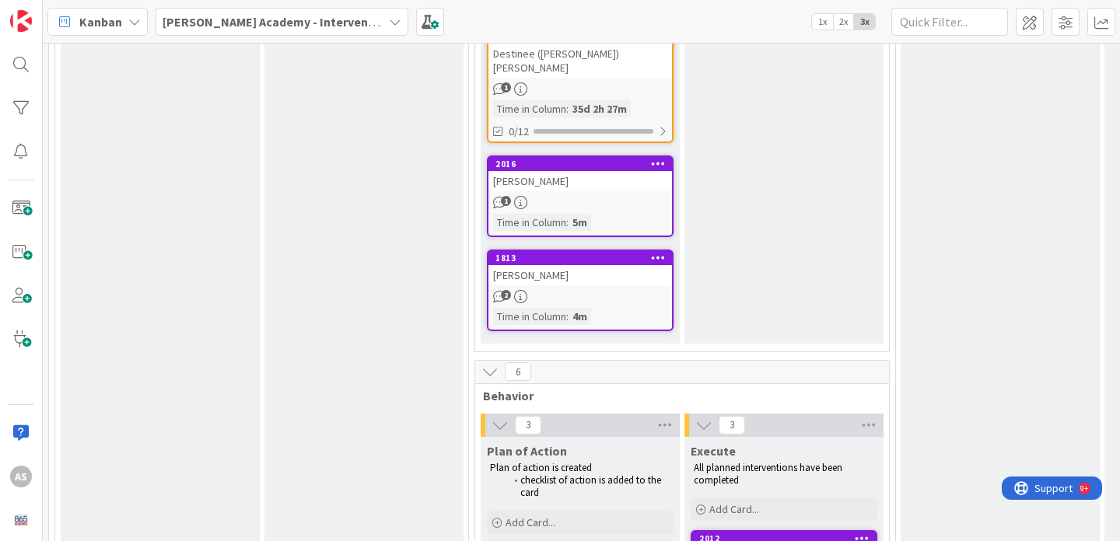
scroll to position [801, 0]
click at [561, 172] on div "[PERSON_NAME]" at bounding box center [579, 182] width 183 height 20
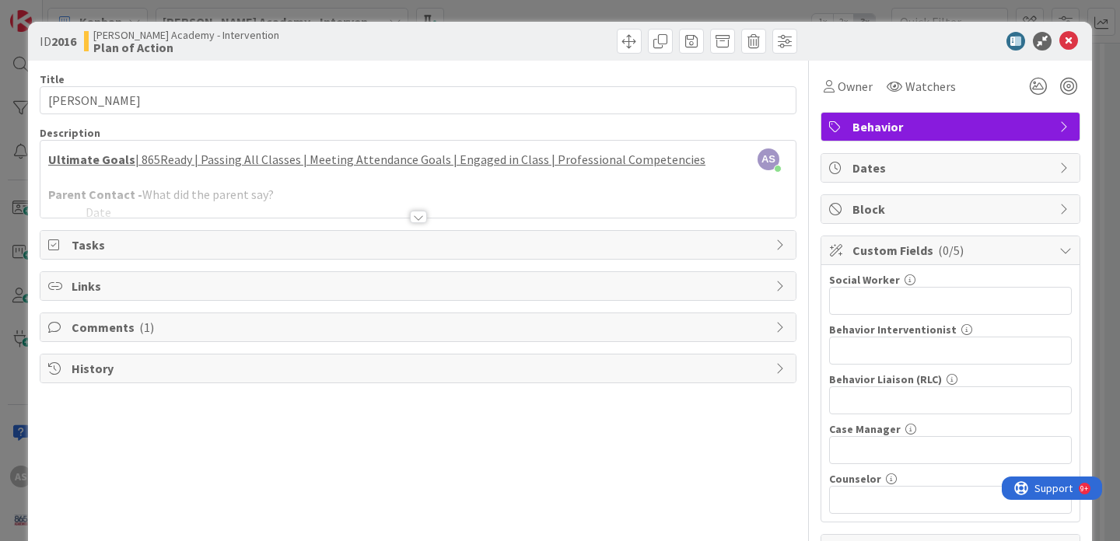
click at [420, 213] on div at bounding box center [418, 217] width 17 height 12
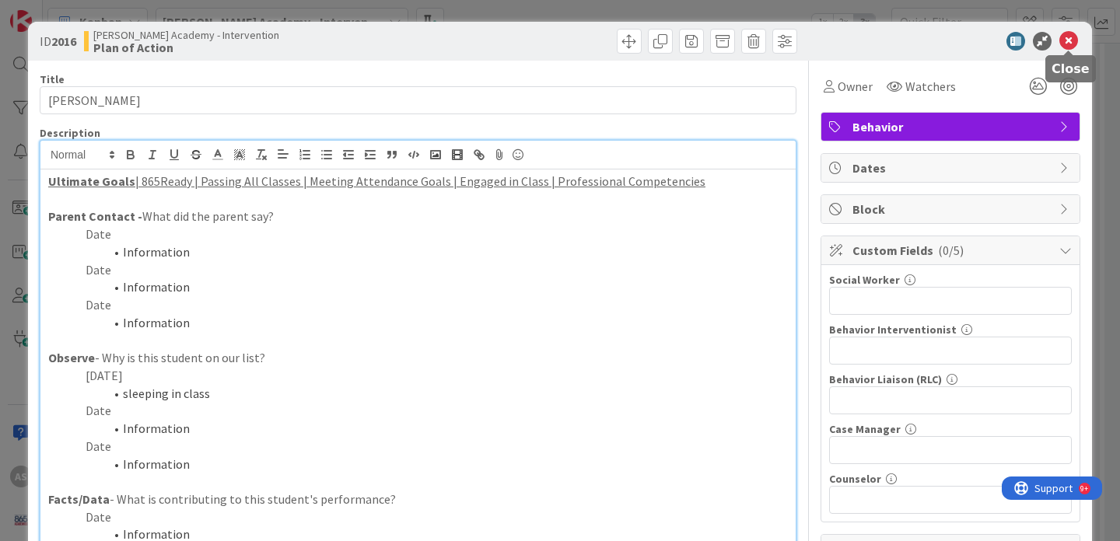
click at [1067, 43] on icon at bounding box center [1068, 41] width 19 height 19
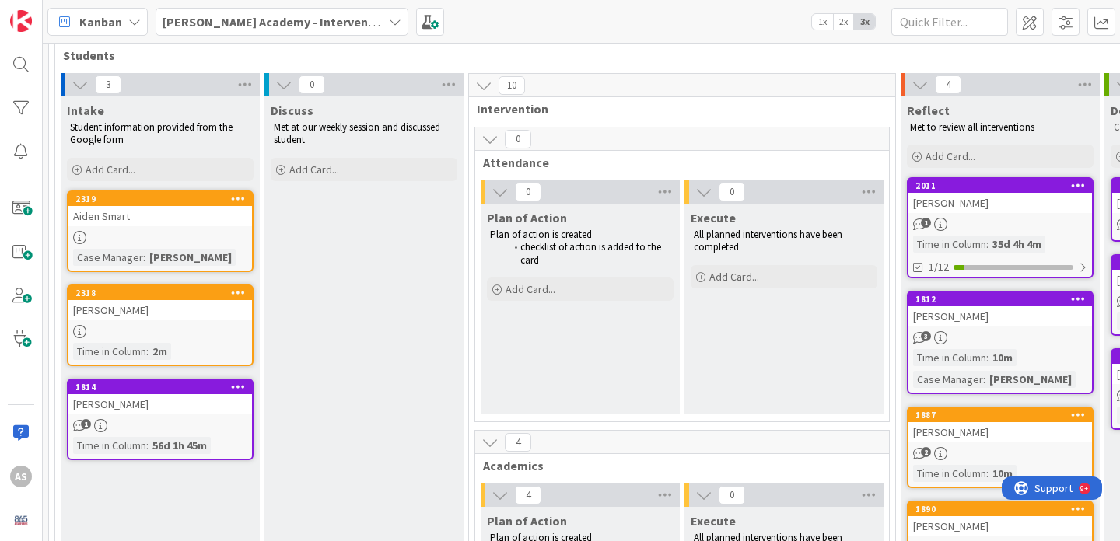
scroll to position [83, 0]
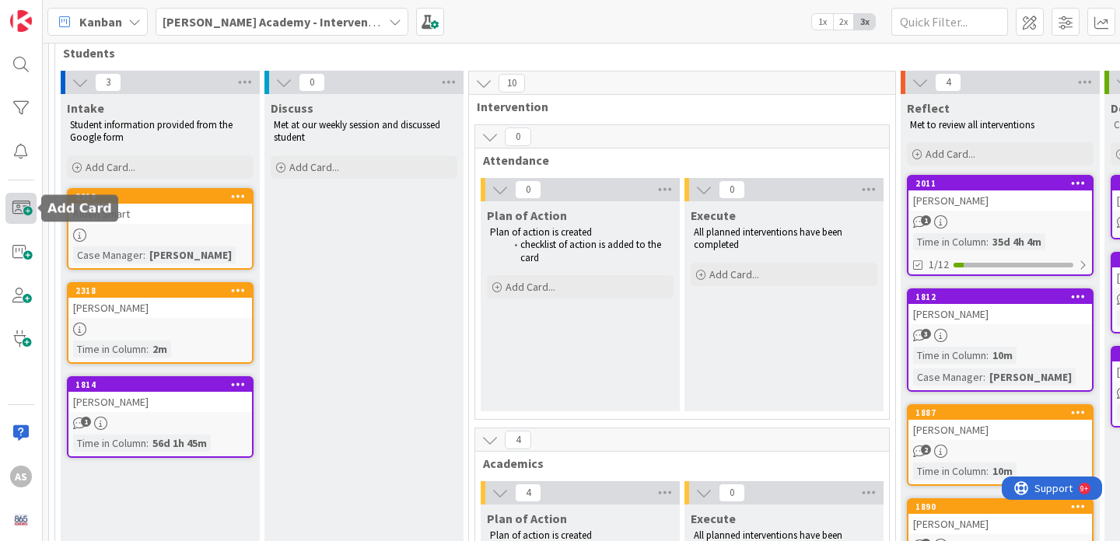
click at [34, 215] on span at bounding box center [20, 208] width 31 height 31
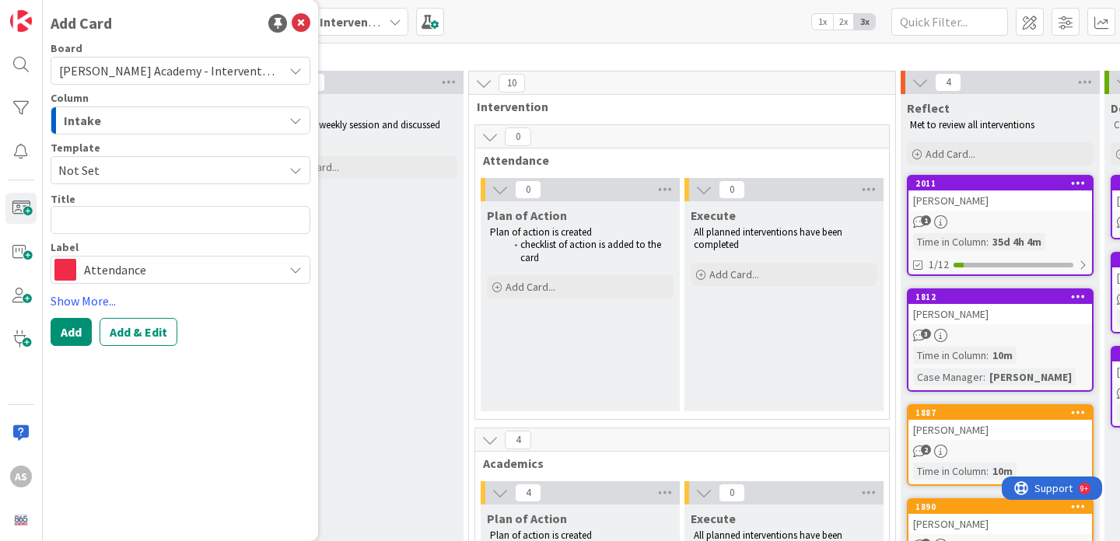
click at [193, 119] on div "Intake" at bounding box center [171, 120] width 223 height 25
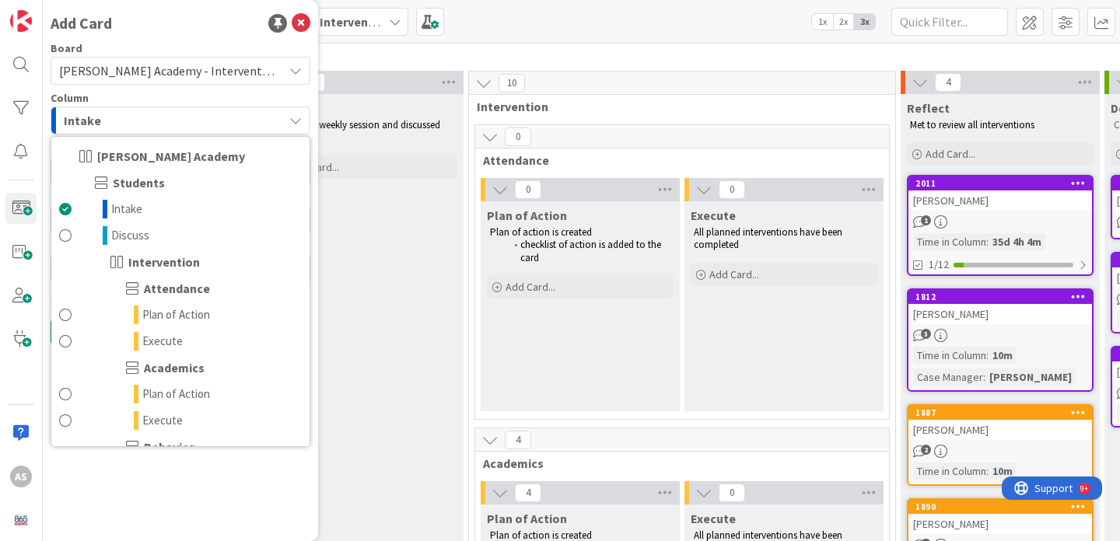
click at [193, 119] on div "Intake" at bounding box center [171, 120] width 223 height 25
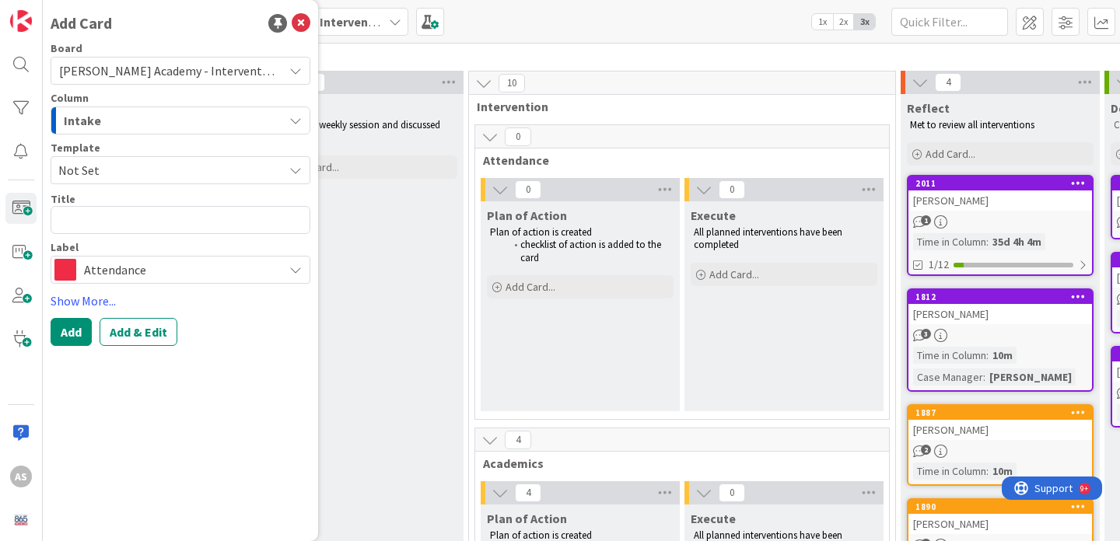
click at [185, 171] on span "Not Set" at bounding box center [164, 170] width 213 height 20
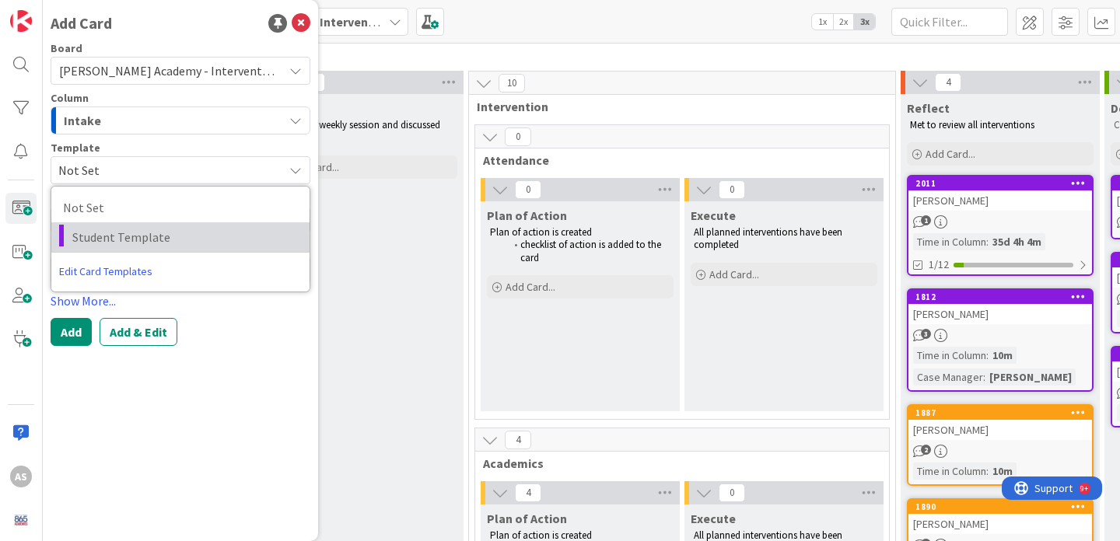
click at [180, 241] on span "Student Template" at bounding box center [184, 237] width 225 height 20
type textarea "x"
type textarea "Student Template"
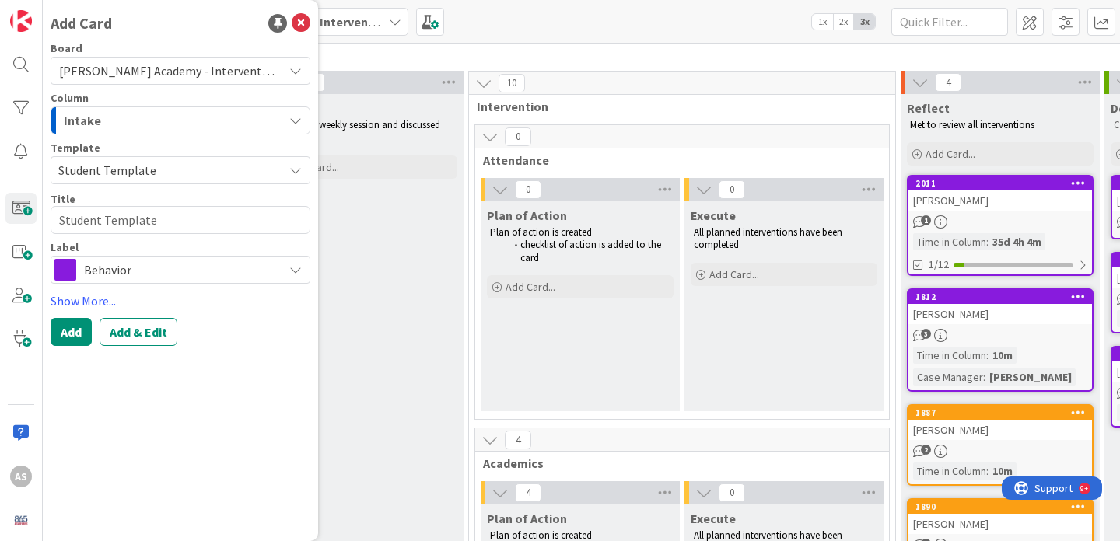
click at [168, 261] on span "Behavior" at bounding box center [179, 270] width 191 height 22
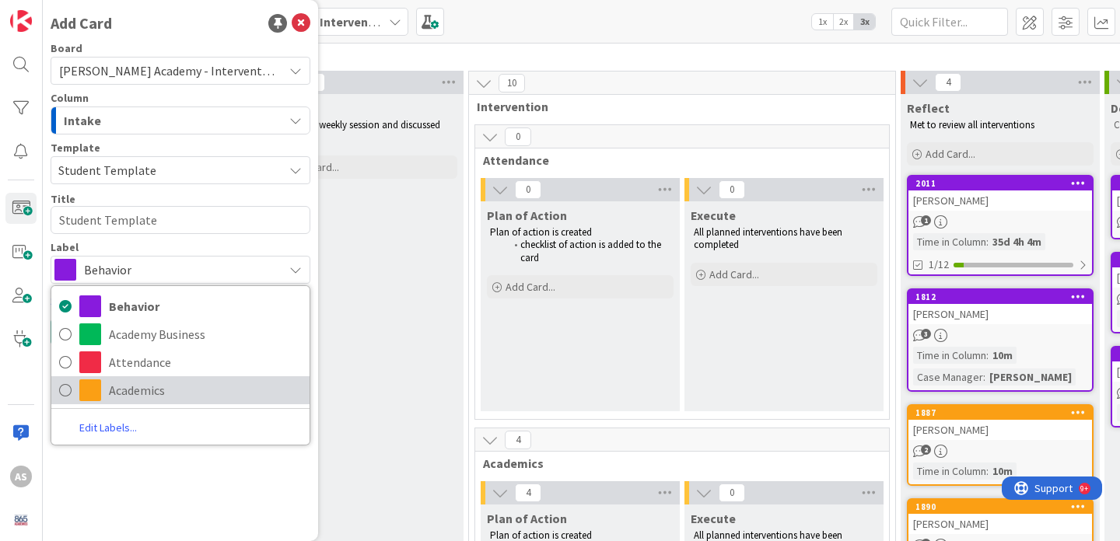
click at [173, 393] on span "Academics" at bounding box center [205, 390] width 193 height 23
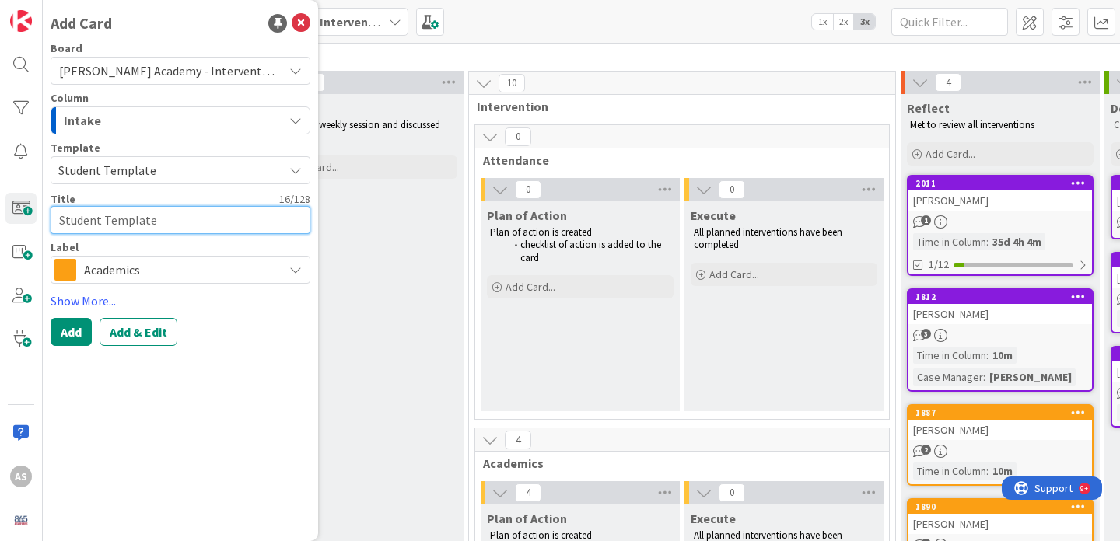
click at [164, 209] on textarea "Student Template" at bounding box center [181, 220] width 260 height 28
type textarea "x"
type textarea "A"
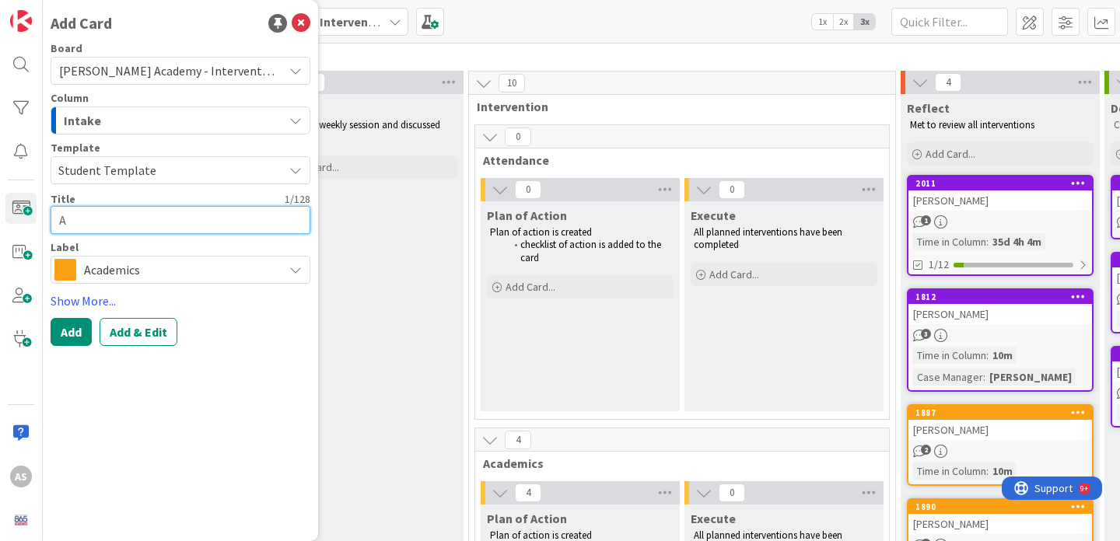
type textarea "x"
type textarea "Am"
type textarea "x"
type textarea "Ame"
type textarea "x"
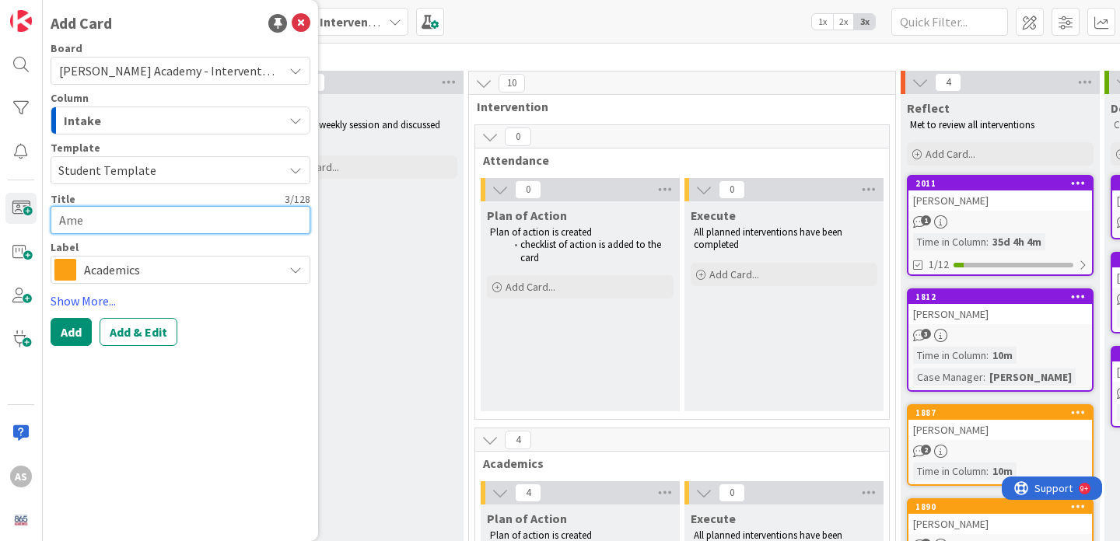
type textarea "Amet"
type textarea "x"
type textarea "Ameth"
type textarea "x"
type textarea "Amethy"
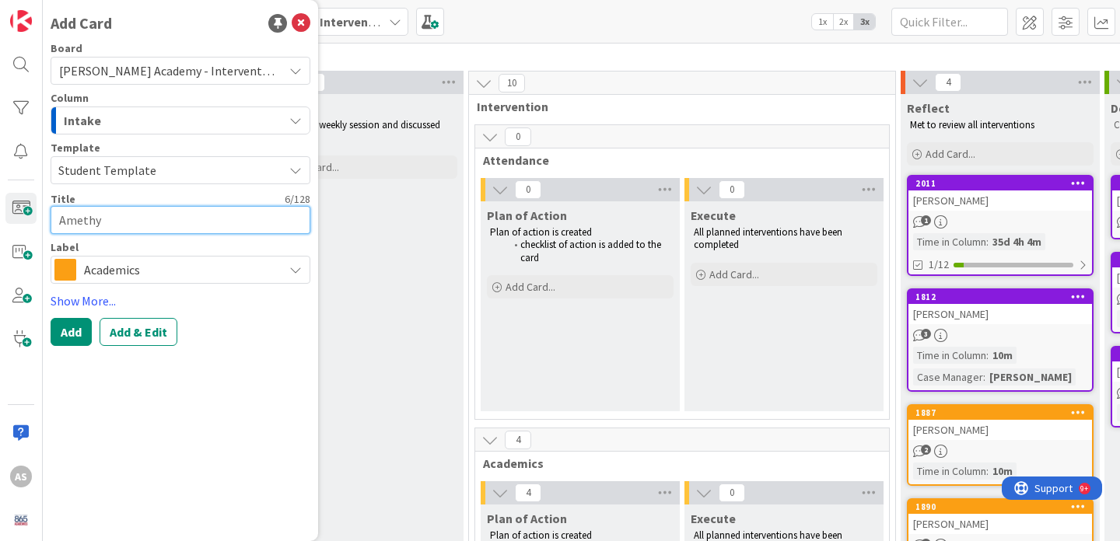
type textarea "x"
type textarea "Amethys"
type textarea "x"
type textarea "Amethyst"
type textarea "x"
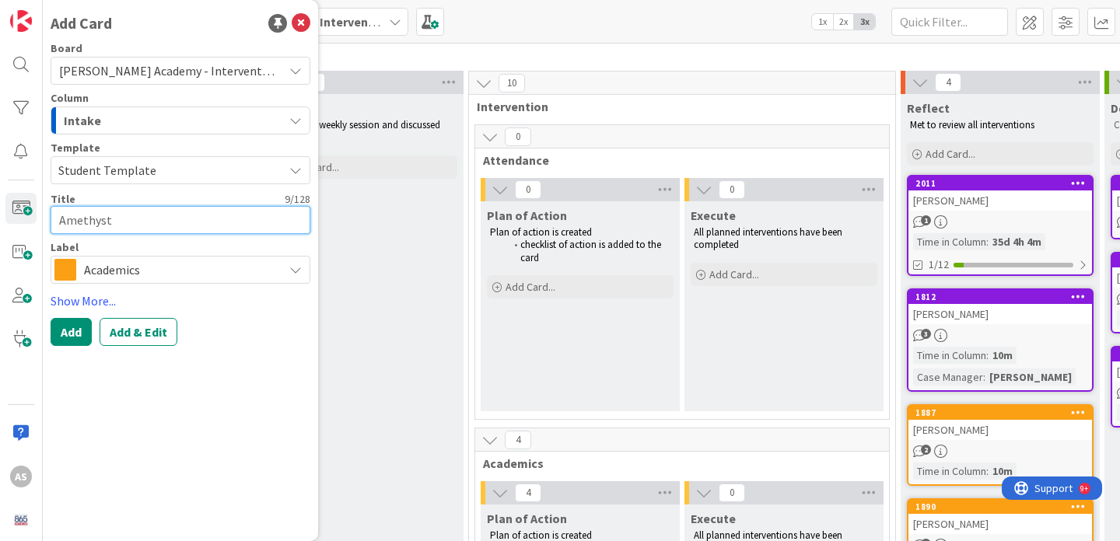
type textarea "Amethyst ("
type textarea "x"
type textarea "Amethyst (Em"
type textarea "x"
type textarea "Amethyst (Emi"
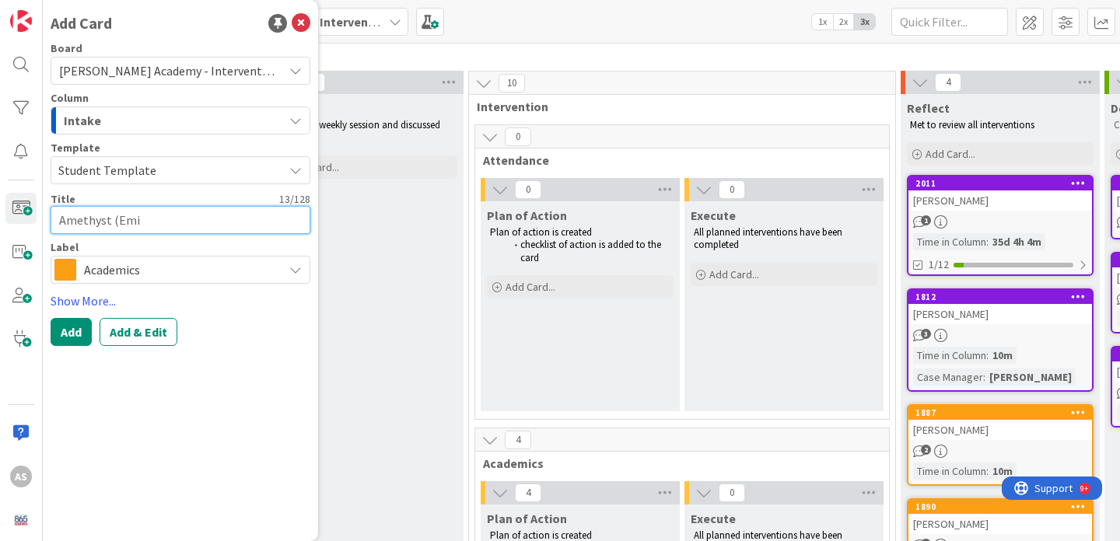
type textarea "x"
type textarea "Amethyst ([PERSON_NAME]"
type textarea "x"
type textarea "Amethyst ([PERSON_NAME]"
type textarea "x"
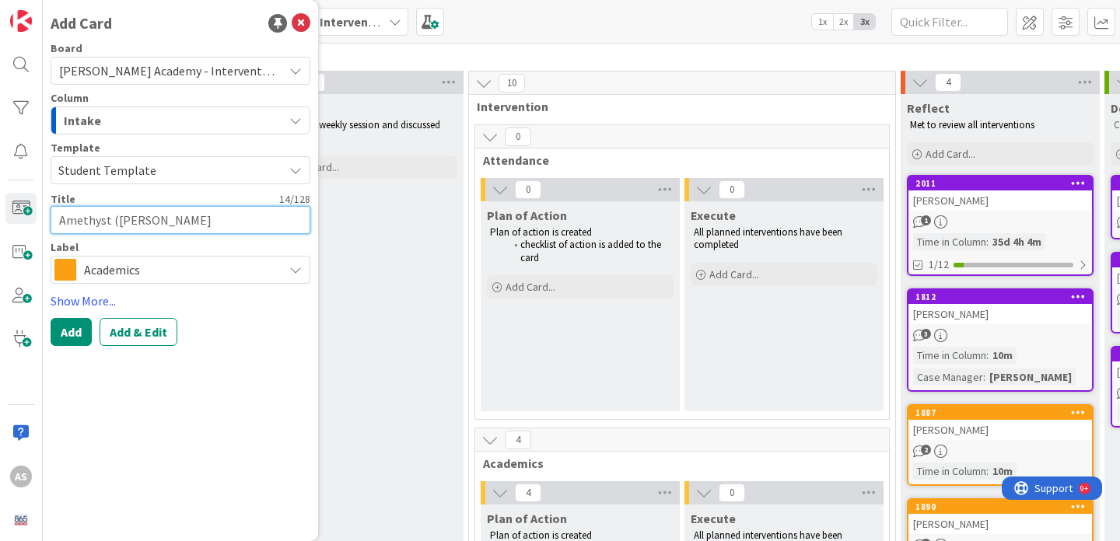
type textarea "Amethyst ([PERSON_NAME])"
type textarea "x"
type textarea "Amethyst ([PERSON_NAME])"
type textarea "x"
type textarea "Amethyst ([PERSON_NAME]) M"
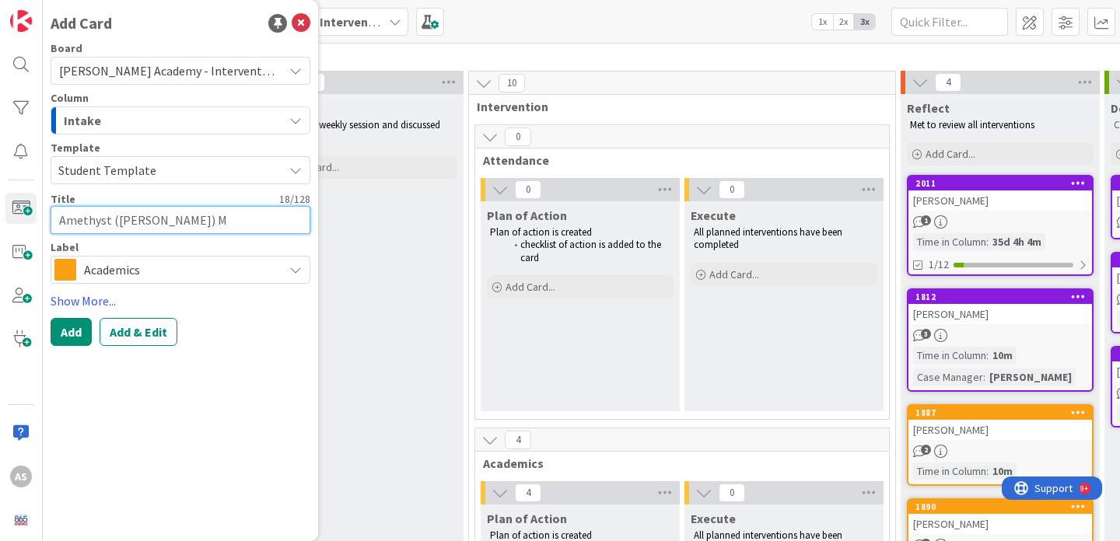
type textarea "x"
type textarea "Amethyst ([PERSON_NAME]) Mc"
type textarea "x"
type textarea "Amethyst ([PERSON_NAME]"
type textarea "x"
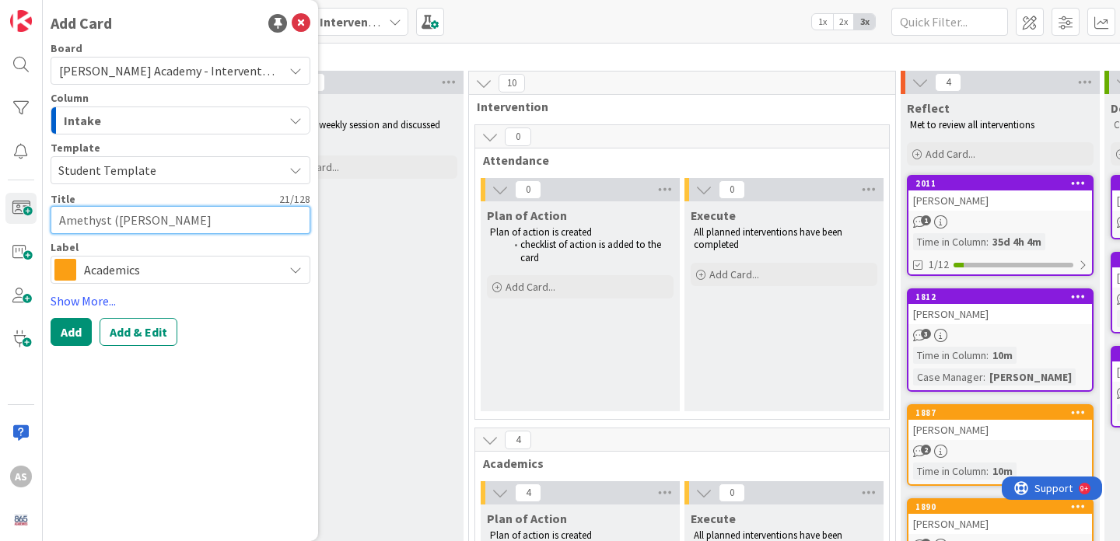
type textarea "Amethyst ([PERSON_NAME]"
type textarea "x"
type textarea "Amethyst ([PERSON_NAME]) [PERSON_NAME]"
type textarea "x"
type textarea "Amethyst ([PERSON_NAME]"
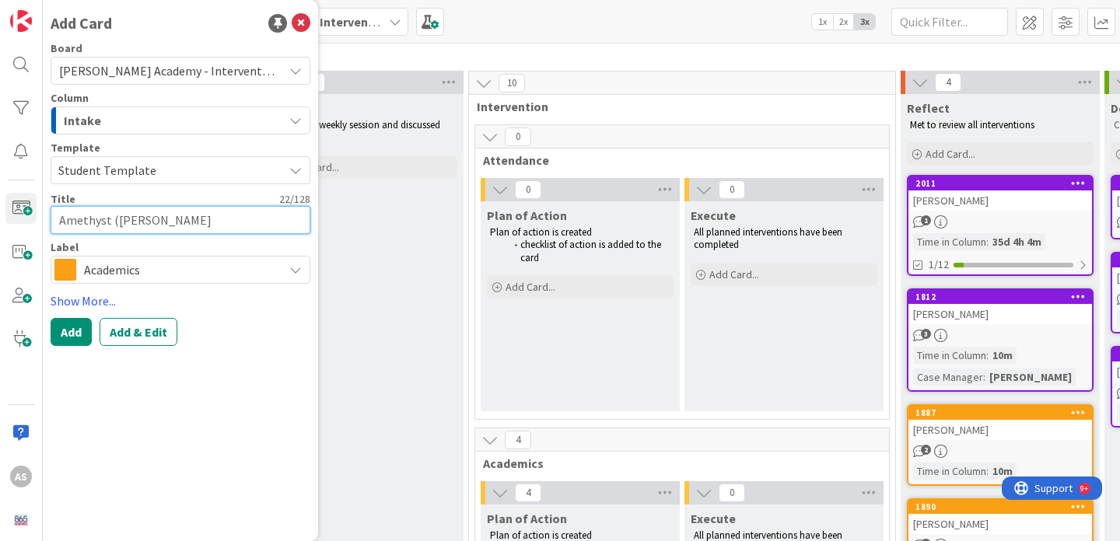
type textarea "x"
type textarea "Amethyst ([PERSON_NAME]) [PERSON_NAME]"
type textarea "x"
type textarea "Amethyst ([PERSON_NAME]) [PERSON_NAME]"
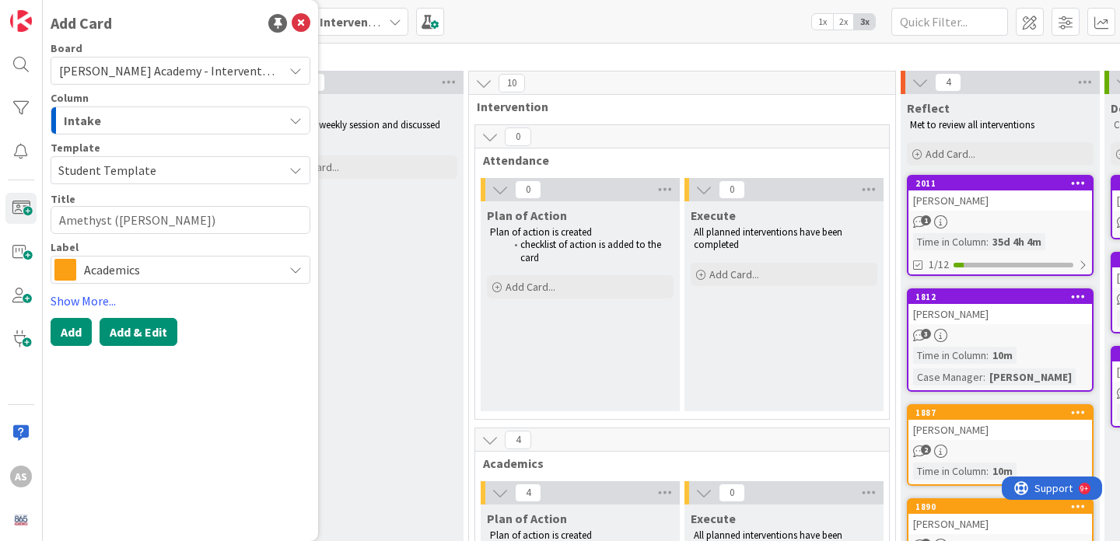
click at [155, 320] on button "Add & Edit" at bounding box center [139, 332] width 78 height 28
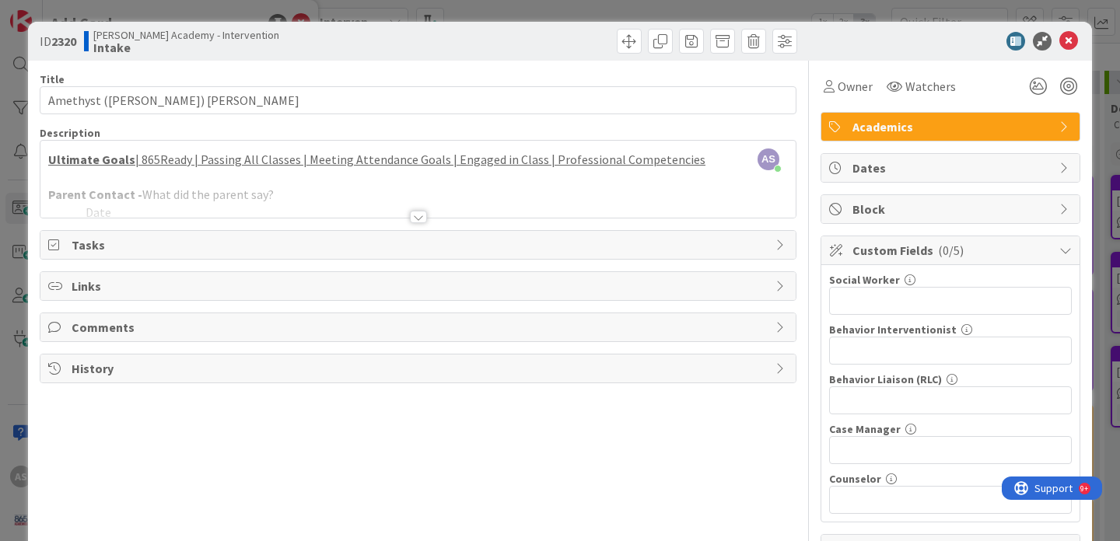
click at [415, 217] on div at bounding box center [418, 217] width 17 height 12
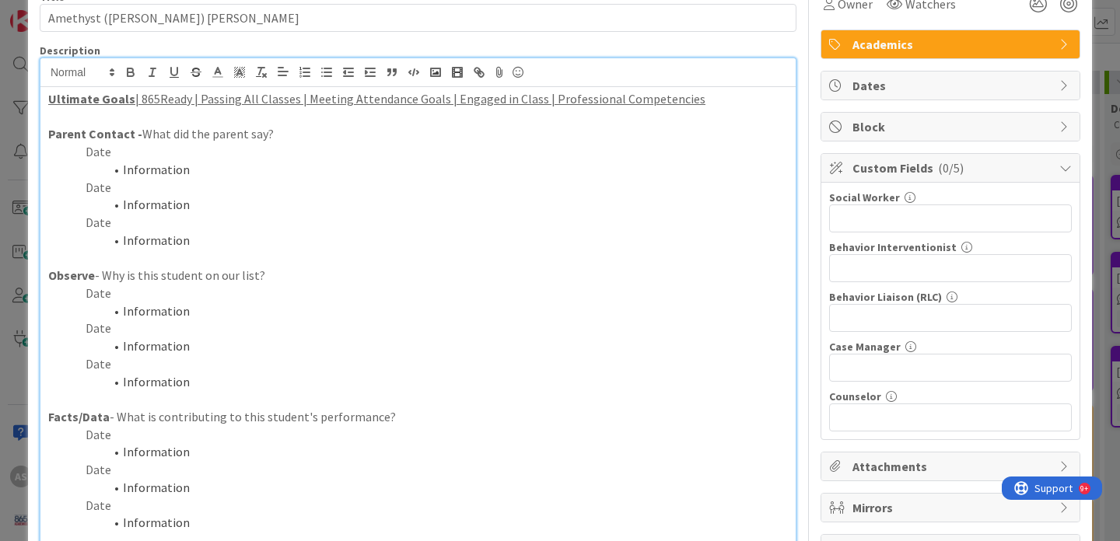
scroll to position [90, 0]
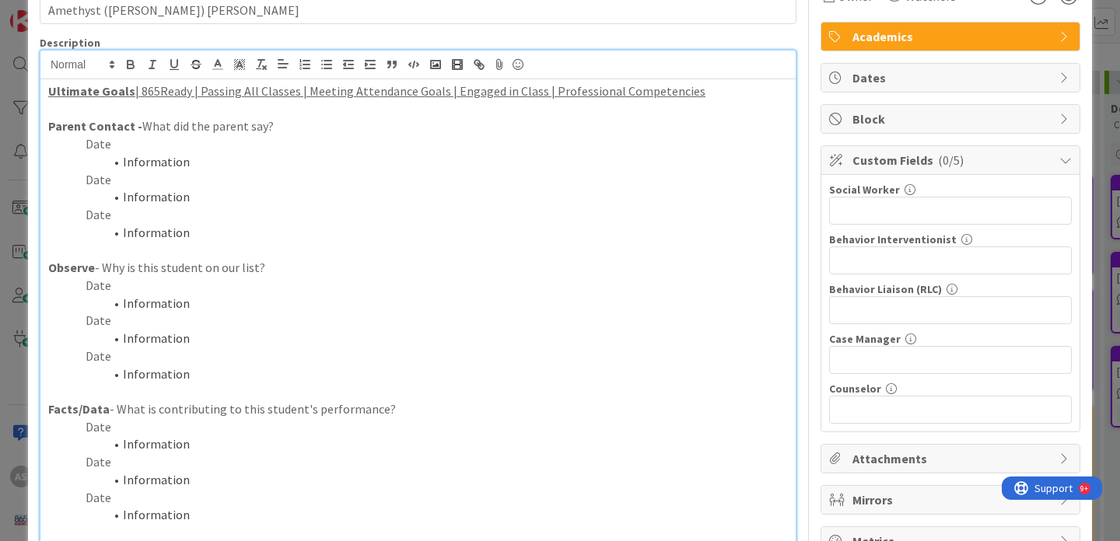
click at [109, 284] on p "Date" at bounding box center [417, 286] width 739 height 18
drag, startPoint x: 201, startPoint y: 300, endPoint x: 111, endPoint y: 299, distance: 89.4
click at [111, 300] on li "Information" at bounding box center [427, 304] width 721 height 18
drag, startPoint x: 529, startPoint y: 306, endPoint x: 464, endPoint y: 304, distance: 65.3
click at [464, 304] on li "Student struggling and not always doing her work. (lots of anxiety)Information" at bounding box center [427, 304] width 721 height 18
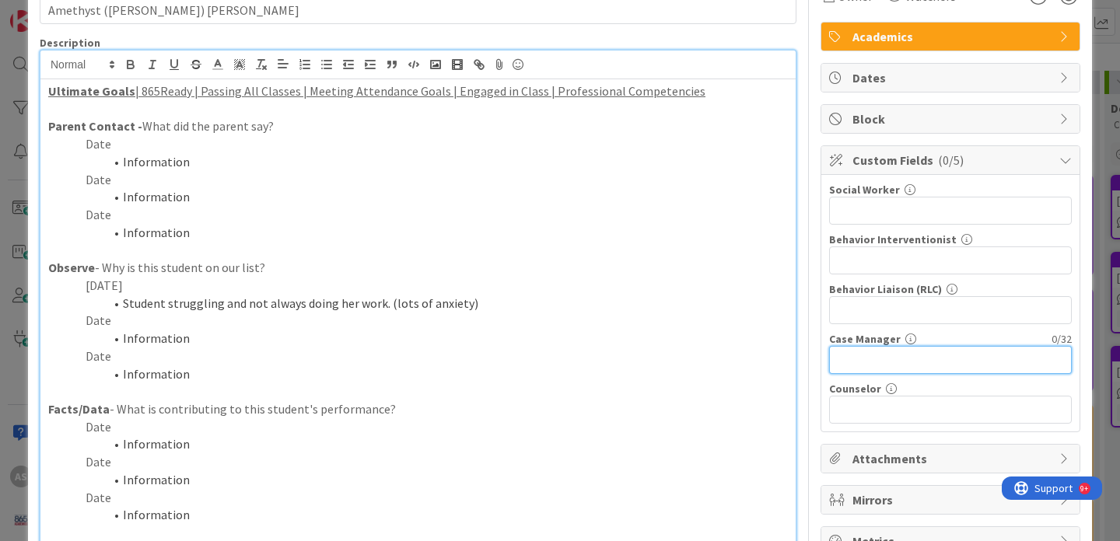
click at [924, 354] on input "text" at bounding box center [950, 360] width 243 height 28
type input "[PERSON_NAME]"
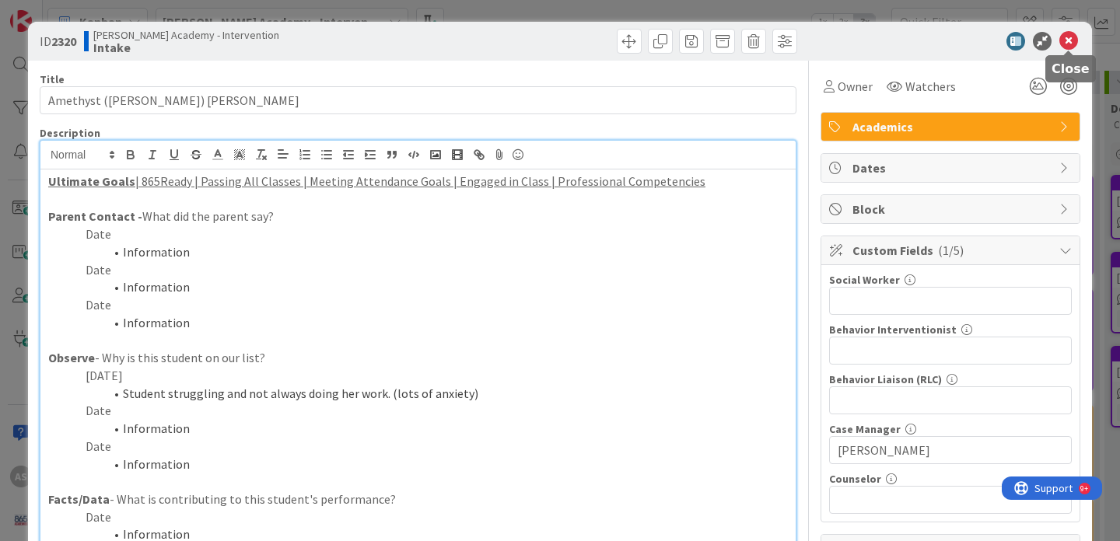
click at [1067, 42] on icon at bounding box center [1068, 41] width 19 height 19
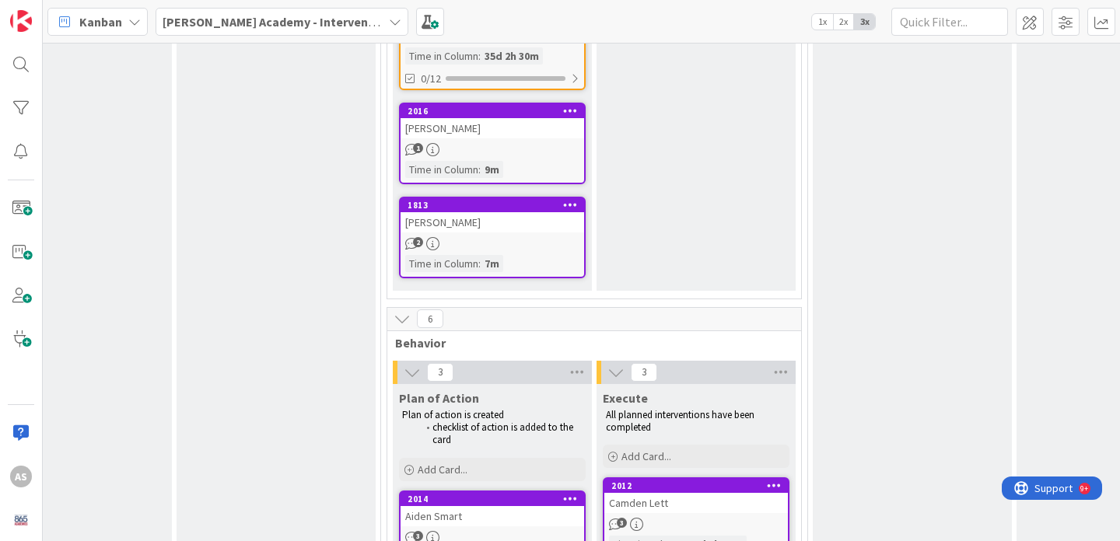
scroll to position [830, 88]
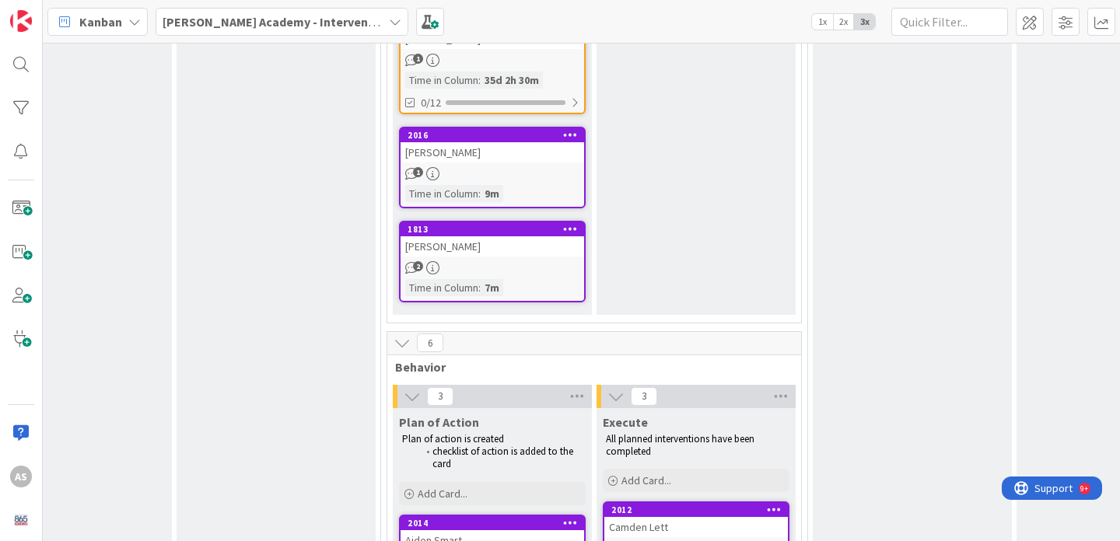
click at [484, 236] on div "[PERSON_NAME]" at bounding box center [491, 246] width 183 height 20
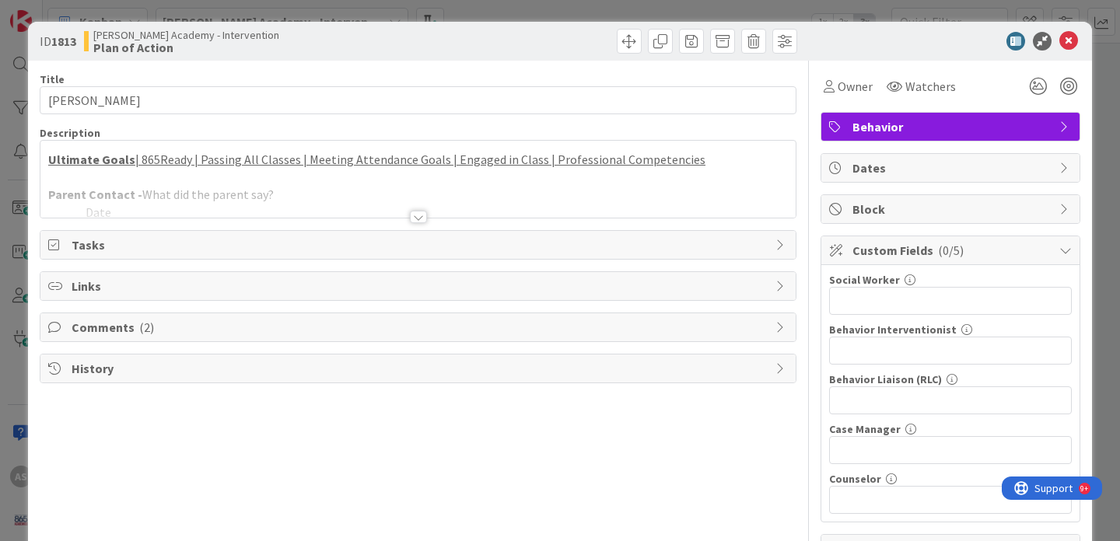
click at [418, 218] on div at bounding box center [418, 217] width 17 height 12
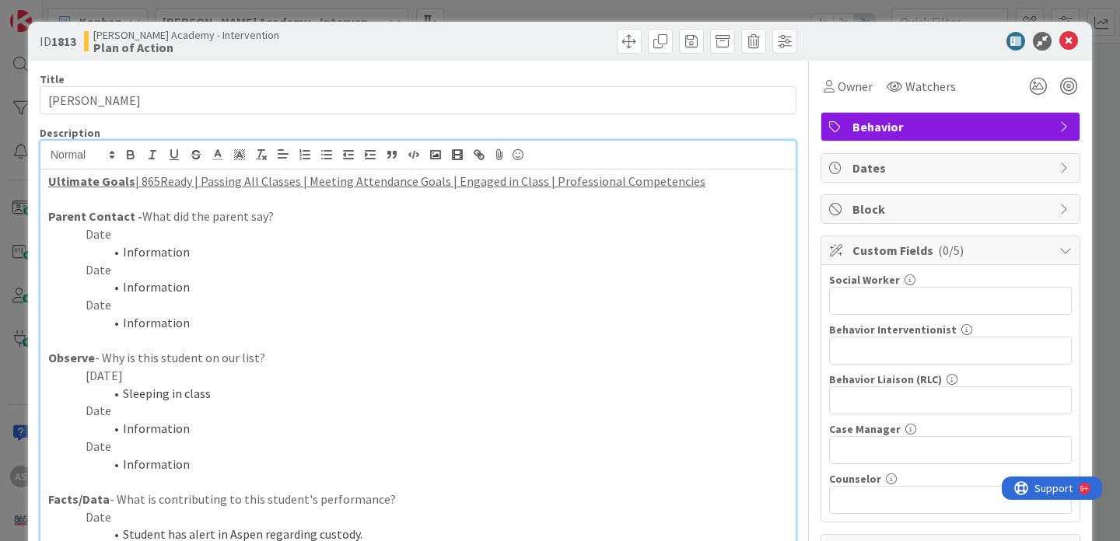
scroll to position [30, 0]
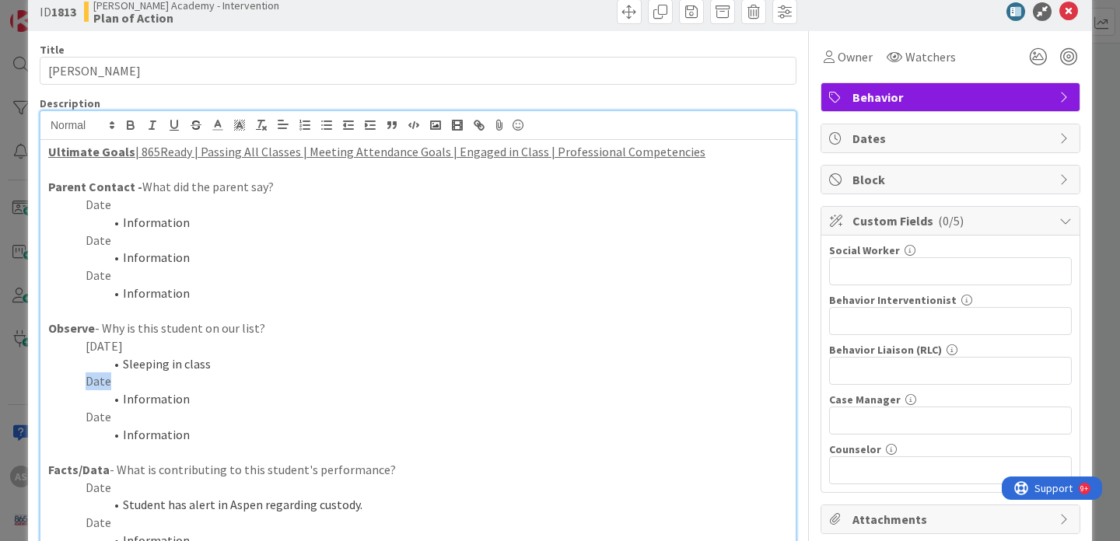
drag, startPoint x: 110, startPoint y: 380, endPoint x: 85, endPoint y: 379, distance: 24.9
click at [85, 379] on p "Date" at bounding box center [417, 381] width 739 height 18
drag, startPoint x: 191, startPoint y: 395, endPoint x: 97, endPoint y: 395, distance: 94.1
click at [97, 395] on li "Information" at bounding box center [427, 399] width 721 height 18
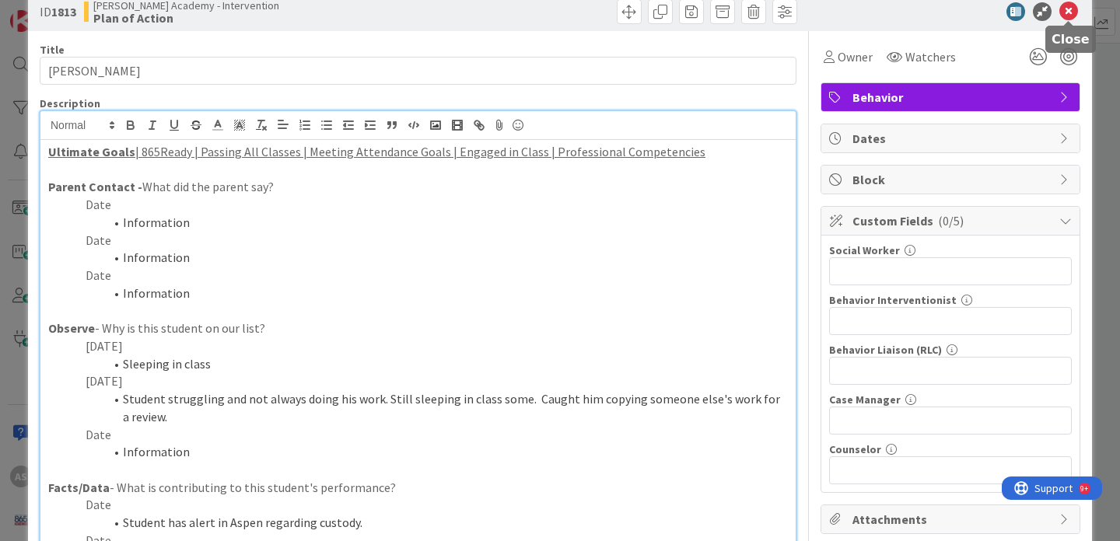
click at [1070, 13] on icon at bounding box center [1068, 11] width 19 height 19
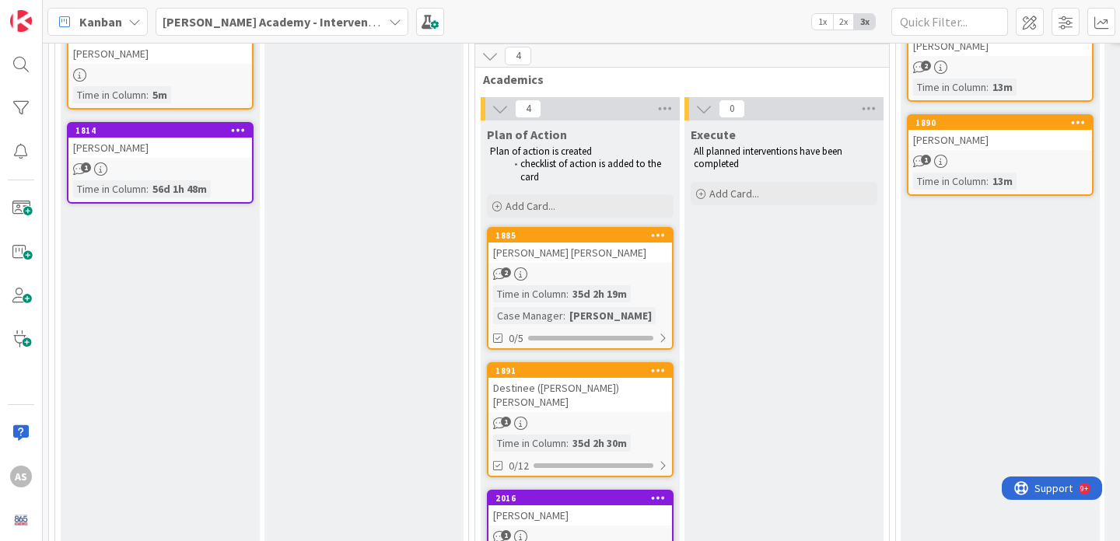
scroll to position [445, 0]
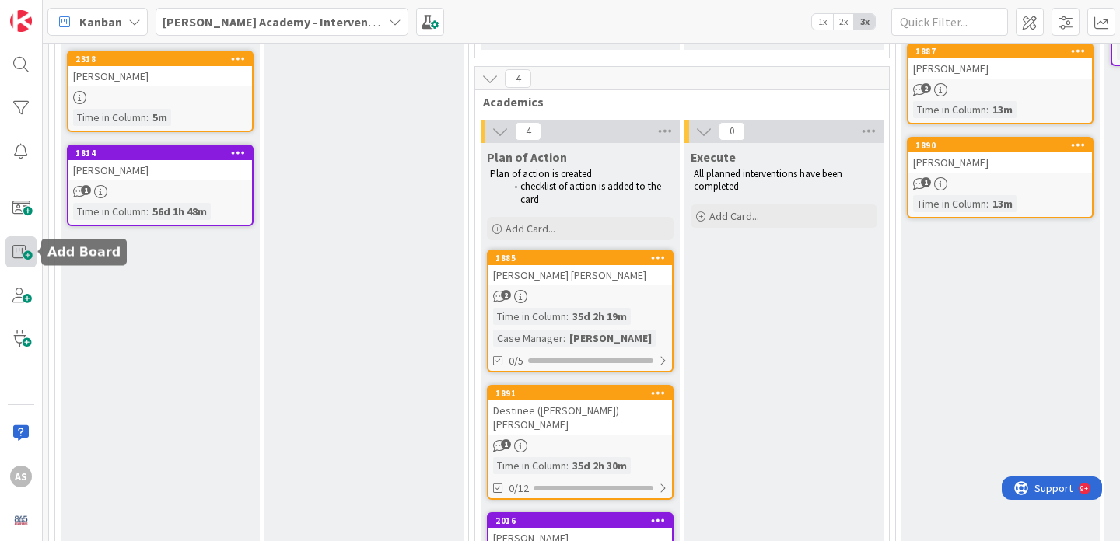
click at [19, 241] on span at bounding box center [20, 251] width 31 height 31
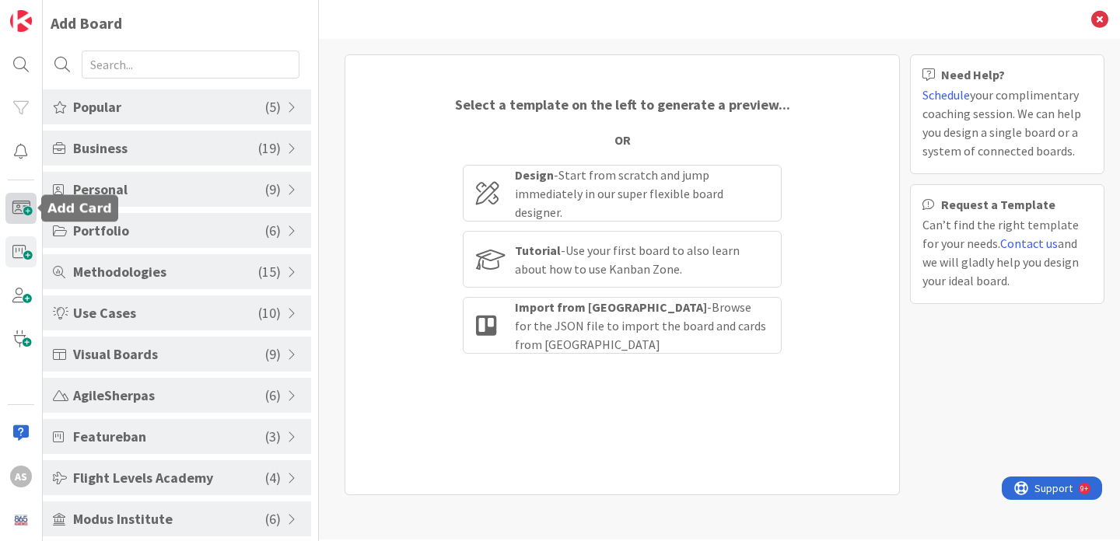
click at [23, 210] on span at bounding box center [20, 208] width 31 height 31
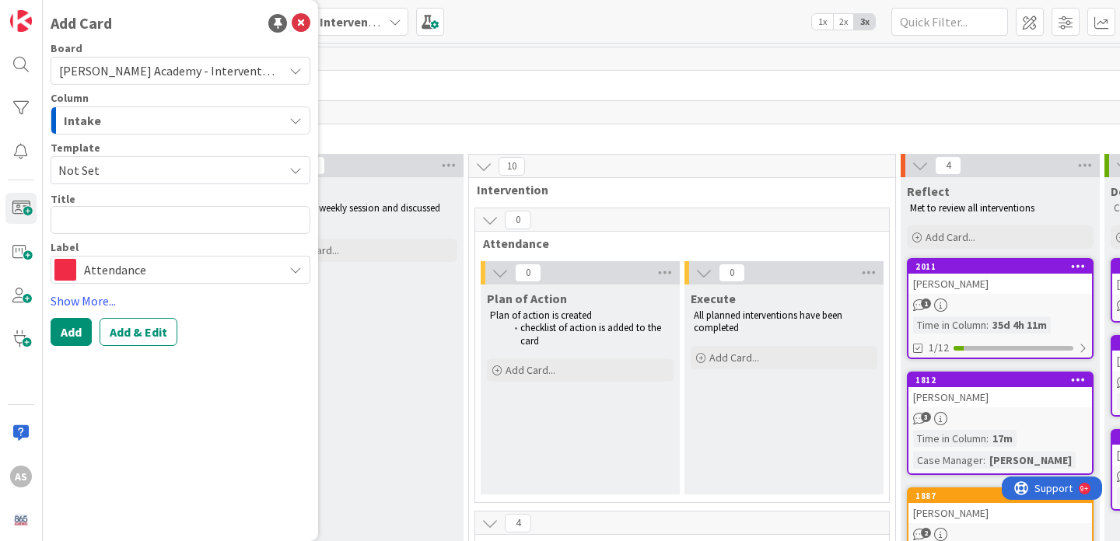
click at [171, 164] on span "Not Set" at bounding box center [164, 170] width 213 height 20
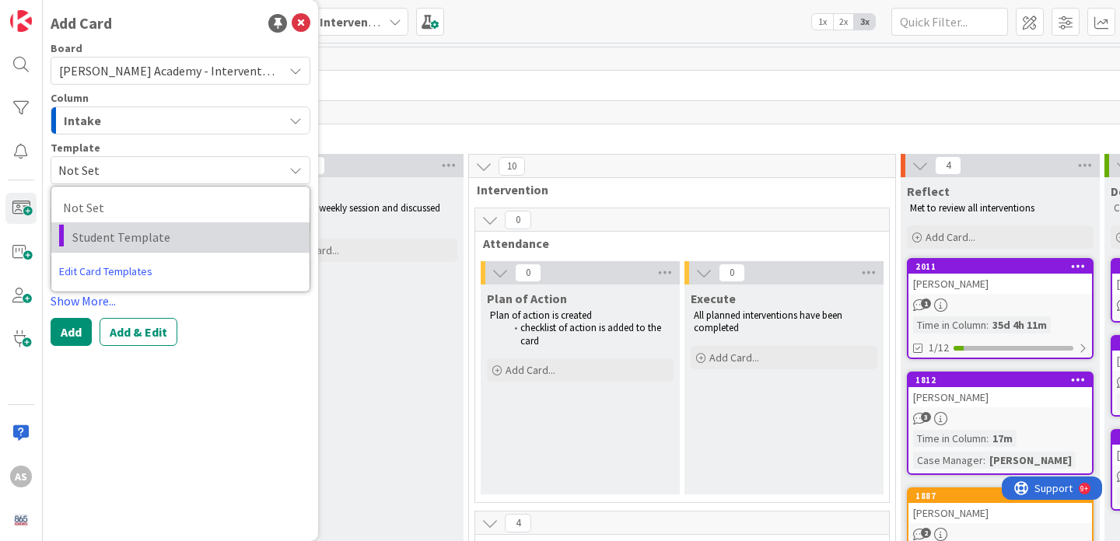
click at [170, 232] on span "Student Template" at bounding box center [184, 237] width 225 height 20
type textarea "x"
type textarea "Student Template"
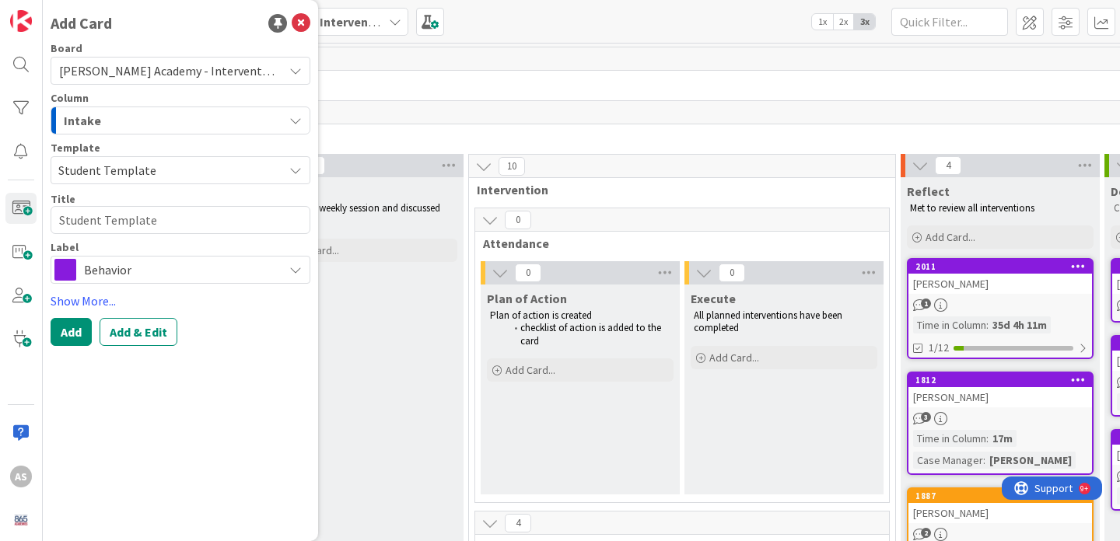
click at [144, 274] on span "Behavior" at bounding box center [179, 270] width 191 height 22
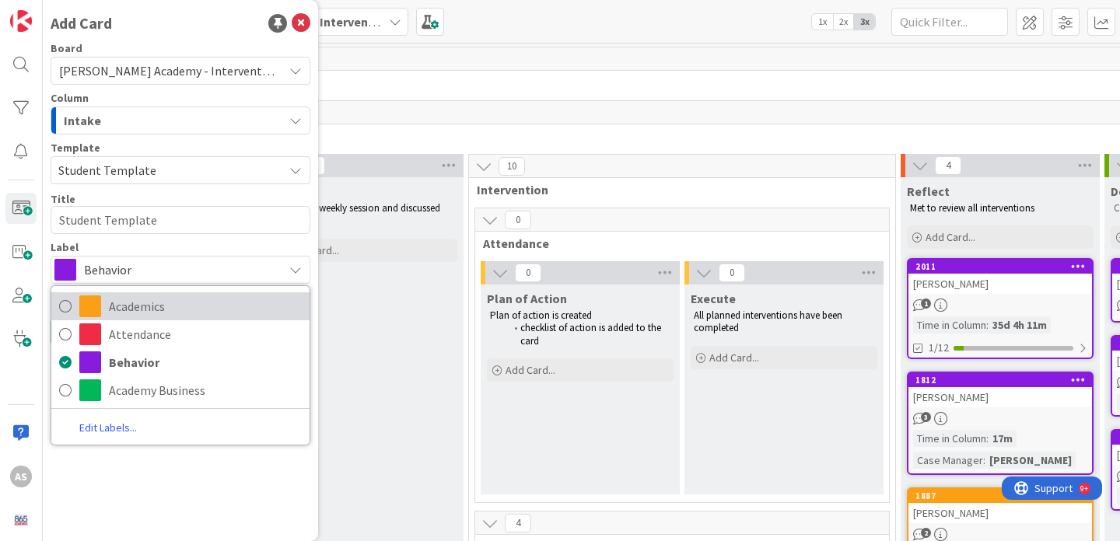
click at [152, 304] on span "Academics" at bounding box center [205, 306] width 193 height 23
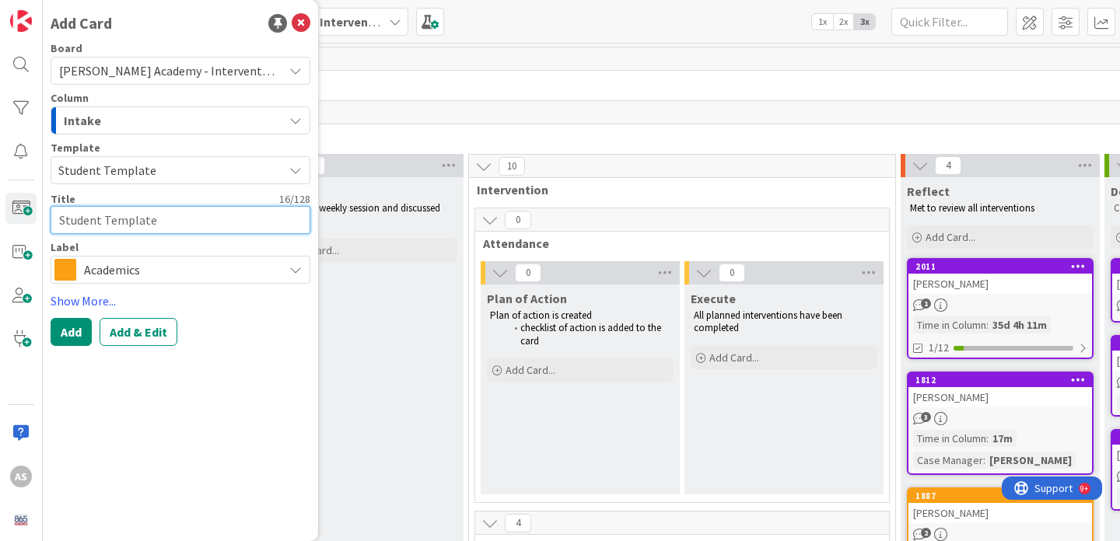
click at [139, 217] on textarea "Student Template" at bounding box center [181, 220] width 260 height 28
type textarea "x"
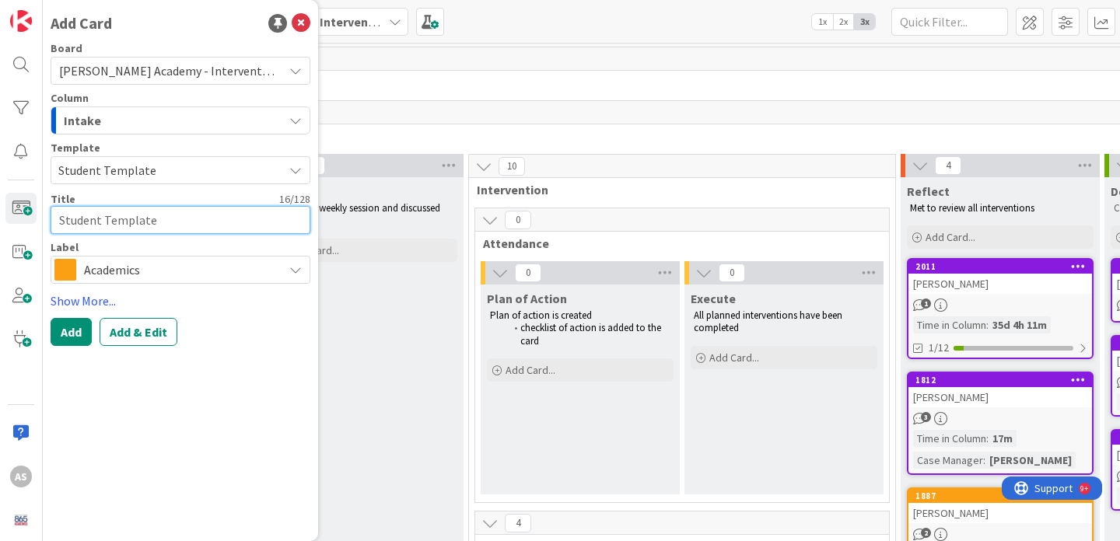
type textarea "A"
type textarea "x"
type textarea "An"
type textarea "x"
type textarea "And"
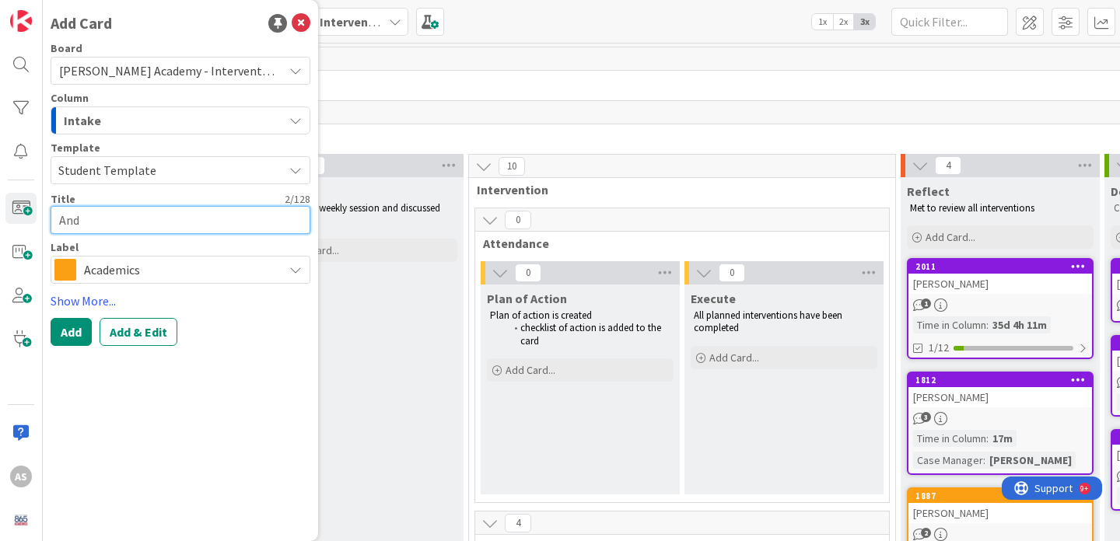
type textarea "x"
type textarea "Andr"
type textarea "x"
type textarea "Andr3e"
type textarea "x"
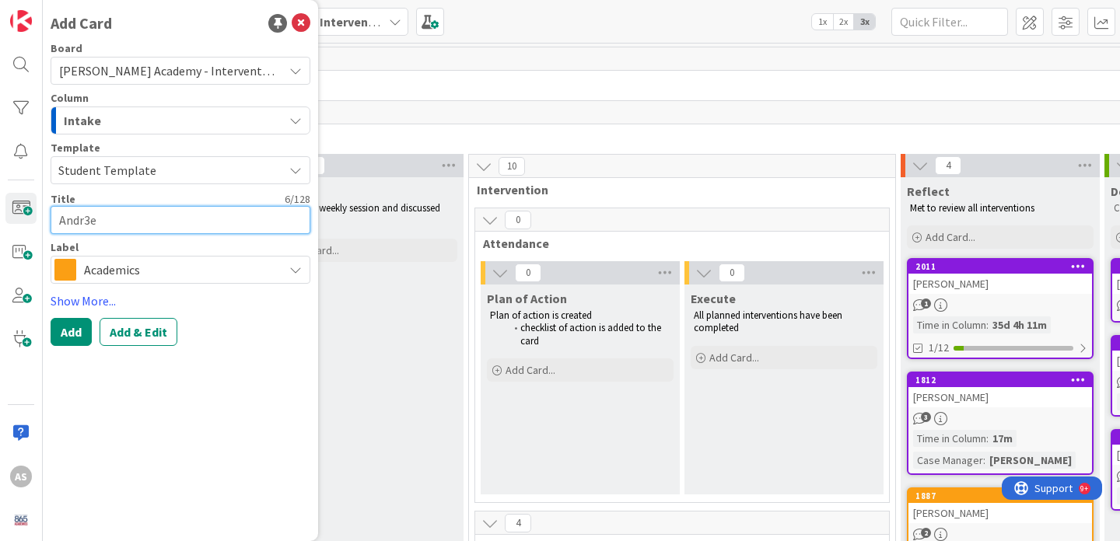
type textarea "Andr3"
type textarea "x"
type textarea "Andr"
type textarea "x"
type textarea "[PERSON_NAME]"
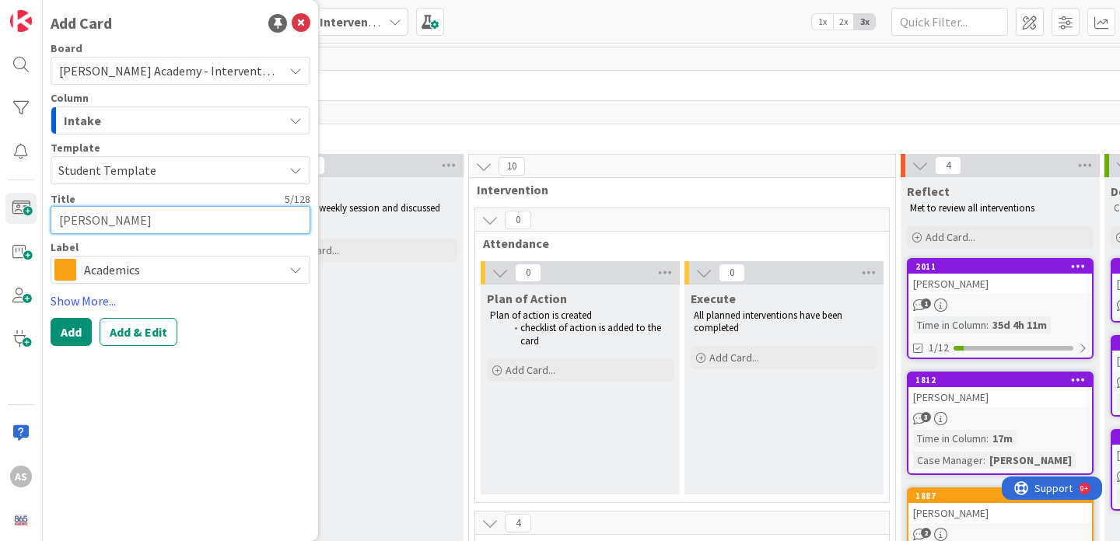
type textarea "x"
type textarea "[PERSON_NAME]"
type textarea "x"
type textarea "[PERSON_NAME]"
type textarea "x"
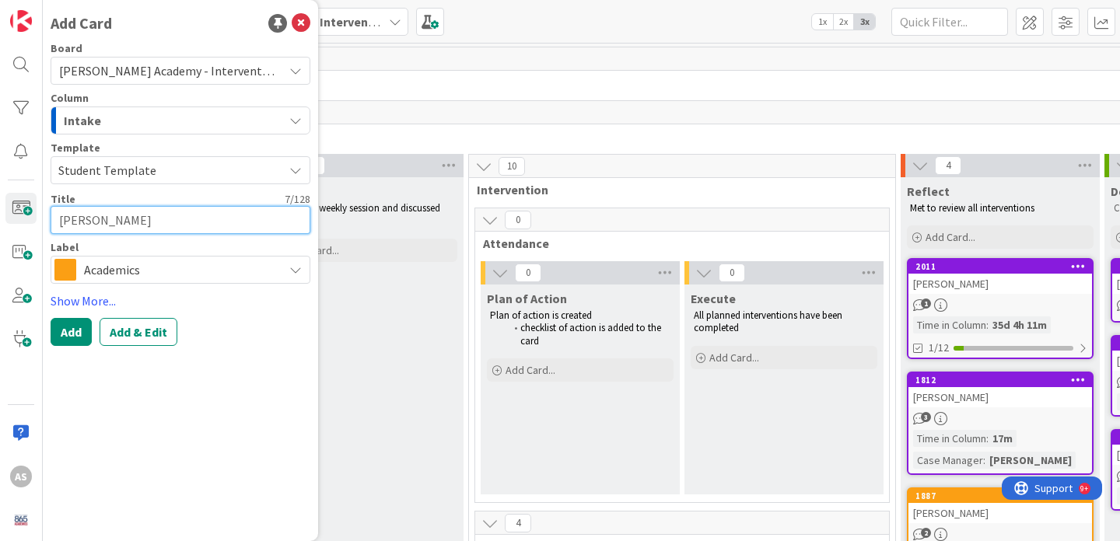
type textarea "[PERSON_NAME]"
type textarea "x"
type textarea "[PERSON_NAME] [PERSON_NAME]"
type textarea "x"
type textarea "[PERSON_NAME]"
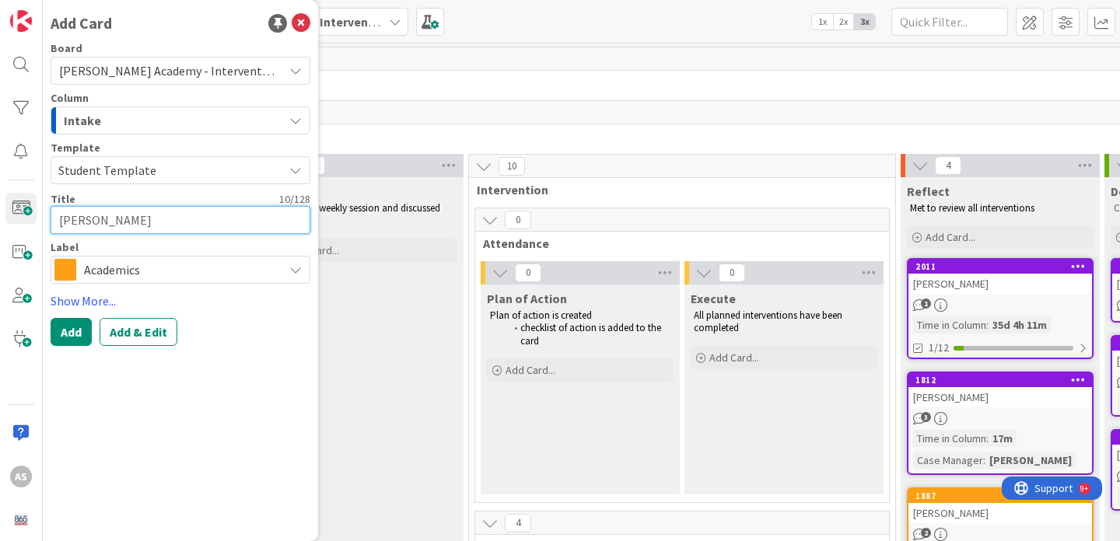
type textarea "x"
type textarea "[PERSON_NAME]"
type textarea "x"
type textarea "[PERSON_NAME]"
type textarea "x"
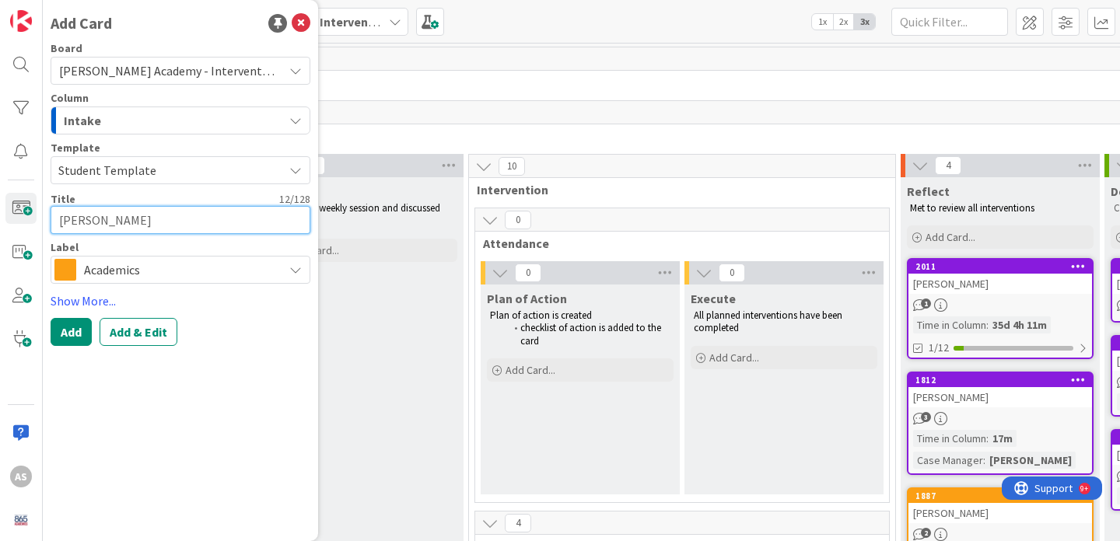
type textarea "[PERSON_NAME]-"
type textarea "x"
type textarea "[PERSON_NAME]"
type textarea "x"
type textarea "[PERSON_NAME]"
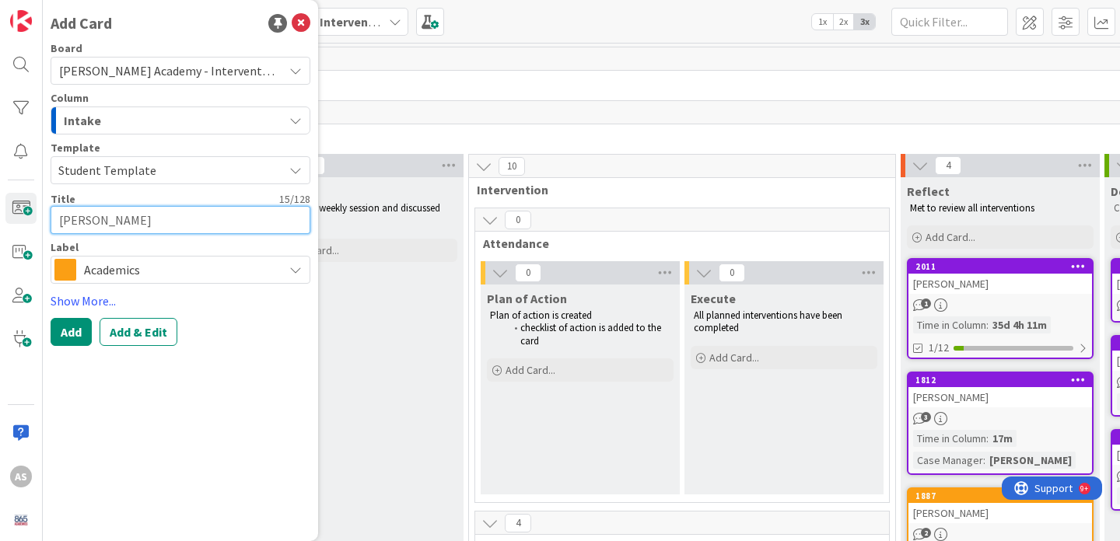
type textarea "x"
type textarea "[PERSON_NAME]"
type textarea "x"
type textarea "[PERSON_NAME]"
type textarea "x"
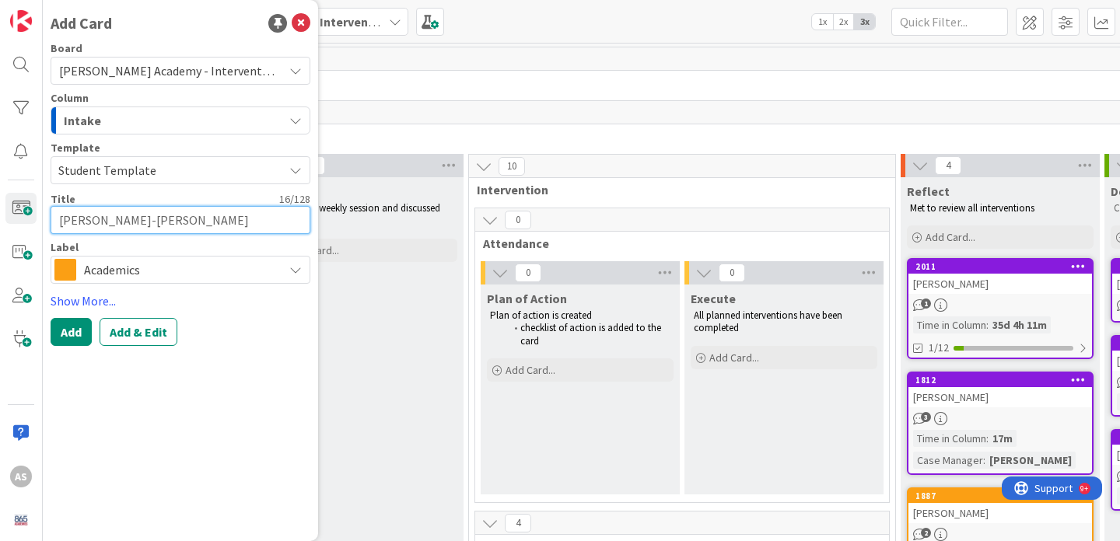
type textarea "[PERSON_NAME]"
type textarea "x"
type textarea "[PERSON_NAME]"
click at [143, 220] on textarea "[PERSON_NAME]" at bounding box center [181, 220] width 260 height 28
type textarea "x"
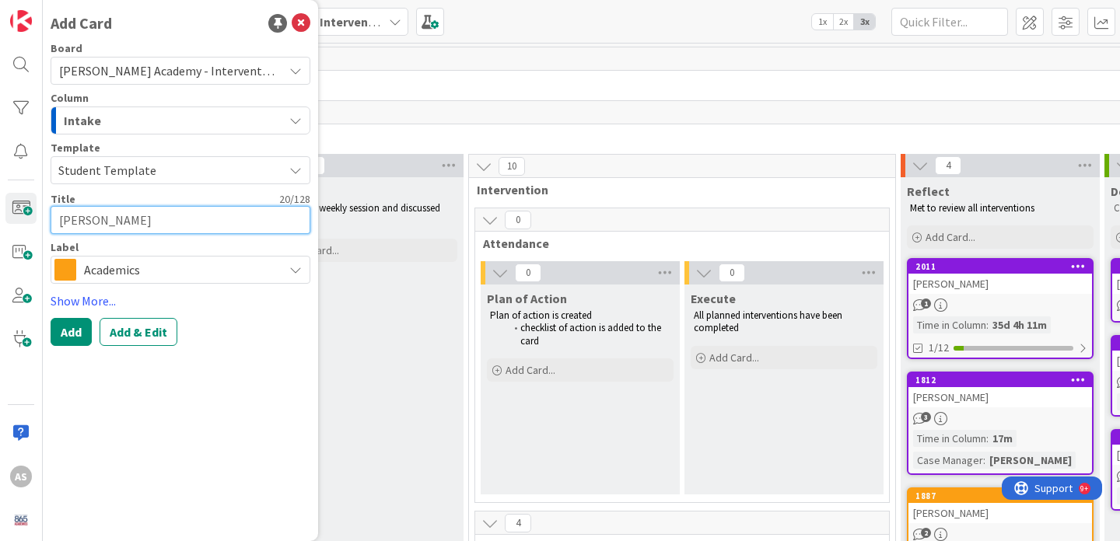
type textarea "[PERSON_NAME]"
type textarea "x"
type textarea "[PERSON_NAME]"
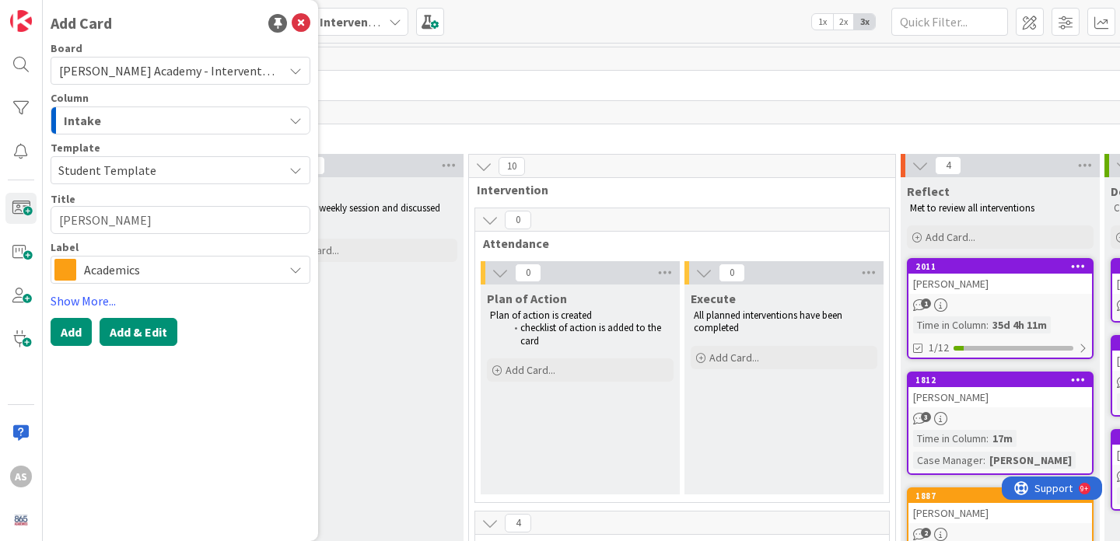
click at [120, 330] on button "Add & Edit" at bounding box center [139, 332] width 78 height 28
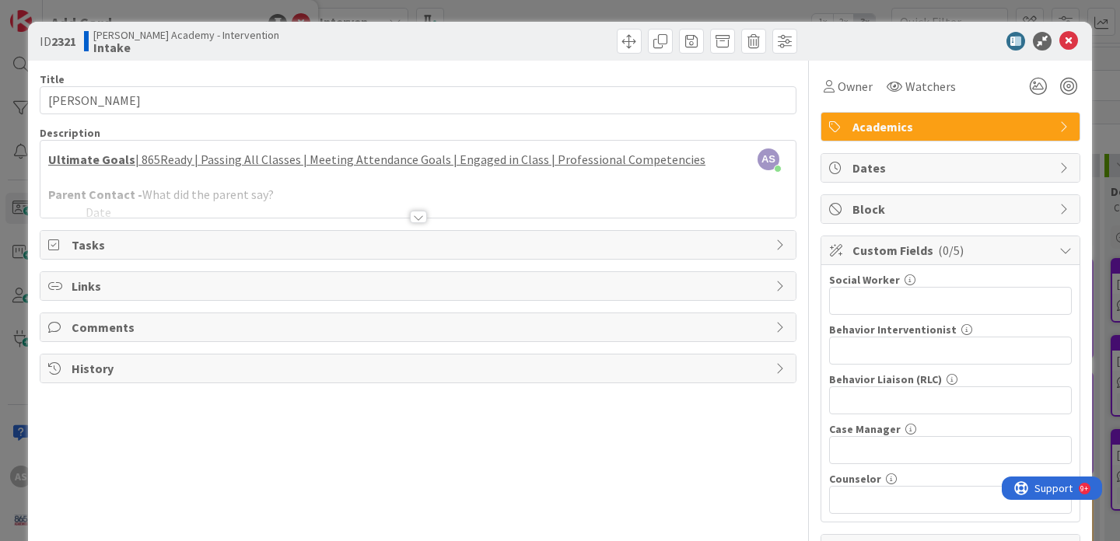
click at [417, 215] on div at bounding box center [418, 217] width 17 height 12
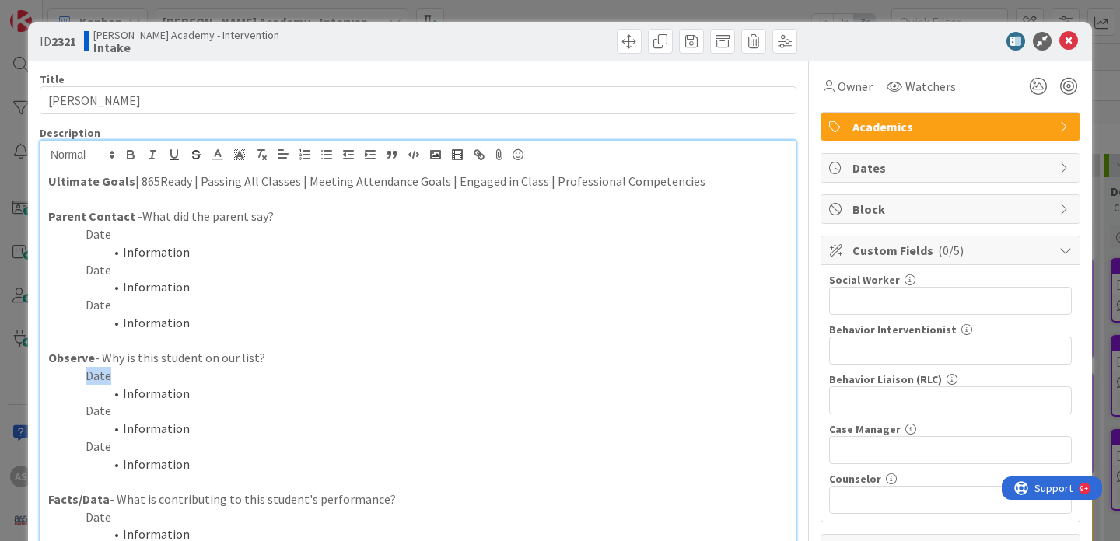
drag, startPoint x: 116, startPoint y: 378, endPoint x: 81, endPoint y: 378, distance: 35.0
click at [81, 378] on p "Date" at bounding box center [417, 376] width 739 height 18
drag, startPoint x: 197, startPoint y: 392, endPoint x: 109, endPoint y: 390, distance: 87.9
click at [109, 391] on li "Information" at bounding box center [427, 394] width 721 height 18
drag, startPoint x: 581, startPoint y: 393, endPoint x: 515, endPoint y: 393, distance: 65.3
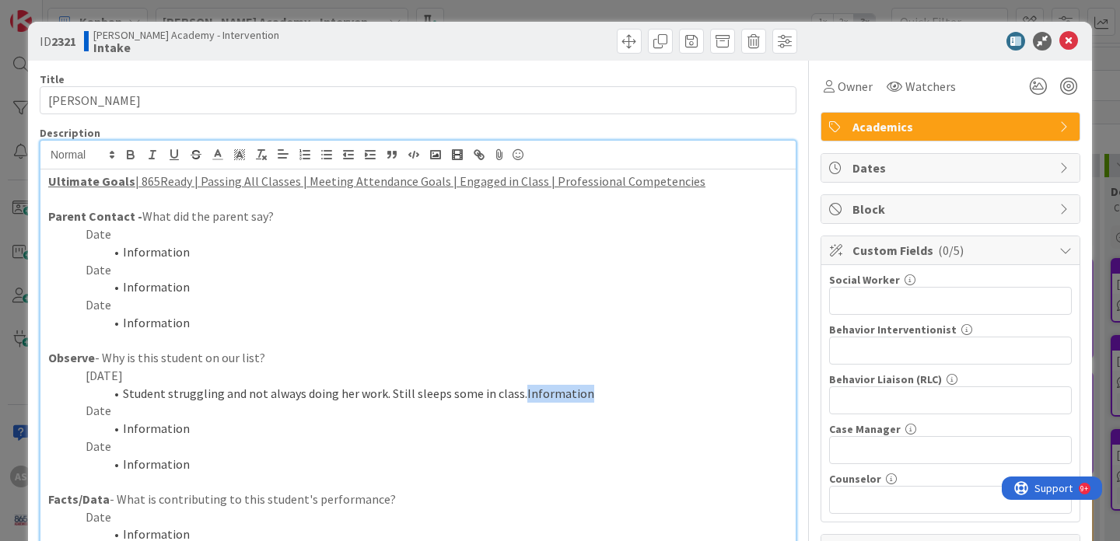
click at [515, 393] on li "Student struggling and not always doing her work. Still sleeps some in class.In…" at bounding box center [427, 394] width 721 height 18
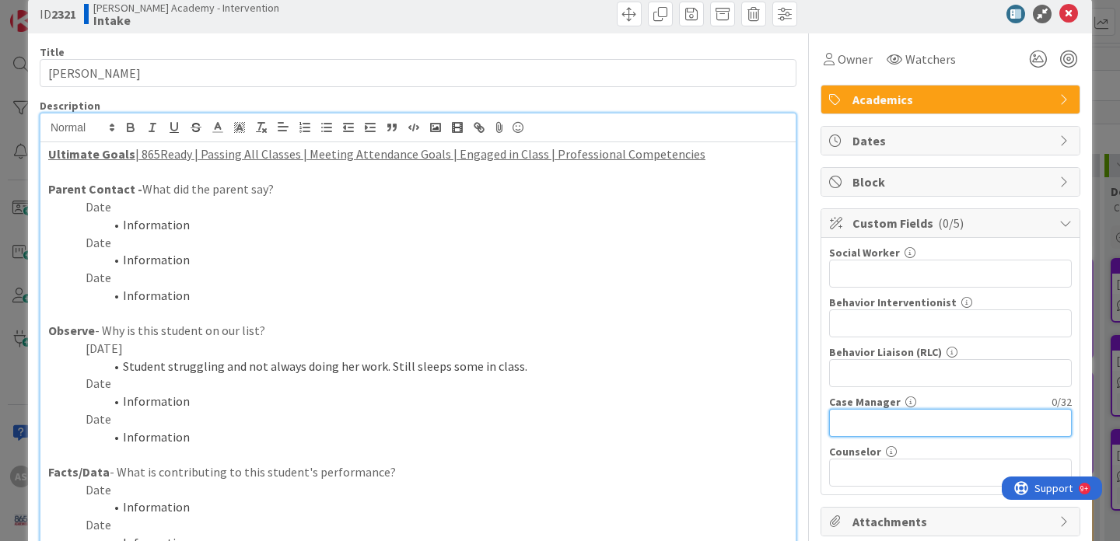
click at [889, 415] on input "text" at bounding box center [950, 423] width 243 height 28
type input "G"
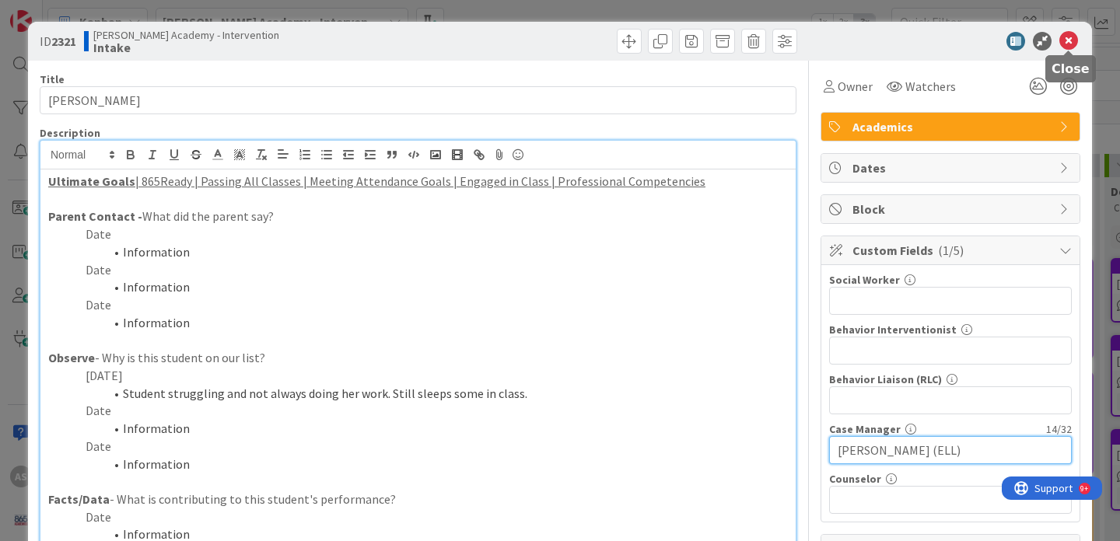
type input "[PERSON_NAME] (ELL)"
click at [1068, 45] on icon at bounding box center [1068, 41] width 19 height 19
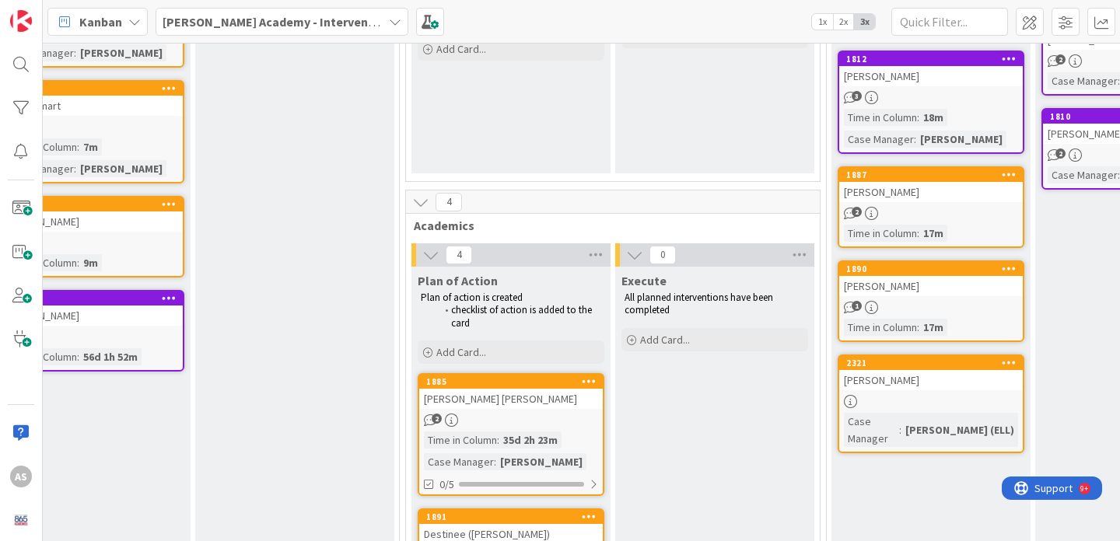
scroll to position [321, 0]
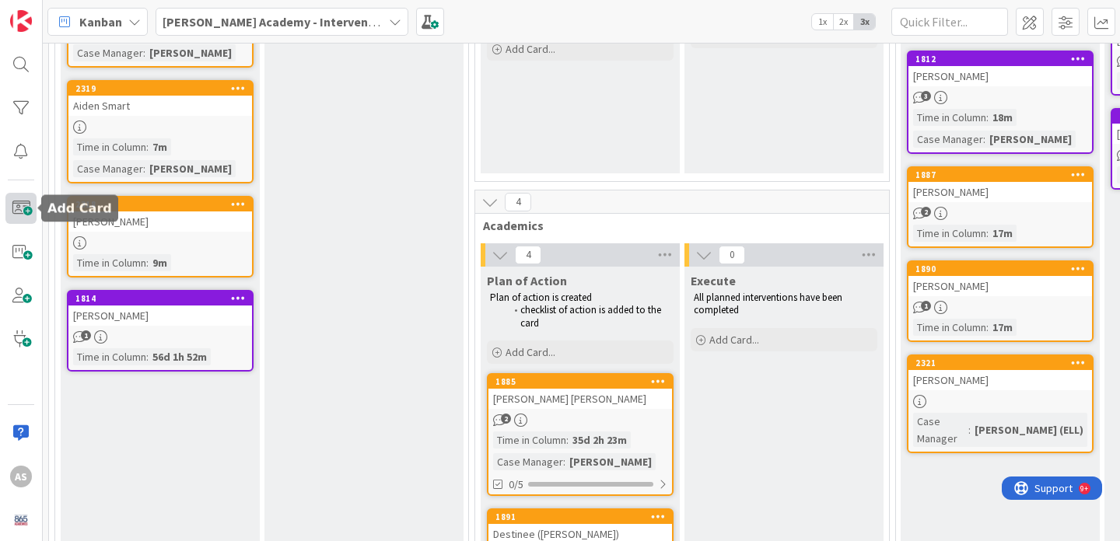
click at [26, 207] on span at bounding box center [20, 208] width 31 height 31
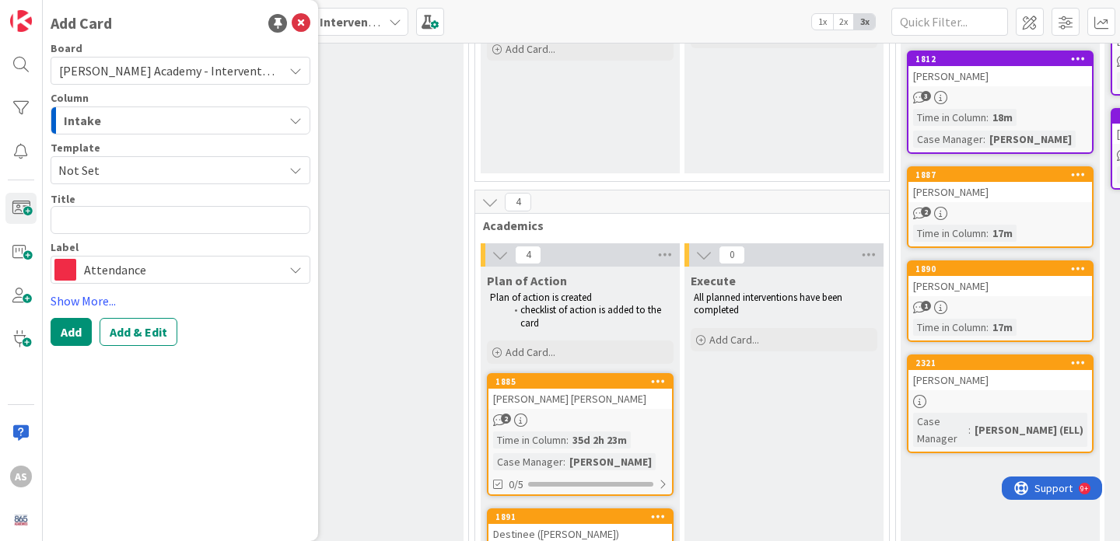
click at [148, 169] on span "Not Set" at bounding box center [164, 170] width 213 height 20
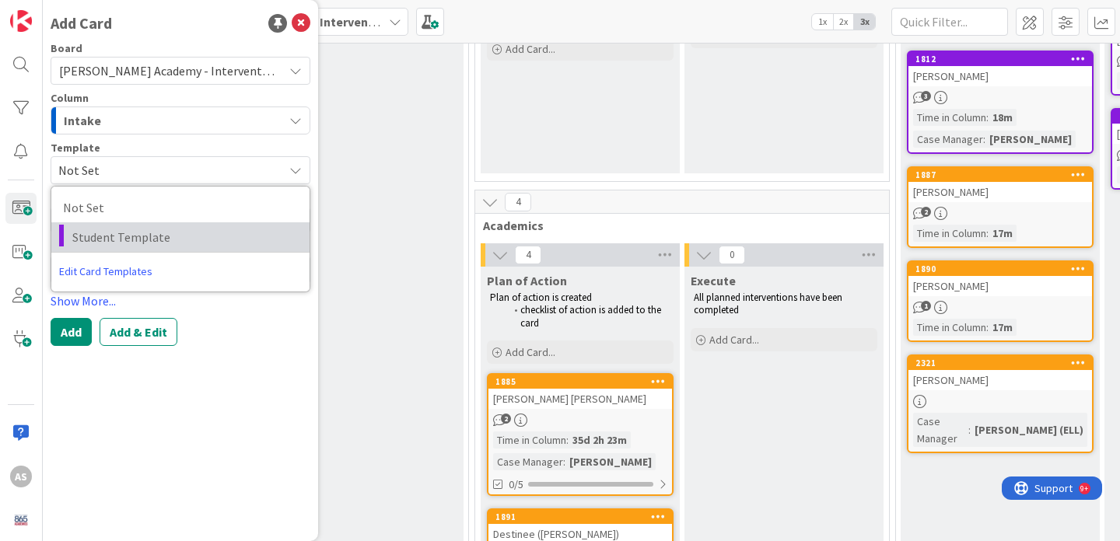
click at [143, 236] on span "Student Template" at bounding box center [184, 237] width 225 height 20
type textarea "x"
type textarea "Student Template"
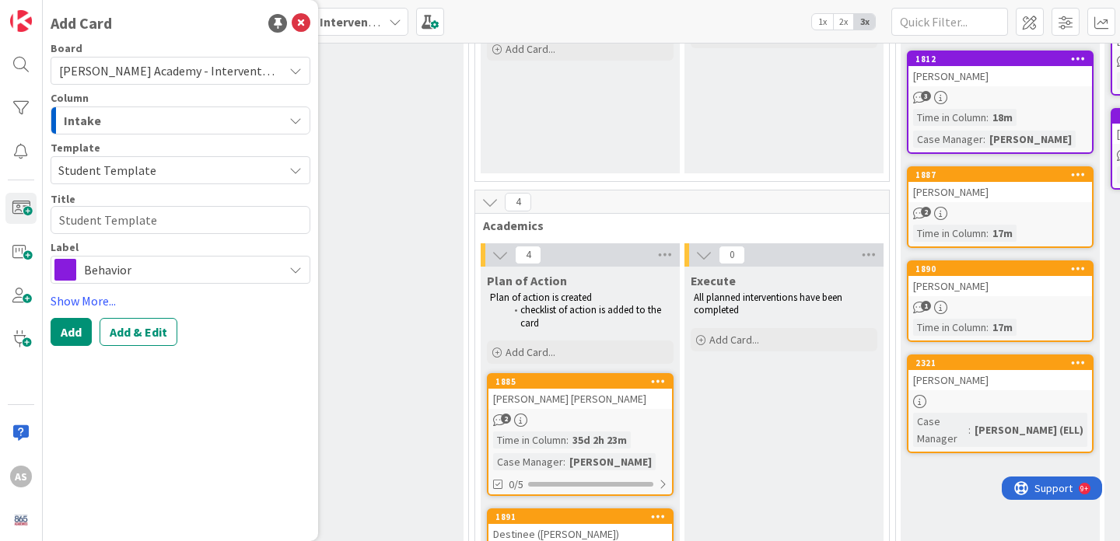
click at [137, 274] on span "Behavior" at bounding box center [179, 270] width 191 height 22
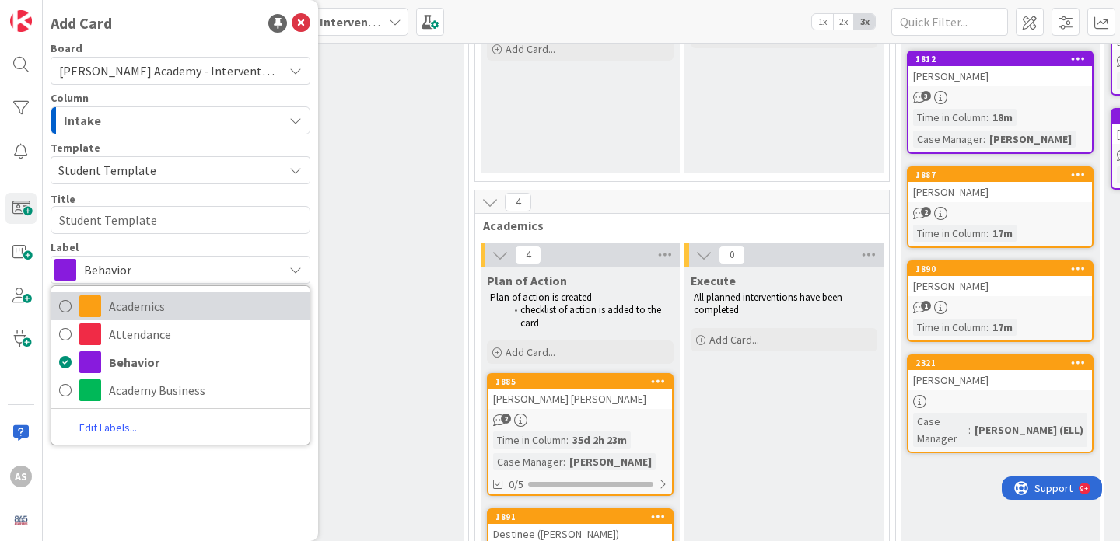
click at [140, 306] on span "Academics" at bounding box center [205, 306] width 193 height 23
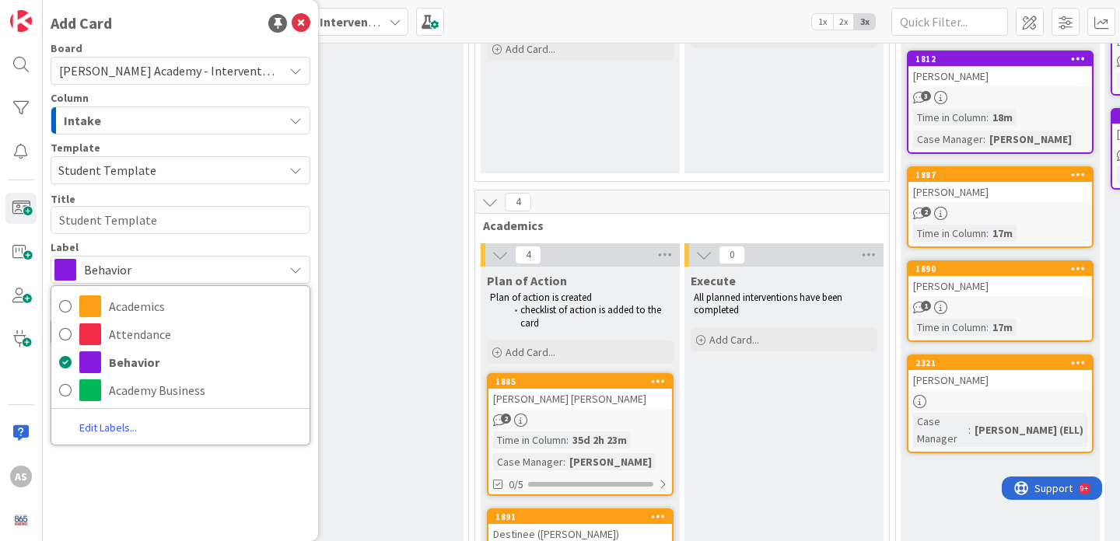
type textarea "x"
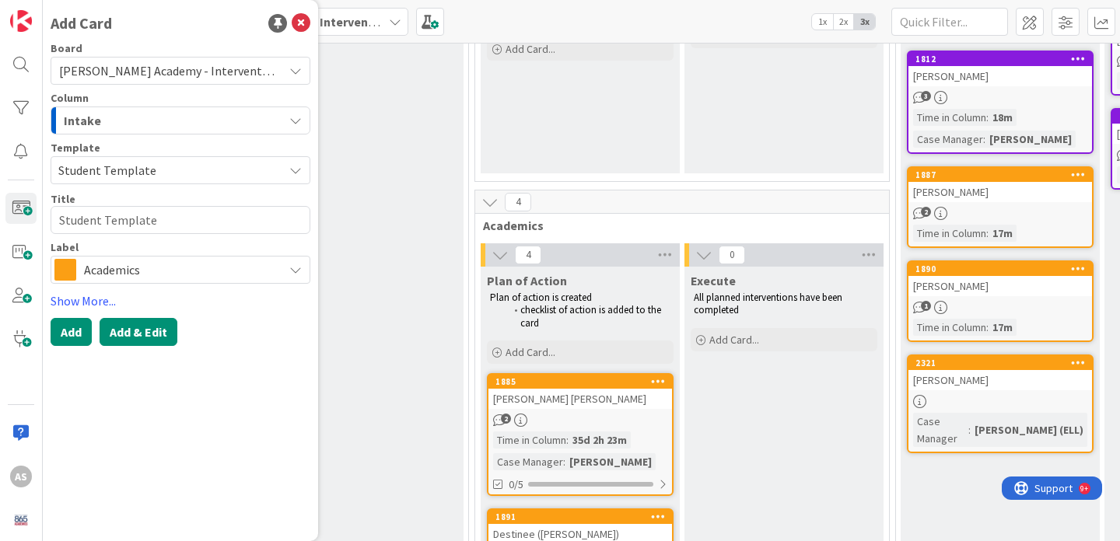
click at [141, 327] on button "Add & Edit" at bounding box center [139, 332] width 78 height 28
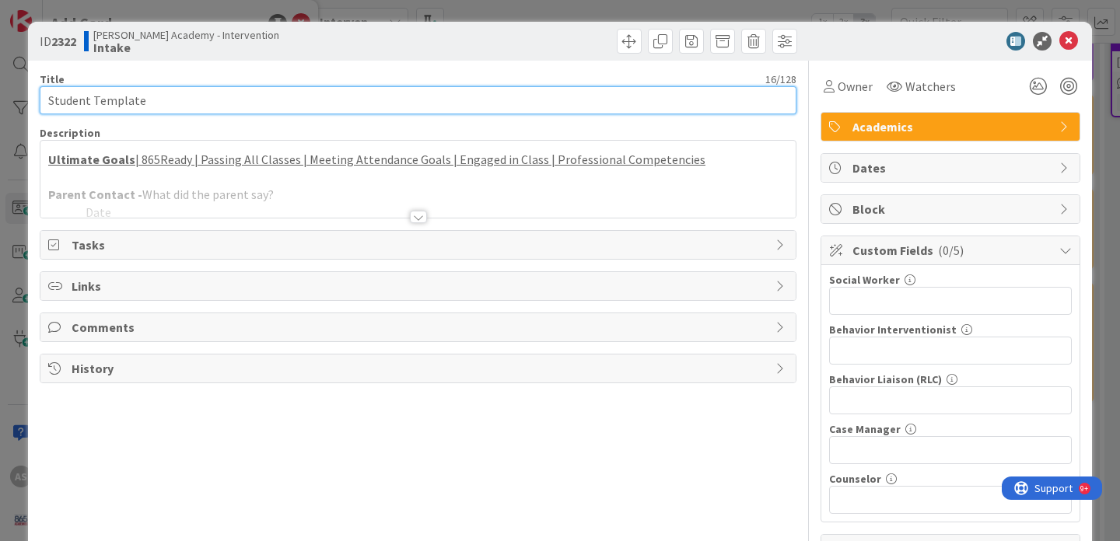
click at [326, 107] on input "Student Template" at bounding box center [418, 100] width 756 height 28
type input "[PERSON_NAME]"
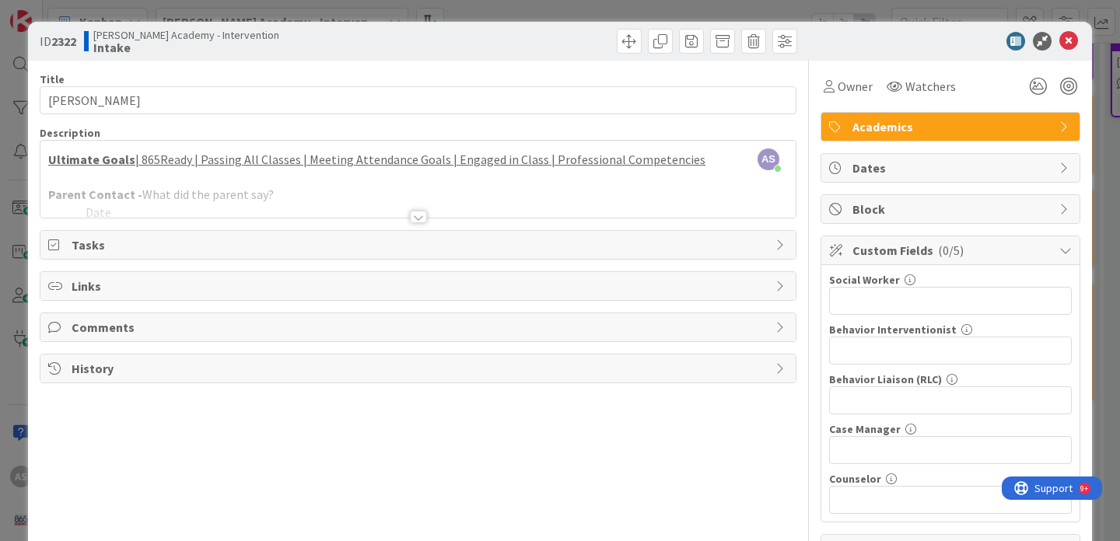
click at [418, 214] on div at bounding box center [418, 217] width 17 height 12
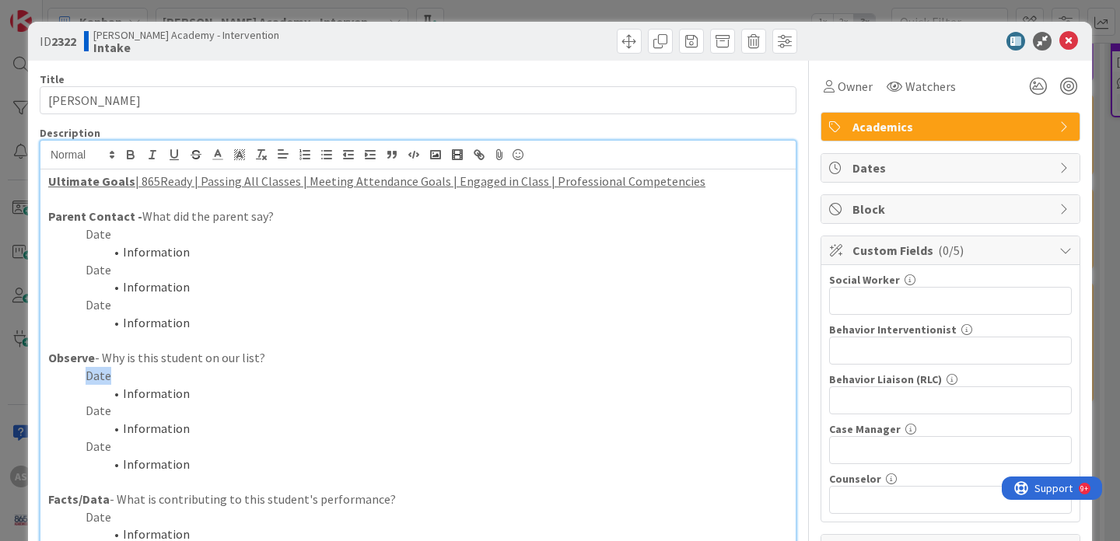
drag, startPoint x: 110, startPoint y: 377, endPoint x: 85, endPoint y: 376, distance: 25.7
click at [85, 376] on p "Date" at bounding box center [417, 376] width 739 height 18
drag, startPoint x: 196, startPoint y: 391, endPoint x: 110, endPoint y: 390, distance: 85.5
click at [110, 391] on li "Information" at bounding box center [427, 394] width 721 height 18
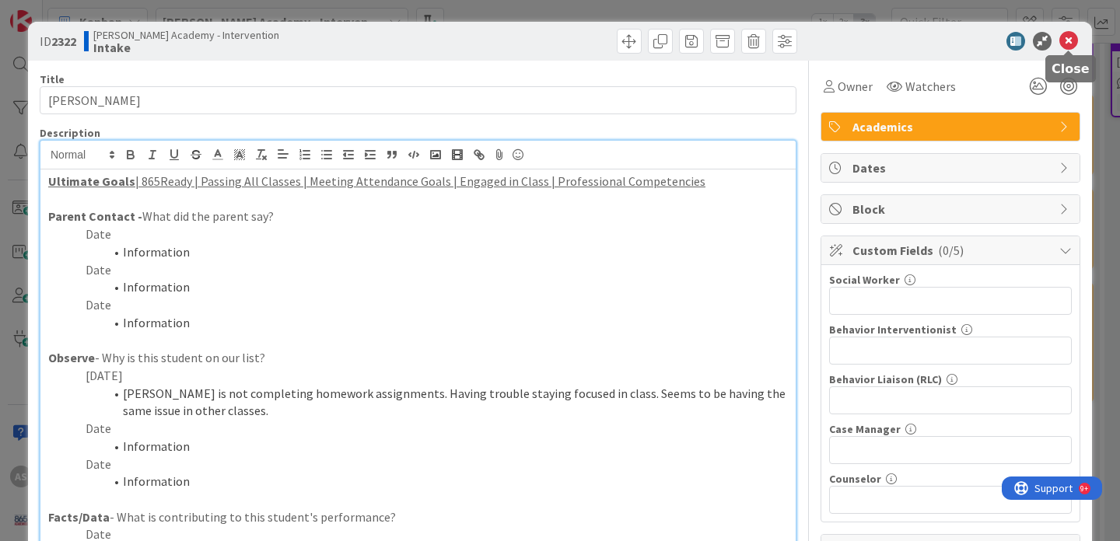
click at [1071, 44] on icon at bounding box center [1068, 41] width 19 height 19
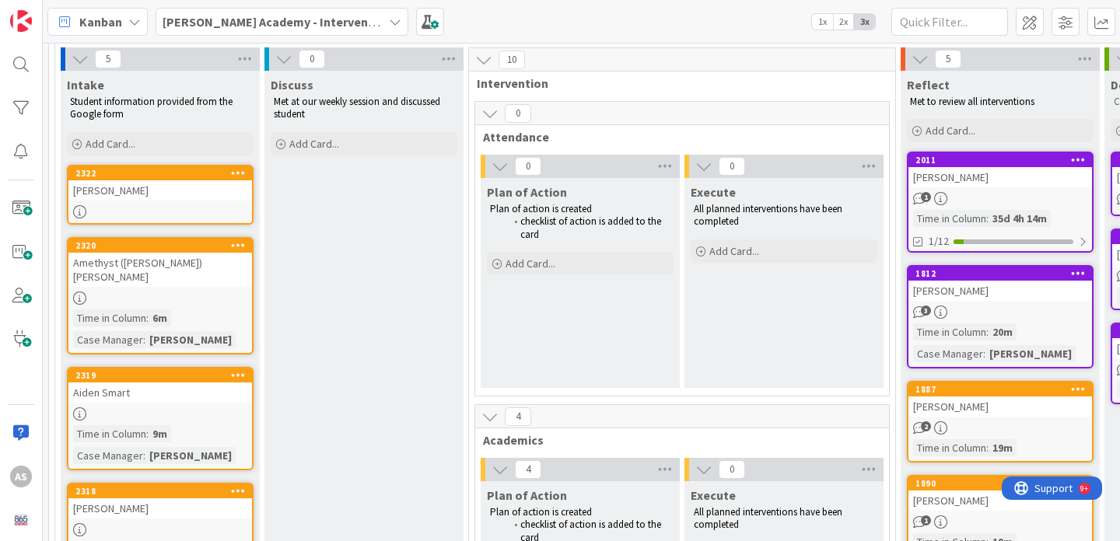
scroll to position [74, 0]
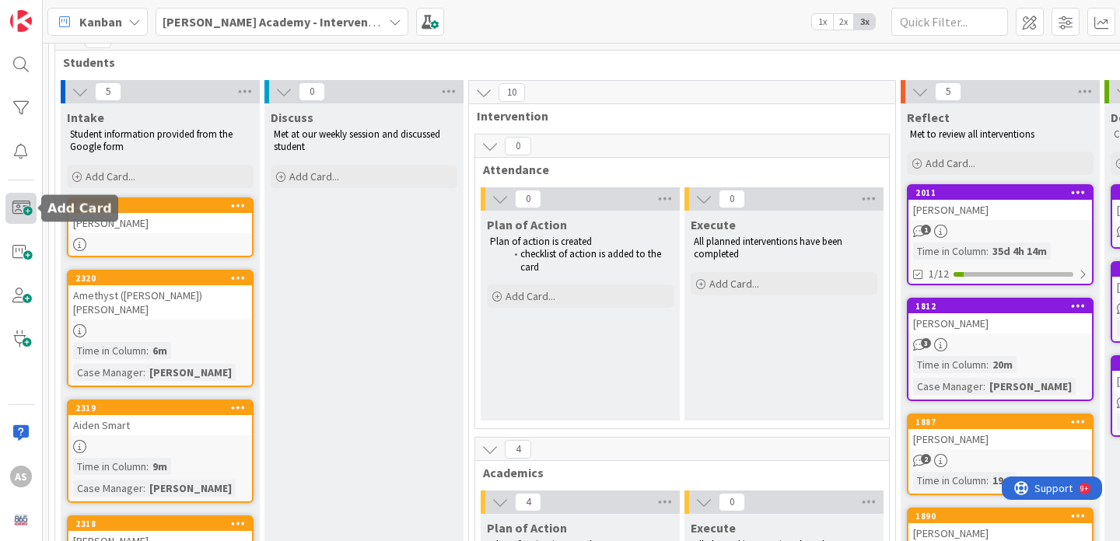
click at [23, 215] on span at bounding box center [20, 208] width 31 height 31
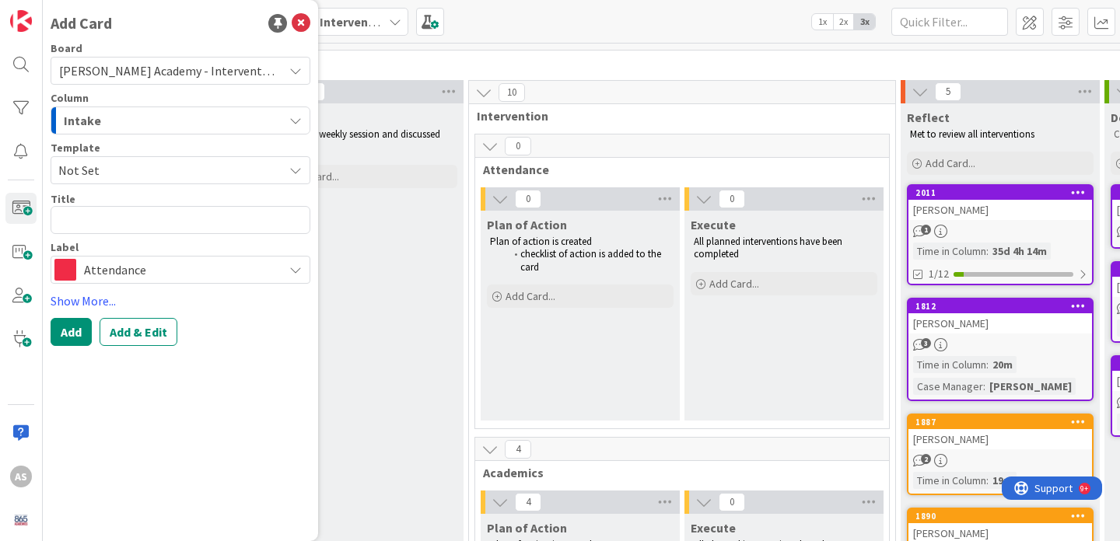
click at [183, 172] on span "Not Set" at bounding box center [164, 170] width 213 height 20
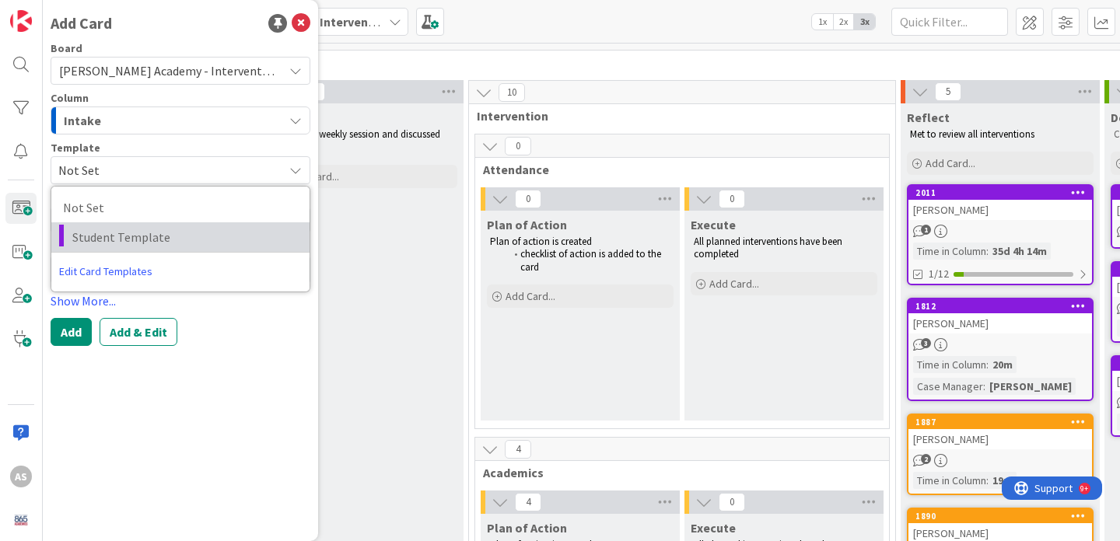
click at [171, 227] on span "Student Template" at bounding box center [184, 237] width 225 height 20
type textarea "x"
type textarea "Student Template"
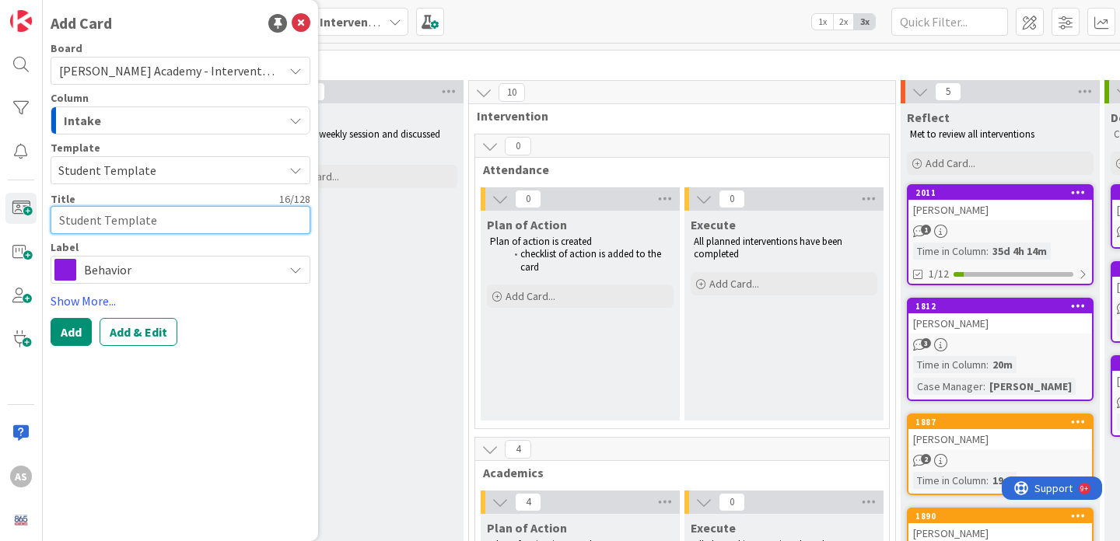
click at [144, 226] on textarea "Student Template" at bounding box center [181, 220] width 260 height 28
type textarea "x"
type textarea "P"
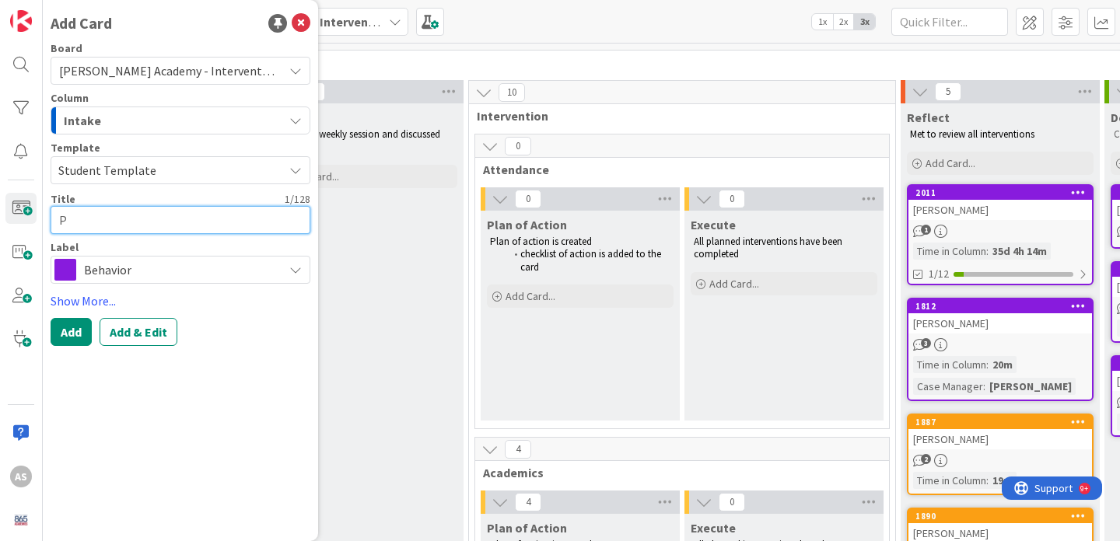
type textarea "x"
type textarea "Pe"
type textarea "x"
type textarea "Pey"
type textarea "x"
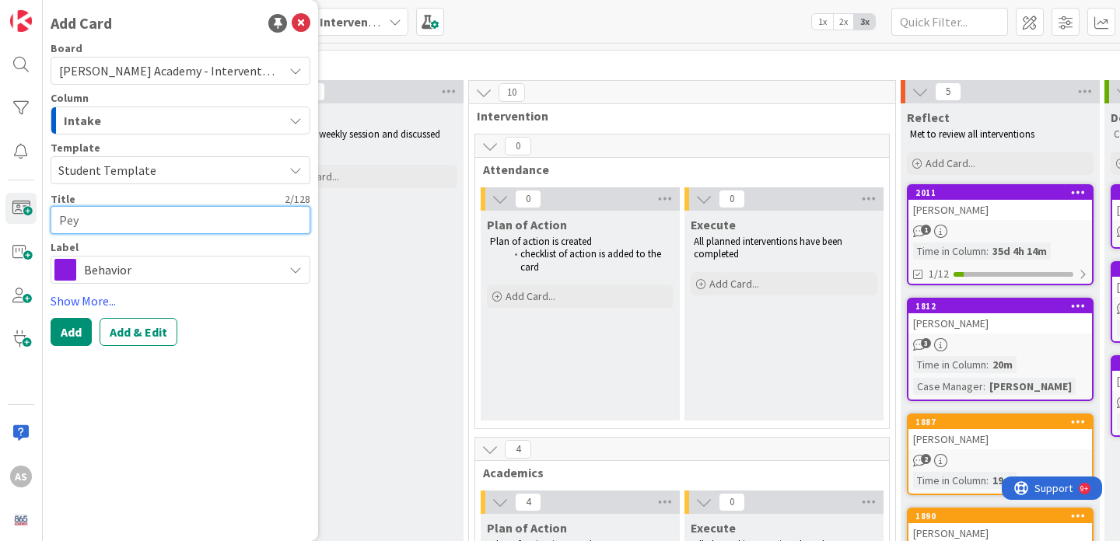
type textarea "Peyt"
type textarea "x"
type textarea "Peyto"
type textarea "x"
type textarea "Peyton"
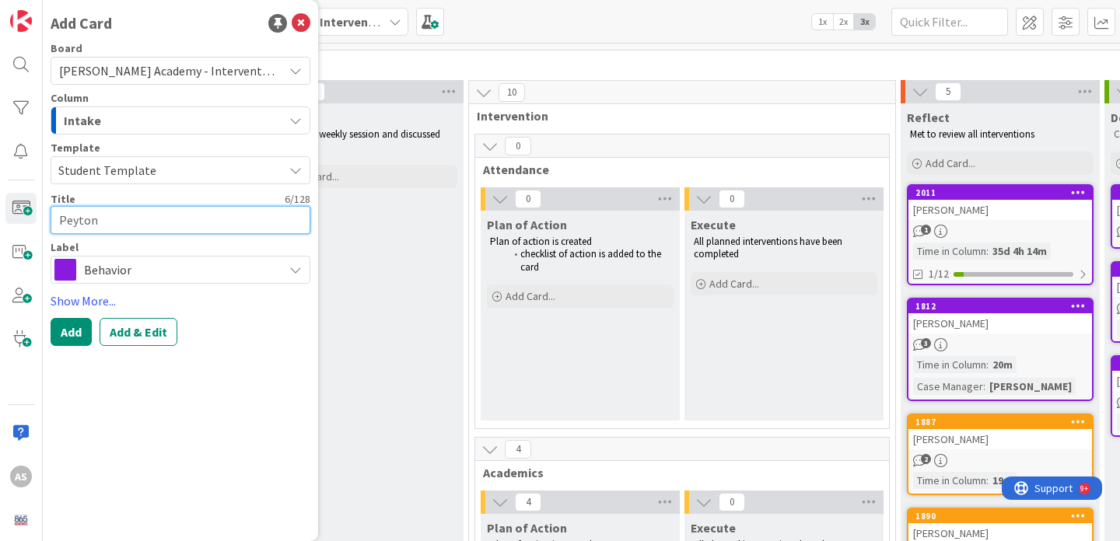
type textarea "x"
type textarea "Peyton"
type textarea "x"
type textarea "Peyton S"
type textarea "x"
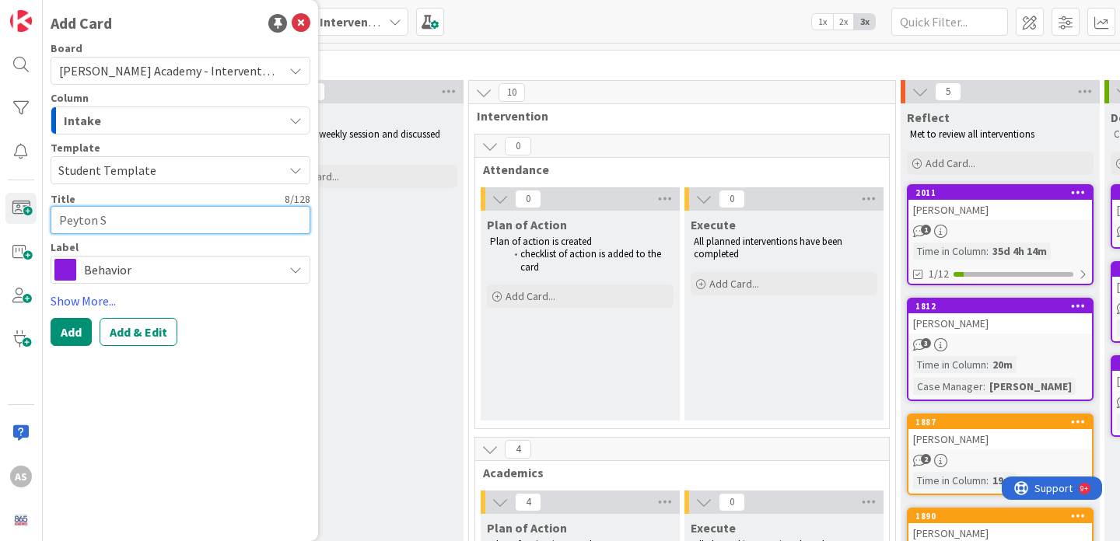
type textarea "Peyton St"
type textarea "x"
type textarea "Peyton Sta"
type textarea "x"
type textarea "[PERSON_NAME]"
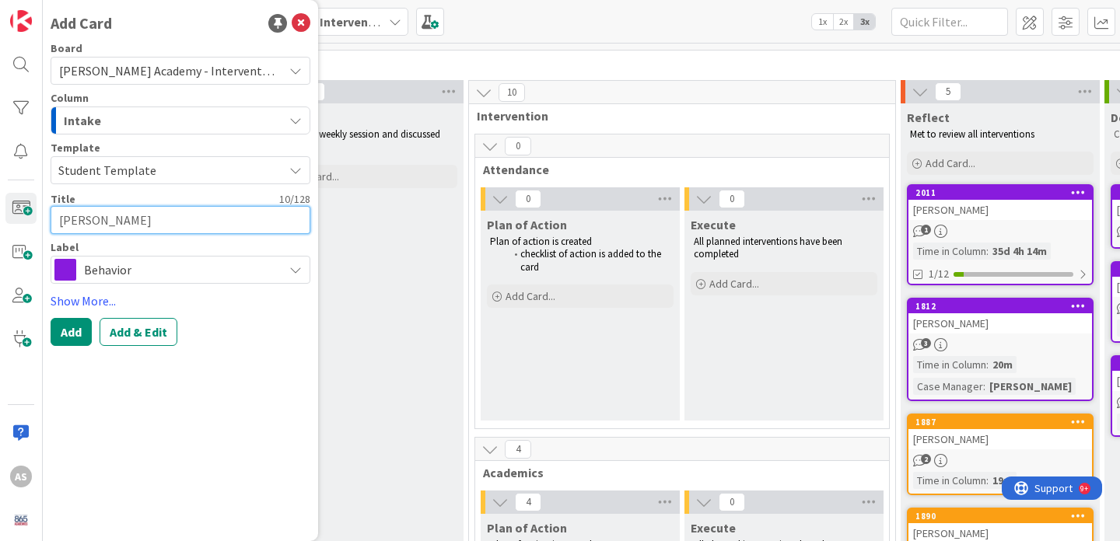
type textarea "x"
type textarea "[PERSON_NAME]"
type textarea "x"
type textarea "[PERSON_NAME]"
type textarea "x"
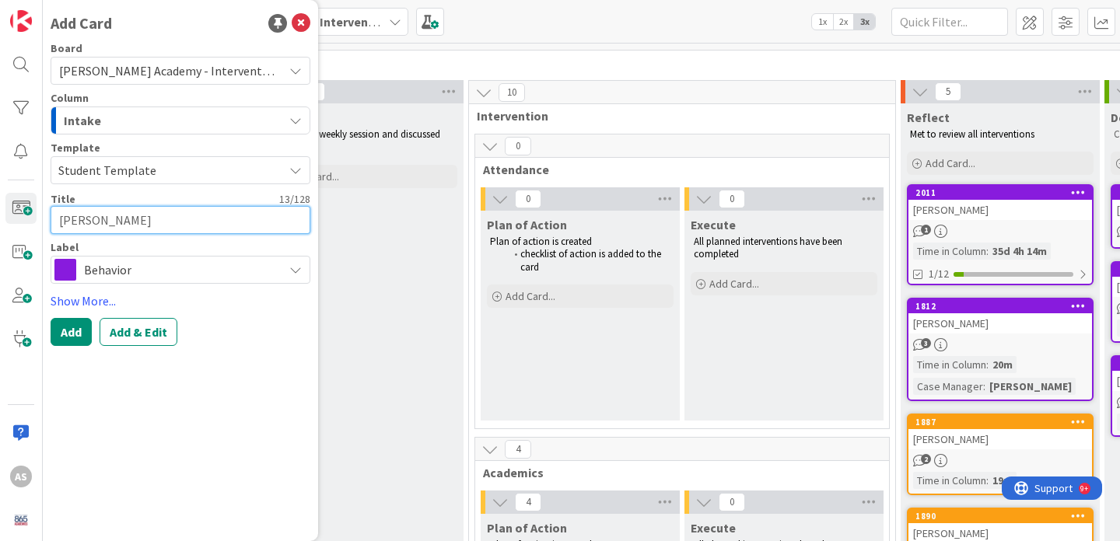
type textarea "[PERSON_NAME]"
type textarea "x"
type textarea "[PERSON_NAME]"
click at [163, 265] on span "Behavior" at bounding box center [179, 270] width 191 height 22
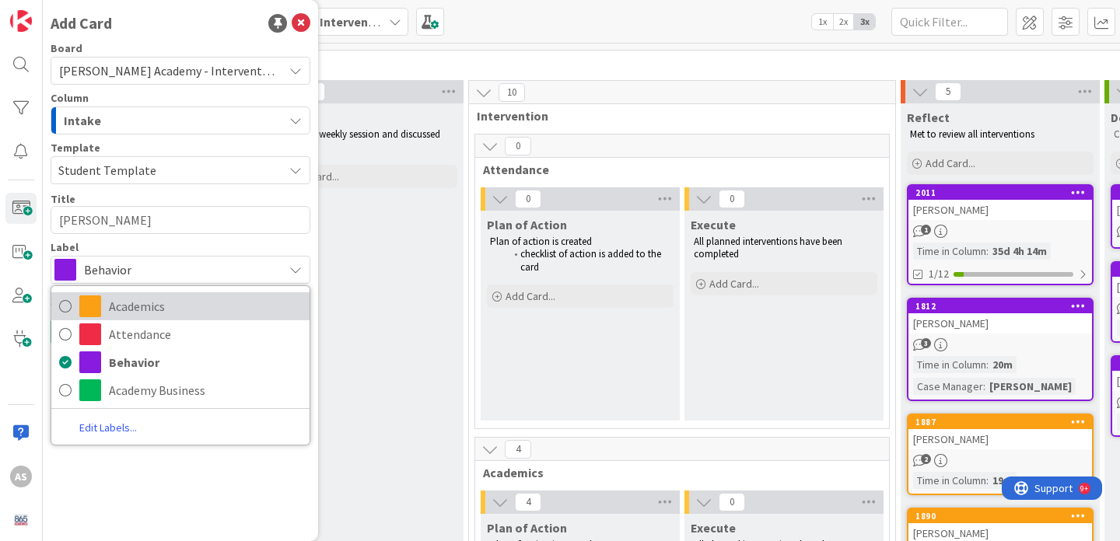
click at [162, 303] on span "Academics" at bounding box center [205, 306] width 193 height 23
type textarea "x"
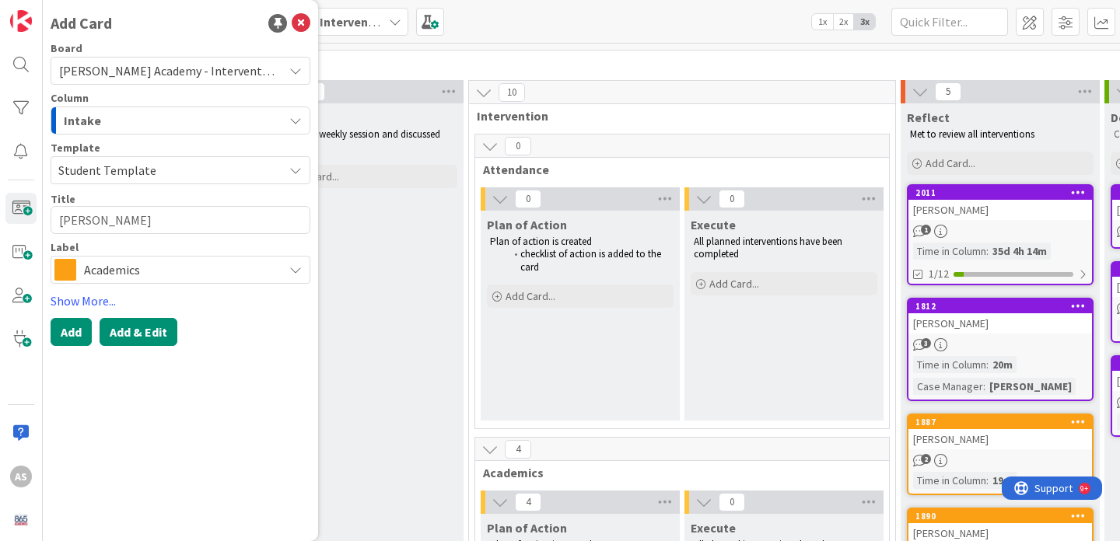
click at [145, 330] on button "Add & Edit" at bounding box center [139, 332] width 78 height 28
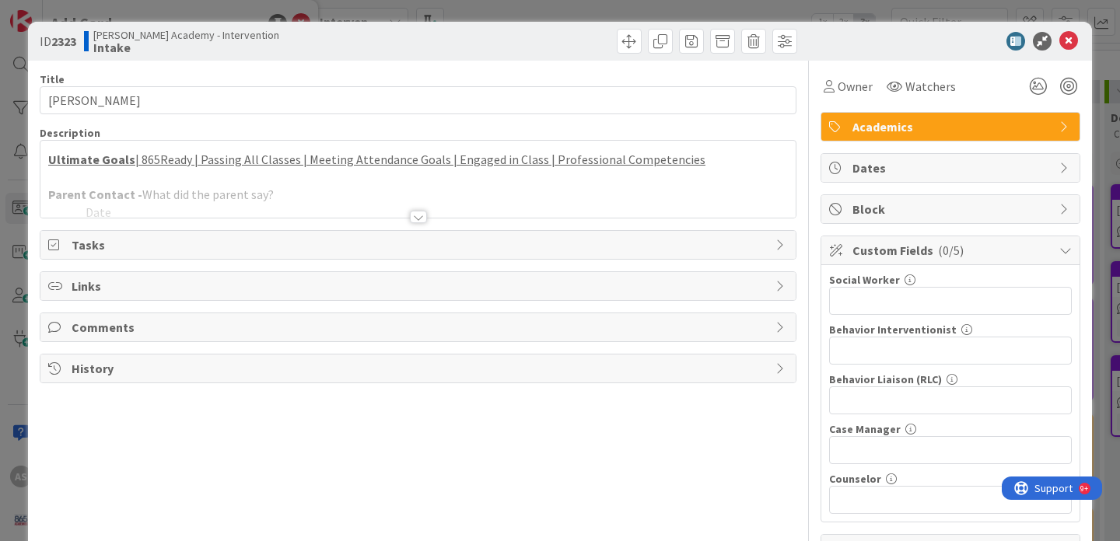
click at [417, 218] on div at bounding box center [418, 217] width 17 height 12
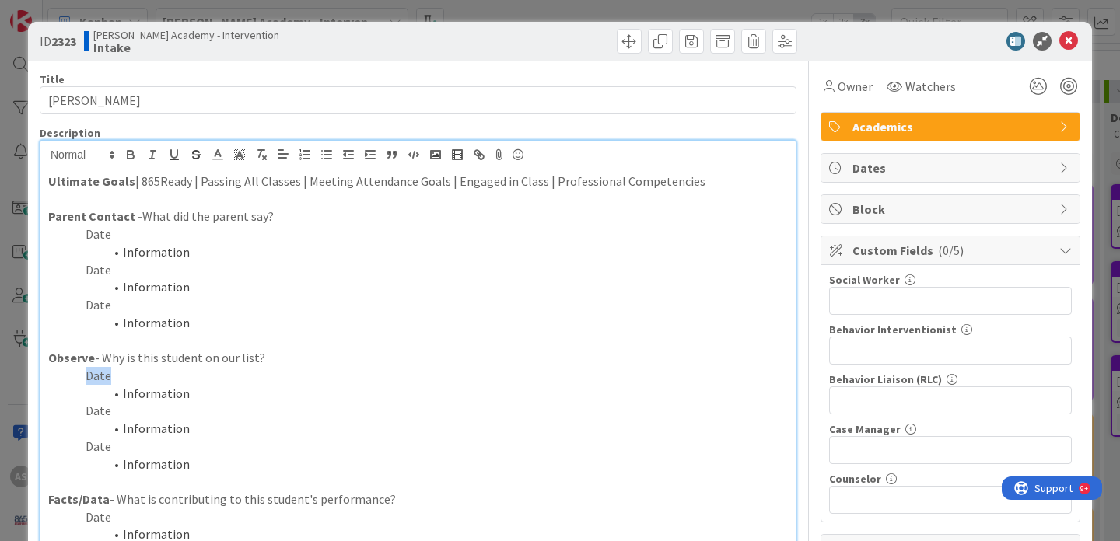
drag, startPoint x: 117, startPoint y: 376, endPoint x: 47, endPoint y: 376, distance: 70.8
click at [46, 376] on div "Ultimate Goals | 865Ready | Passing All Classes | Meeting Attendance Goals | En…" at bounding box center [417, 470] width 755 height 602
drag, startPoint x: 201, startPoint y: 389, endPoint x: 88, endPoint y: 388, distance: 113.5
click at [88, 389] on li "Information" at bounding box center [427, 394] width 721 height 18
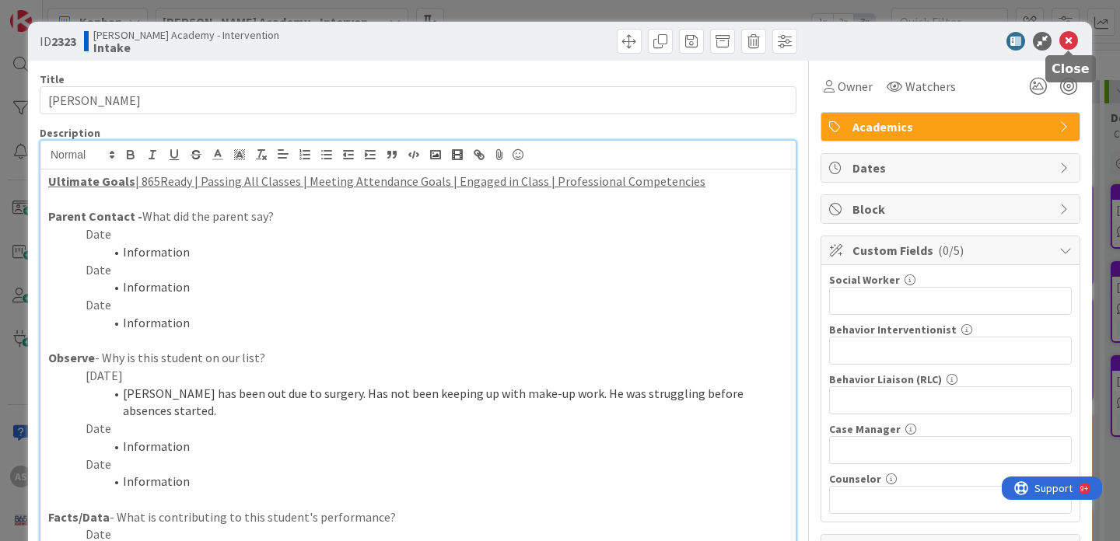
click at [1074, 43] on icon at bounding box center [1068, 41] width 19 height 19
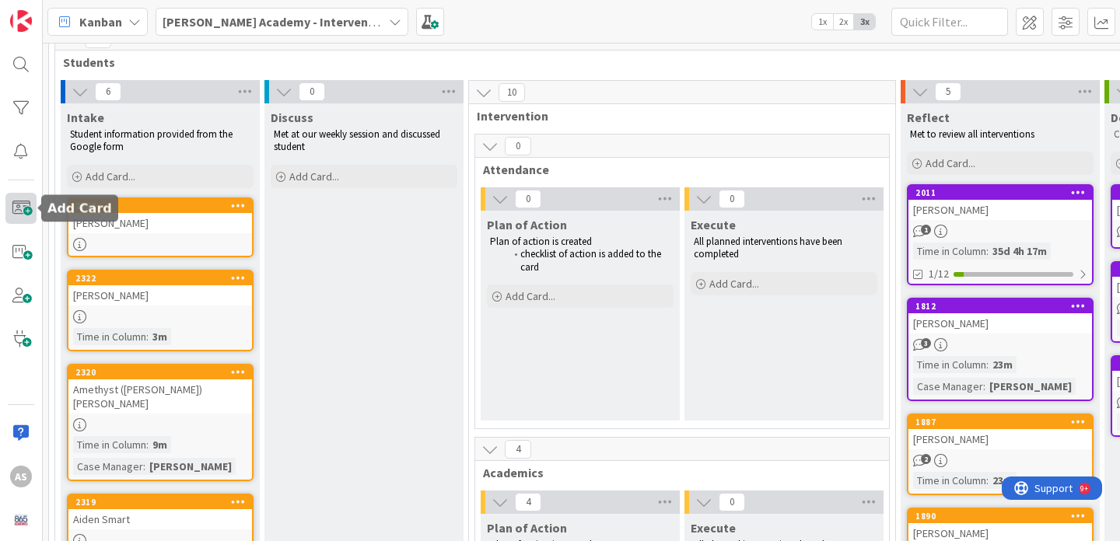
click at [16, 210] on span at bounding box center [20, 208] width 31 height 31
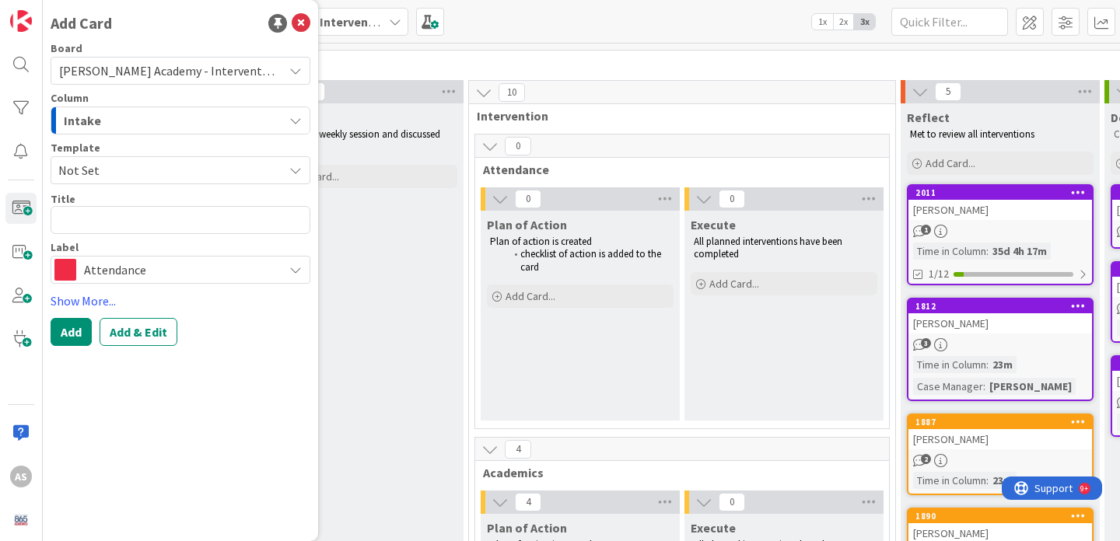
click at [198, 176] on span "Not Set" at bounding box center [164, 170] width 213 height 20
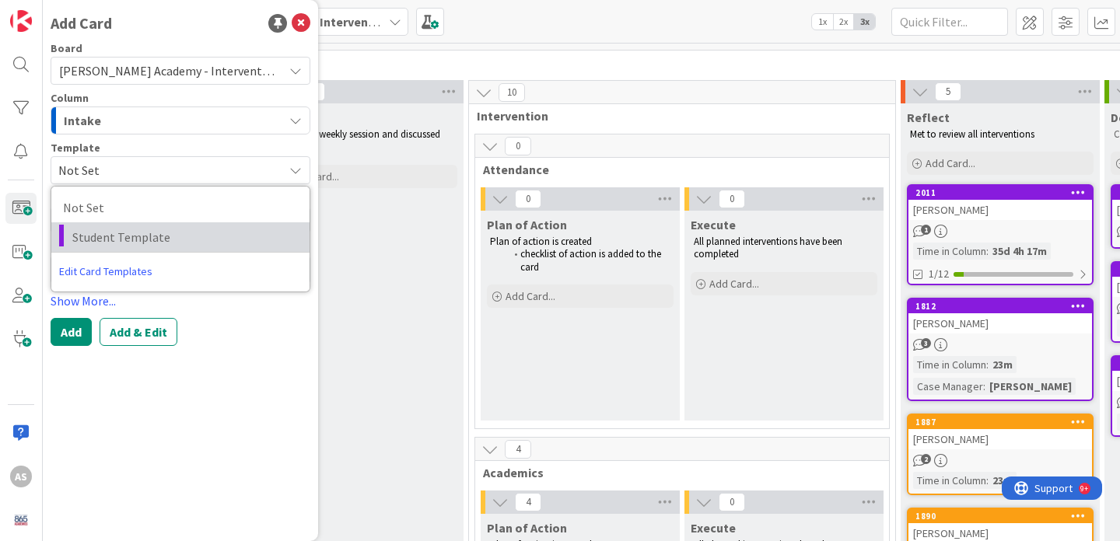
click at [185, 242] on span "Student Template" at bounding box center [184, 237] width 225 height 20
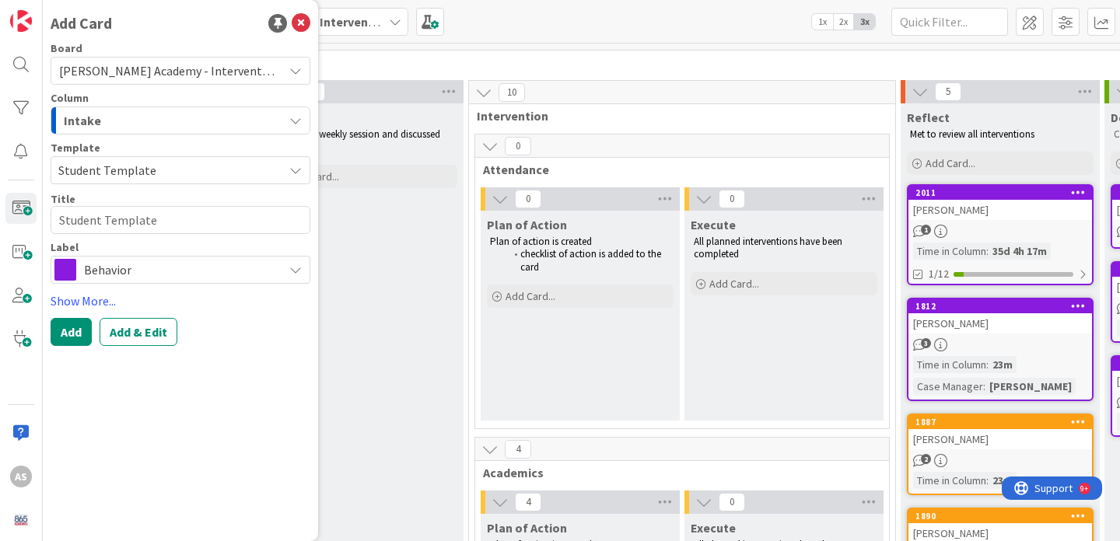
click at [147, 272] on span "Behavior" at bounding box center [179, 270] width 191 height 22
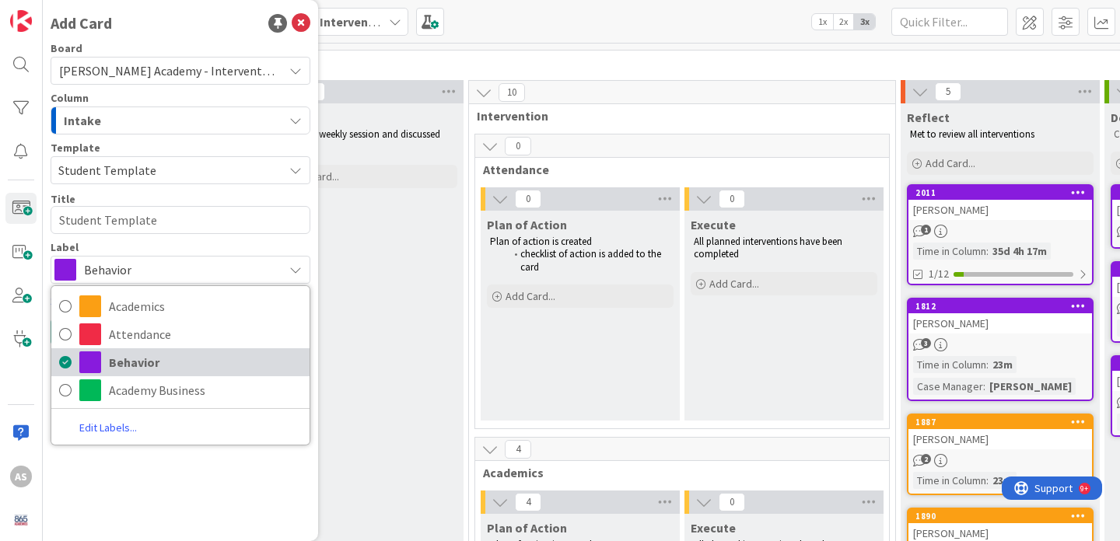
click at [132, 360] on span "Behavior" at bounding box center [205, 362] width 193 height 23
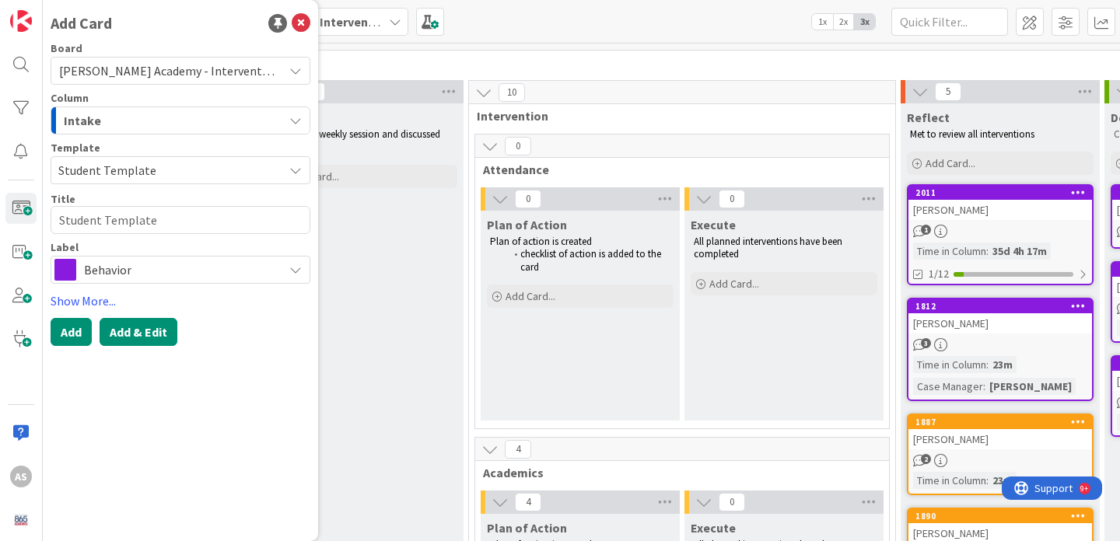
click at [135, 336] on button "Add & Edit" at bounding box center [139, 332] width 78 height 28
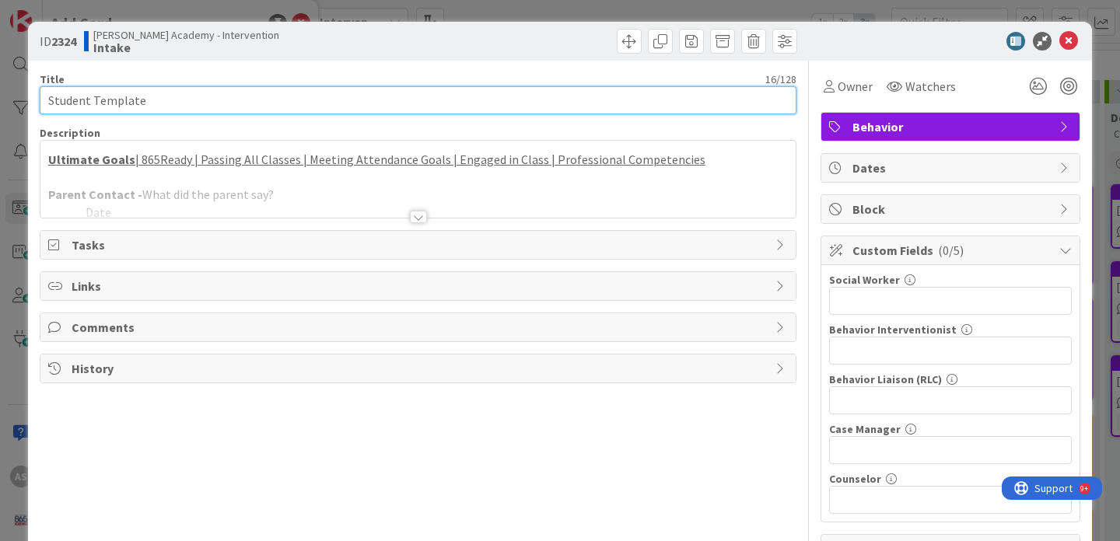
click at [316, 103] on input "Student Template" at bounding box center [418, 100] width 756 height 28
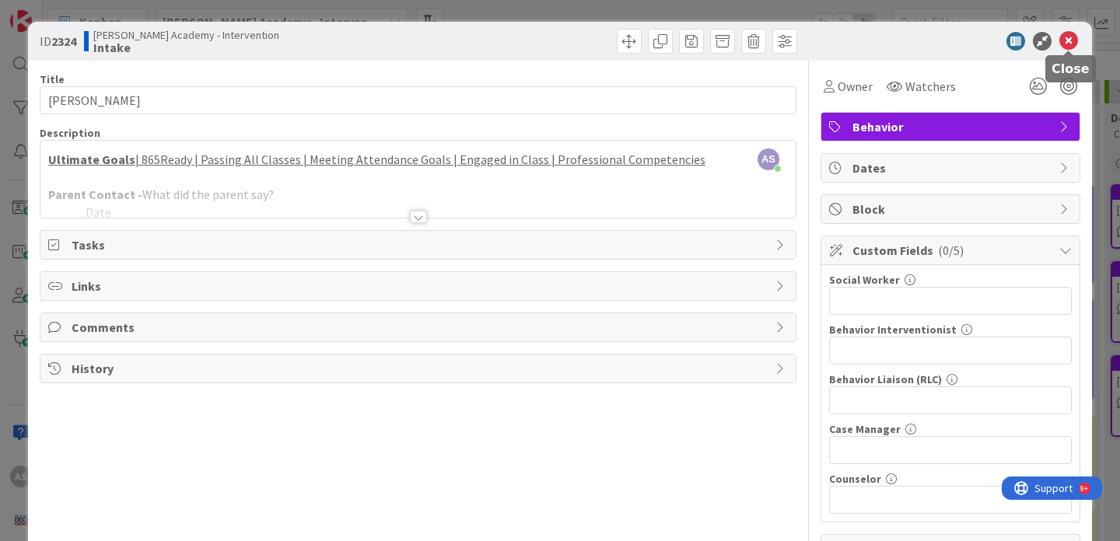
click at [1067, 47] on icon at bounding box center [1068, 41] width 19 height 19
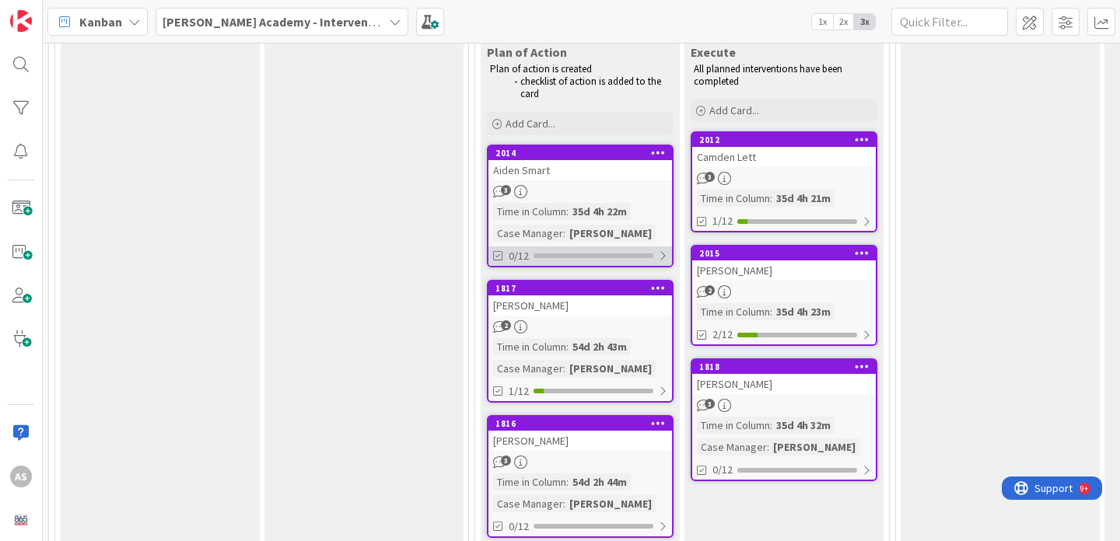
scroll to position [1199, 0]
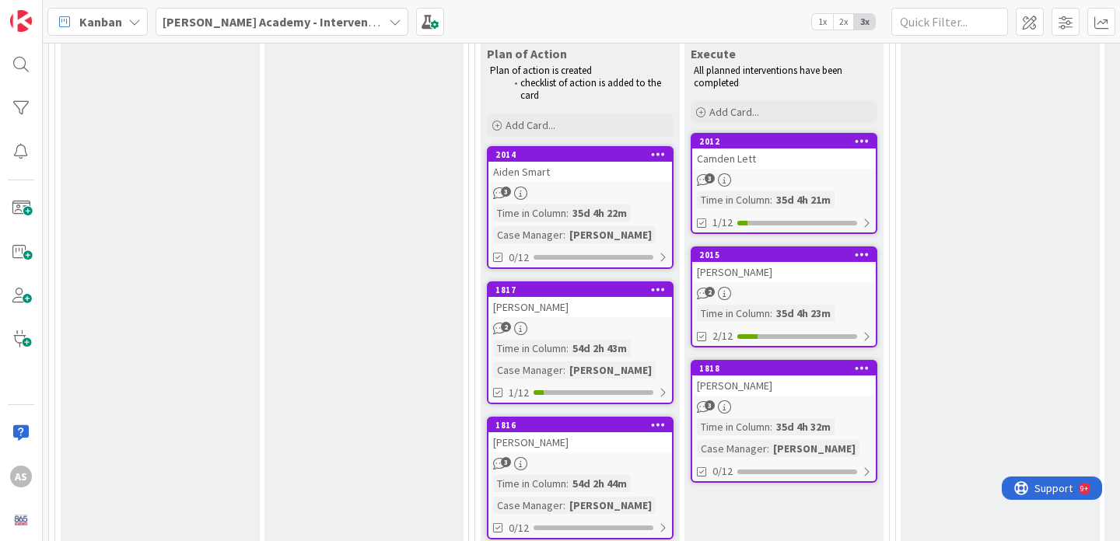
click at [777, 262] on div "[PERSON_NAME]" at bounding box center [783, 272] width 183 height 20
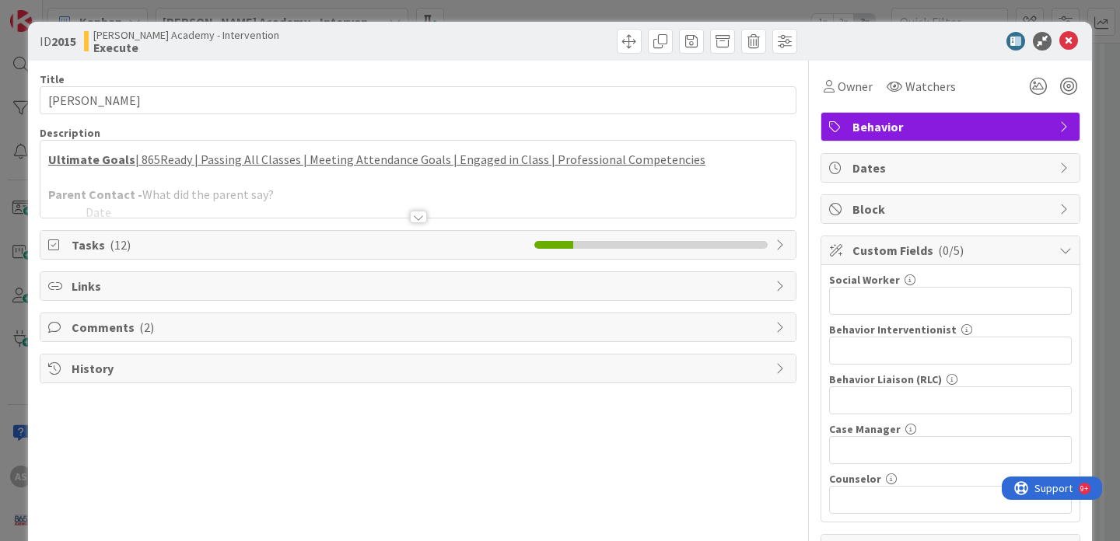
click at [410, 220] on div at bounding box center [418, 217] width 17 height 12
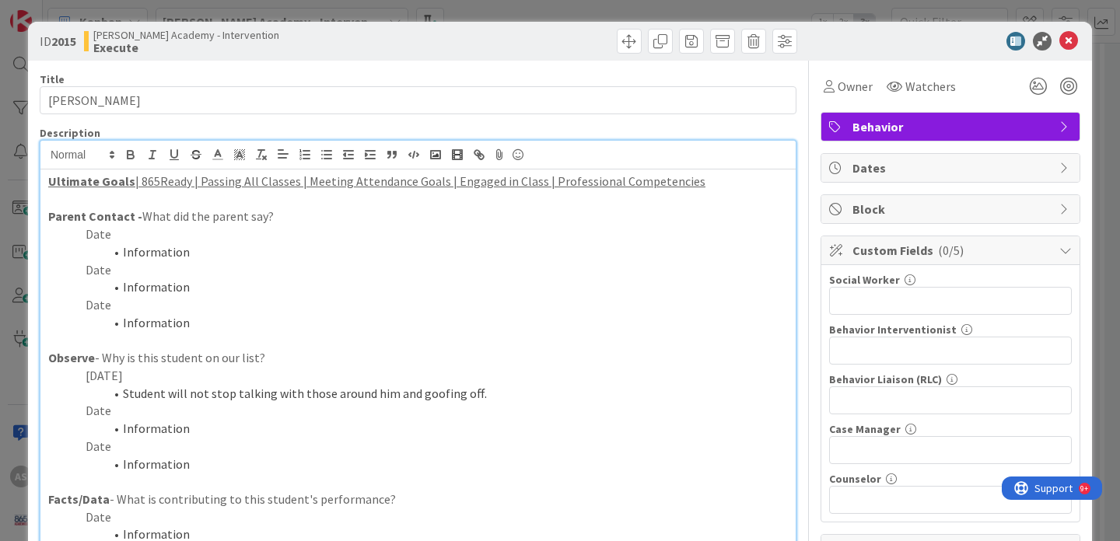
scroll to position [18, 0]
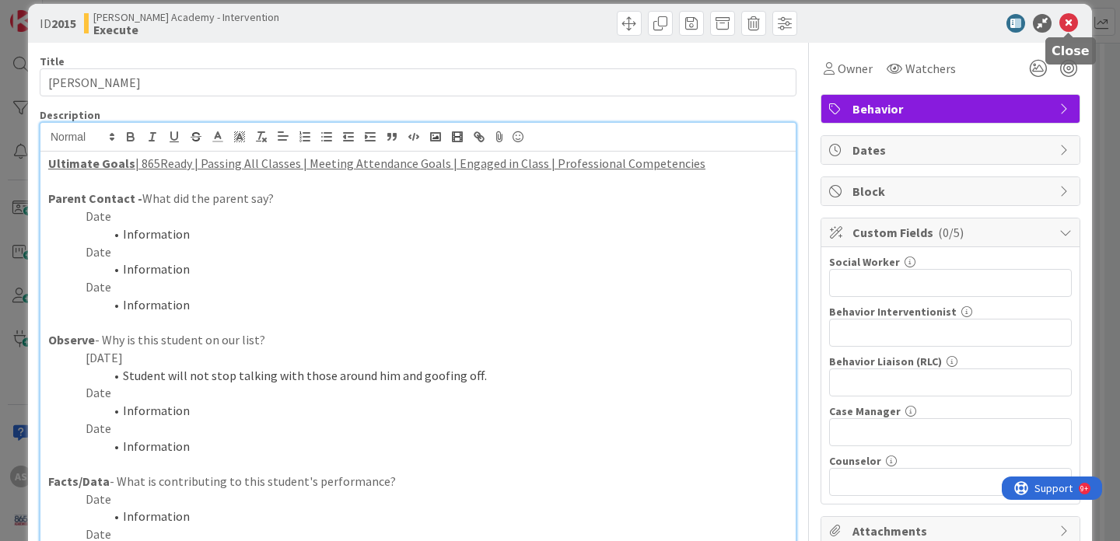
click at [1067, 26] on icon at bounding box center [1068, 23] width 19 height 19
